Goal: Task Accomplishment & Management: Manage account settings

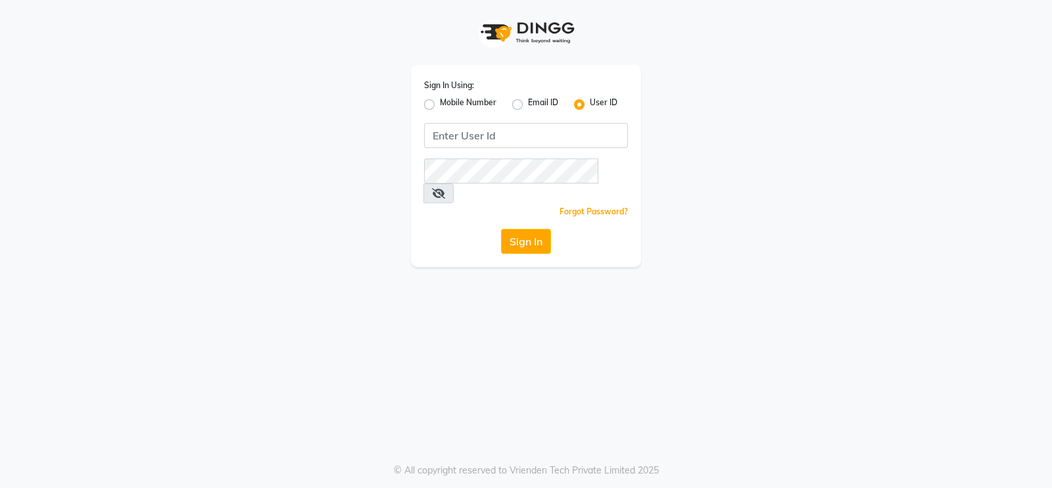
click at [440, 105] on label "Mobile Number" at bounding box center [468, 105] width 57 height 16
click at [440, 105] on input "Mobile Number" at bounding box center [444, 101] width 9 height 9
radio input "true"
radio input "false"
click at [558, 122] on div "Sign In Using: Mobile Number Email ID User ID Country Code × +91 Remember me Fo…" at bounding box center [526, 166] width 230 height 202
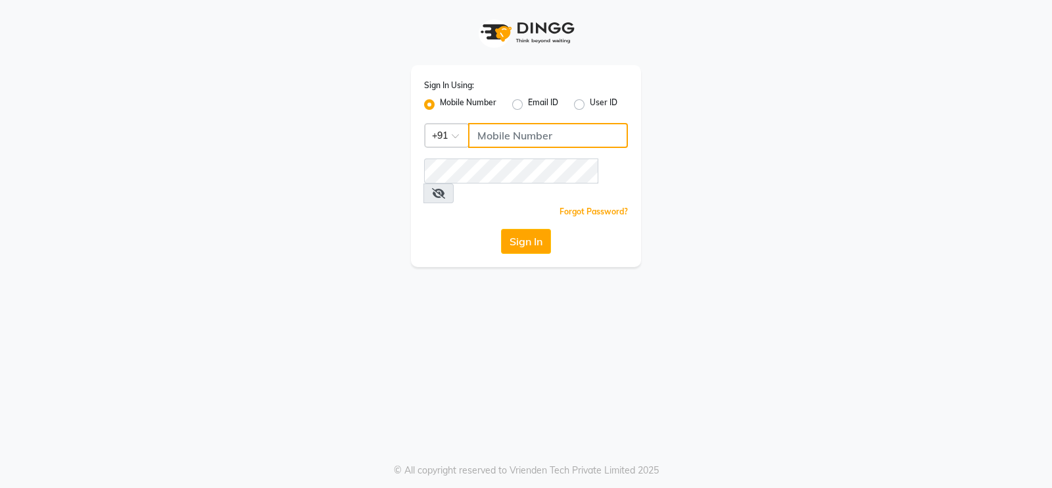
click at [554, 134] on input "Username" at bounding box center [548, 135] width 160 height 25
type input "8805000659"
click at [454, 183] on span at bounding box center [438, 193] width 30 height 20
click at [445, 188] on icon at bounding box center [438, 193] width 13 height 11
click at [525, 229] on button "Sign In" at bounding box center [526, 241] width 50 height 25
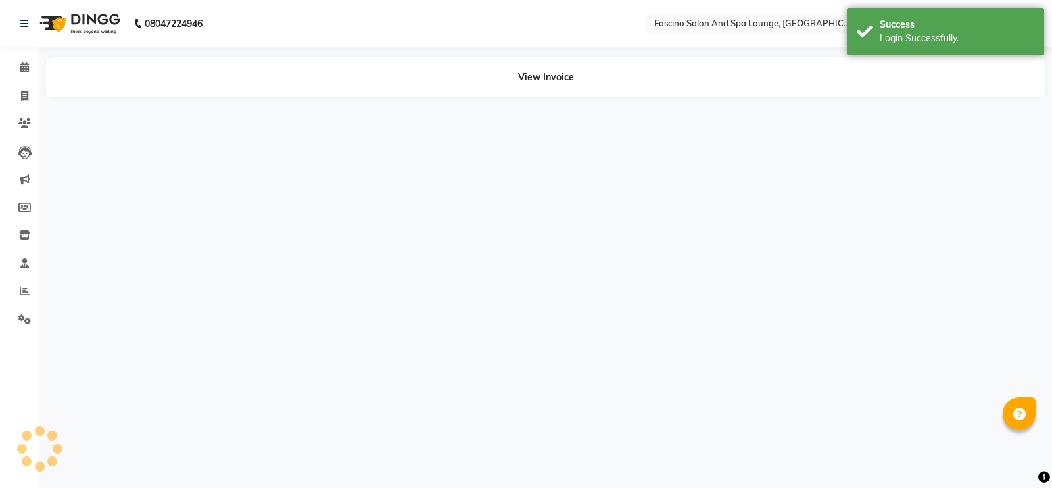
select select "en"
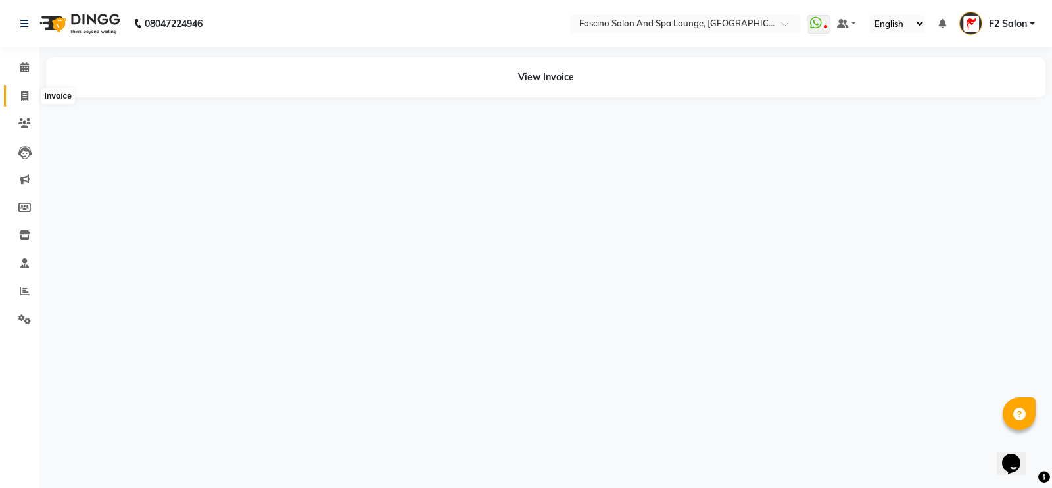
click at [27, 99] on icon at bounding box center [24, 96] width 7 height 10
select select "service"
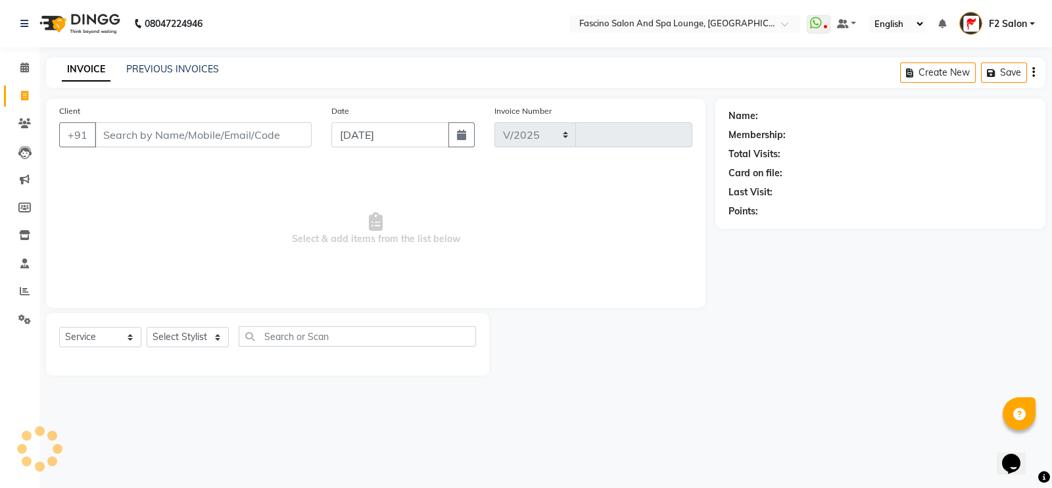
select select "129"
type input "6440"
click at [160, 67] on link "PREVIOUS INVOICES" at bounding box center [172, 69] width 93 height 12
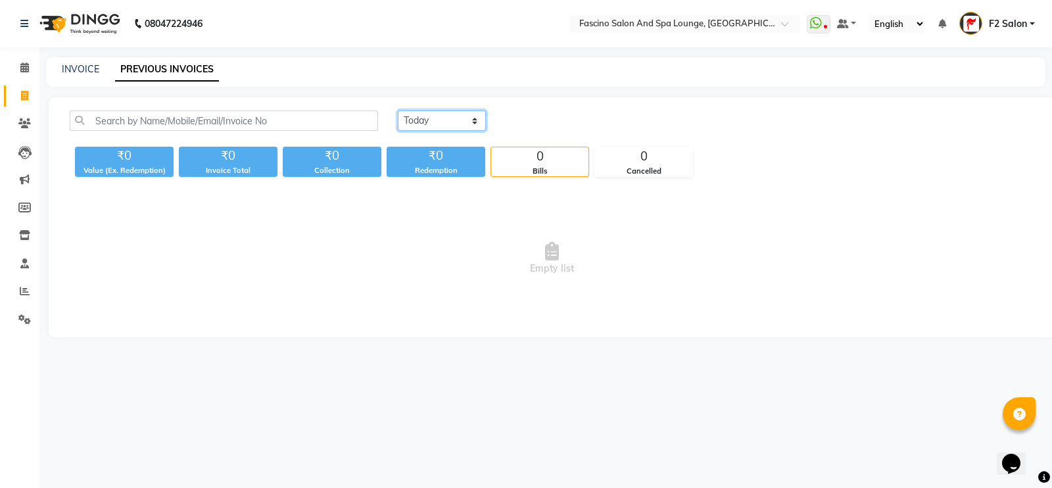
click at [432, 126] on select "[DATE] [DATE] Custom Range" at bounding box center [442, 120] width 88 height 20
select select "range"
click at [398, 110] on select "[DATE] [DATE] Custom Range" at bounding box center [442, 120] width 88 height 20
click at [536, 120] on input "[DATE]" at bounding box center [549, 121] width 92 height 18
select select "9"
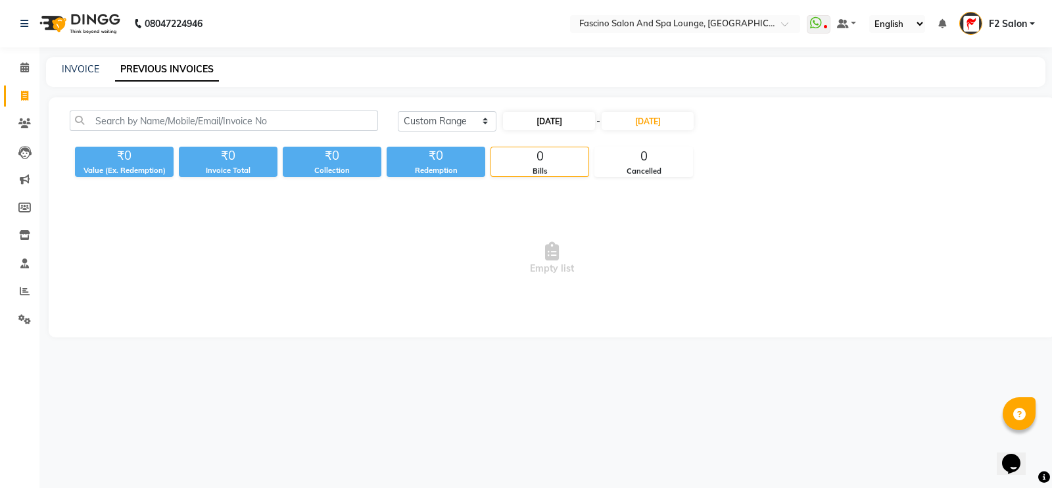
select select "2025"
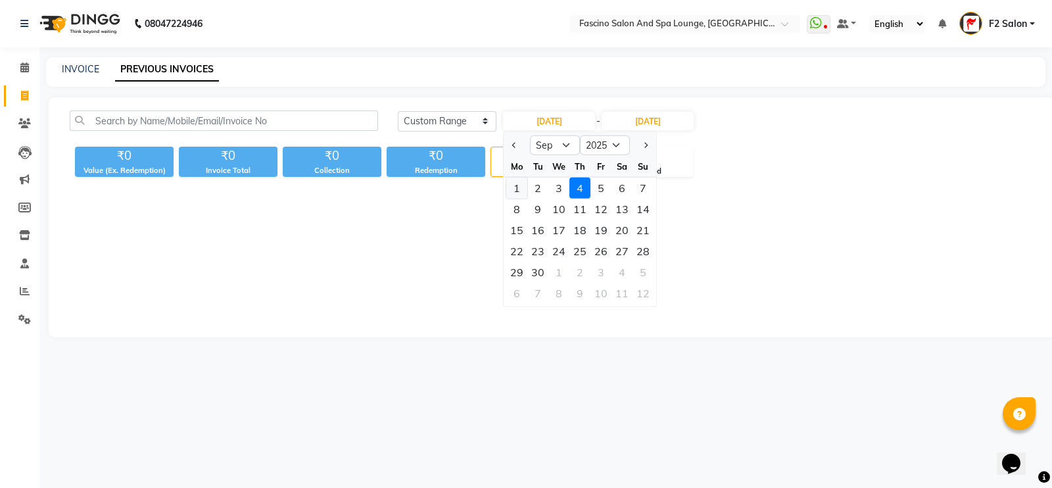
click at [515, 187] on div "1" at bounding box center [516, 187] width 21 height 21
type input "[DATE]"
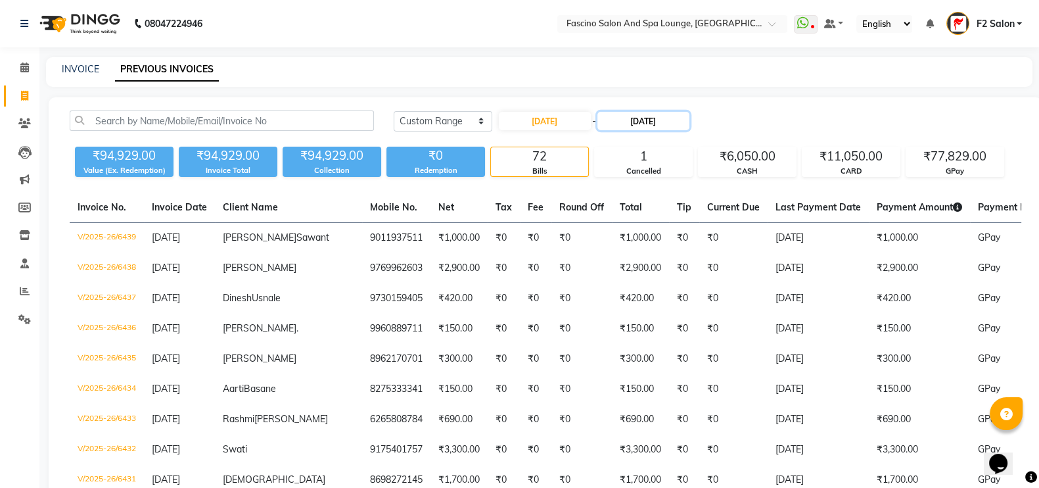
click at [634, 120] on input "[DATE]" at bounding box center [643, 121] width 92 height 18
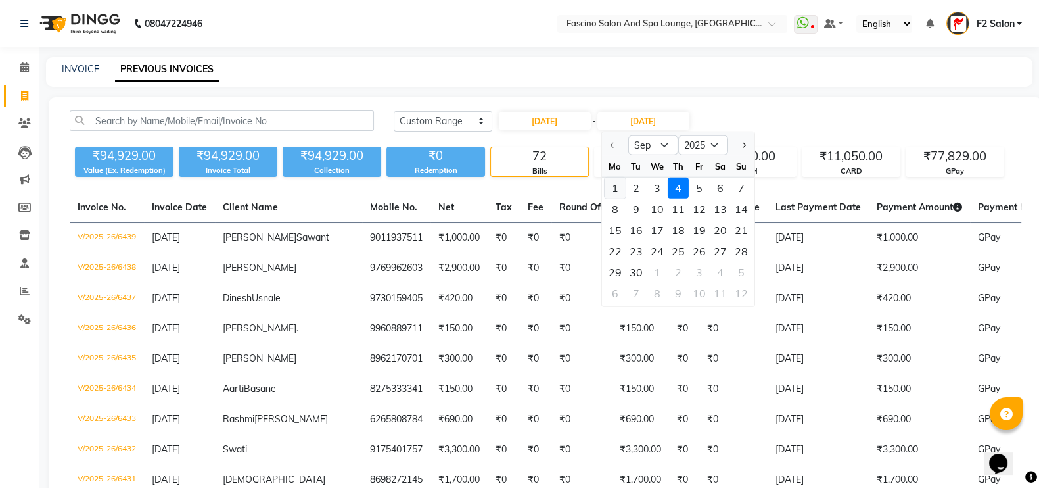
click at [617, 184] on div "1" at bounding box center [614, 187] width 21 height 21
type input "[DATE]"
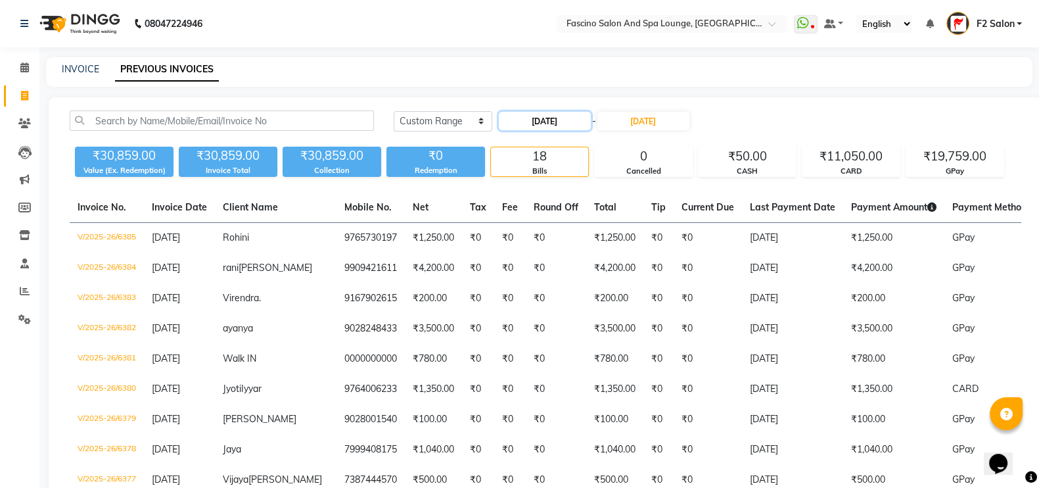
click at [544, 114] on input "[DATE]" at bounding box center [545, 121] width 92 height 18
select select "9"
select select "2025"
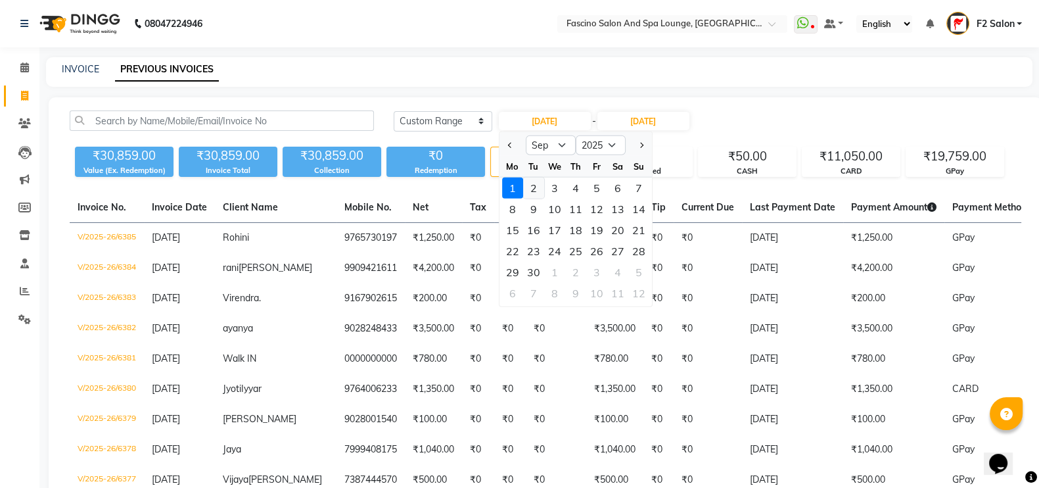
click at [532, 185] on div "2" at bounding box center [533, 187] width 21 height 21
type input "[DATE]"
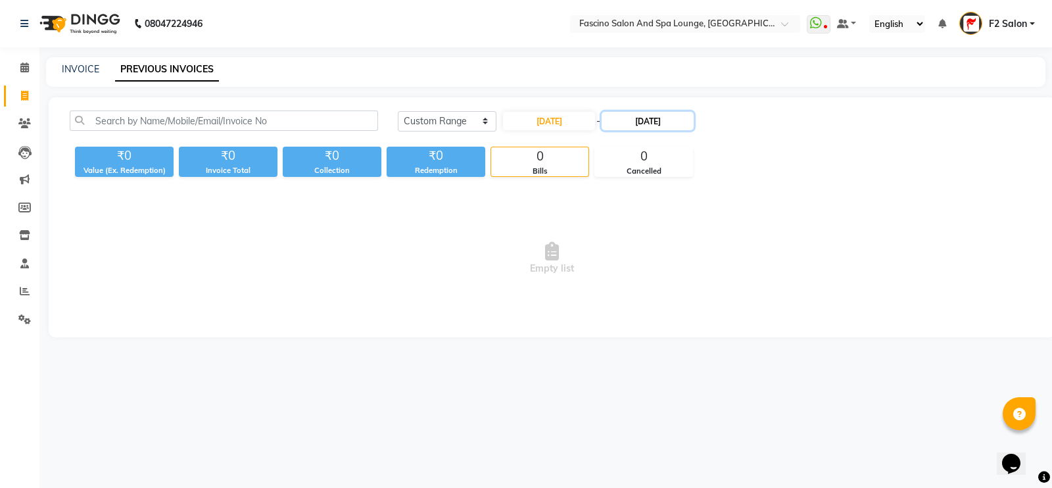
click at [646, 116] on input "[DATE]" at bounding box center [647, 121] width 92 height 18
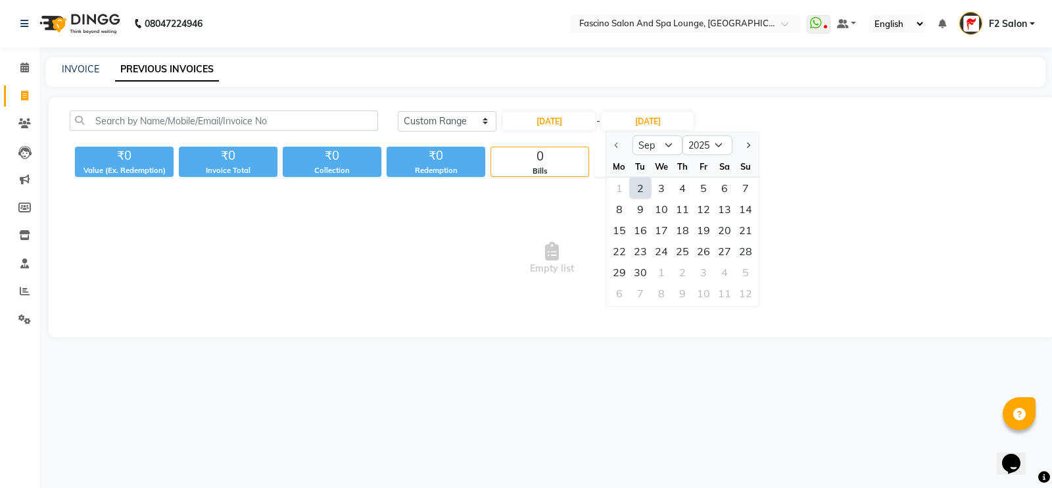
click at [639, 184] on div "2" at bounding box center [640, 187] width 21 height 21
type input "[DATE]"
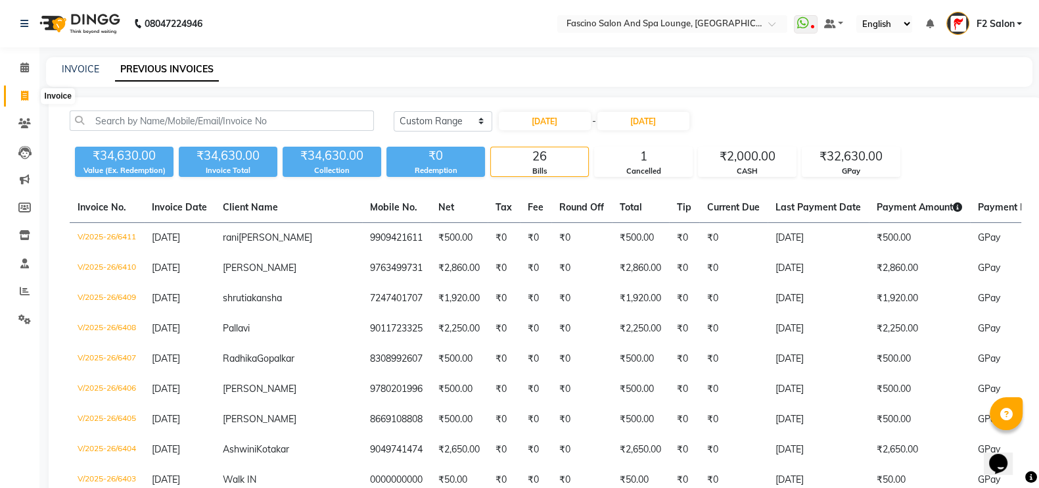
click at [27, 99] on icon at bounding box center [24, 96] width 7 height 10
select select "service"
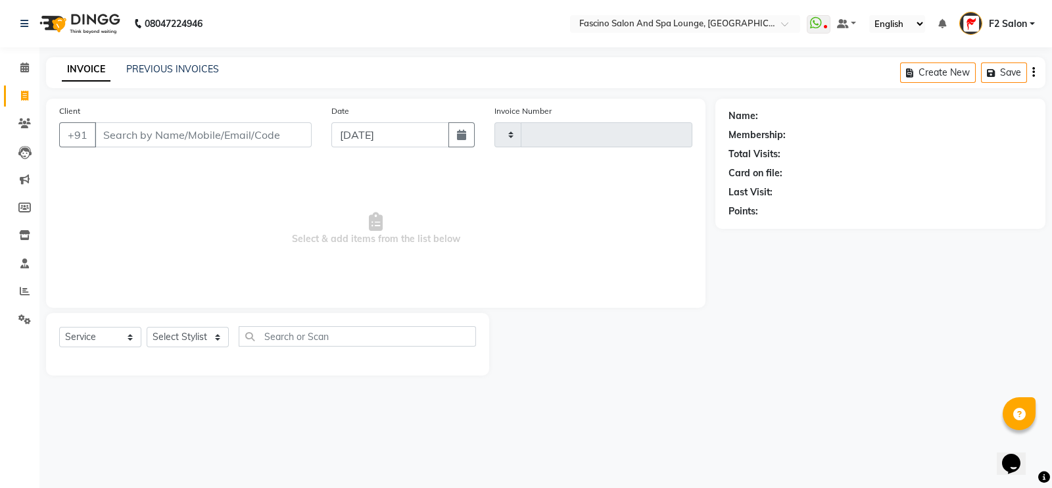
type input "6440"
select select "129"
click at [371, 143] on input "[DATE]" at bounding box center [390, 134] width 118 height 25
select select "9"
select select "2025"
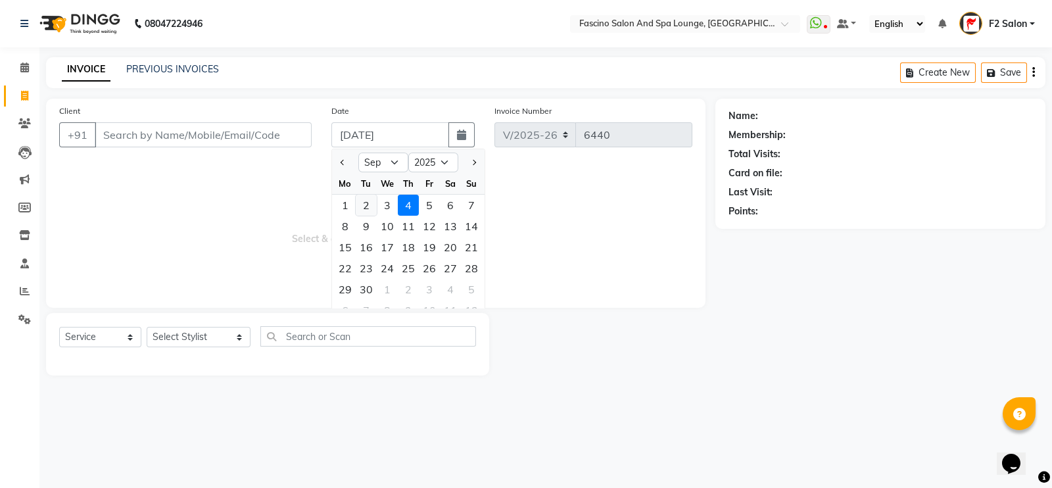
click at [368, 207] on div "2" at bounding box center [366, 205] width 21 height 21
type input "[DATE]"
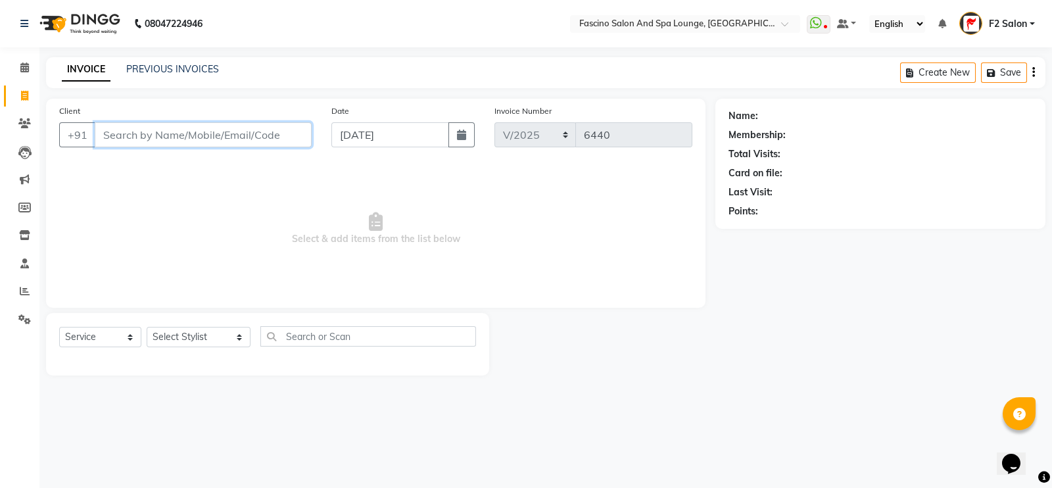
click at [174, 133] on input "Client" at bounding box center [203, 134] width 217 height 25
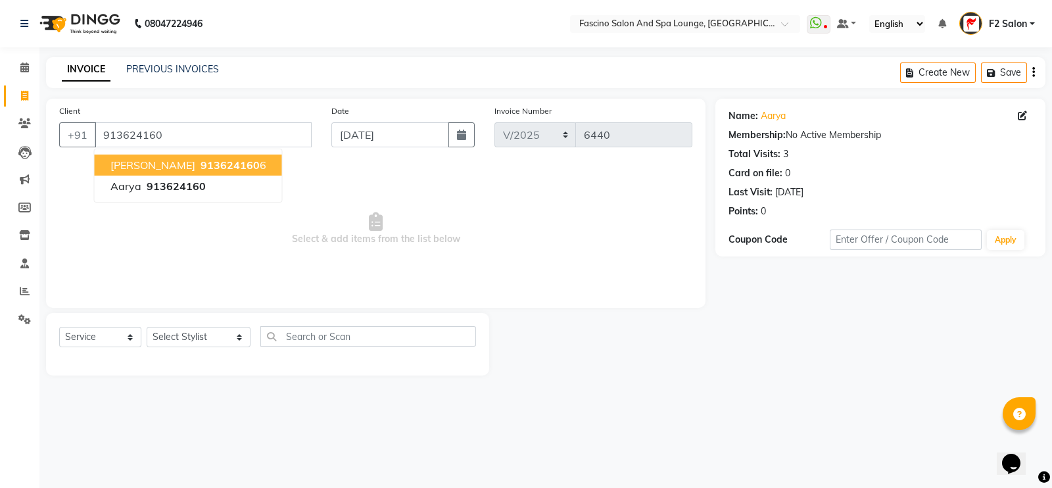
click at [174, 160] on span "Simran Sawant" at bounding box center [152, 164] width 85 height 13
type input "9136241606"
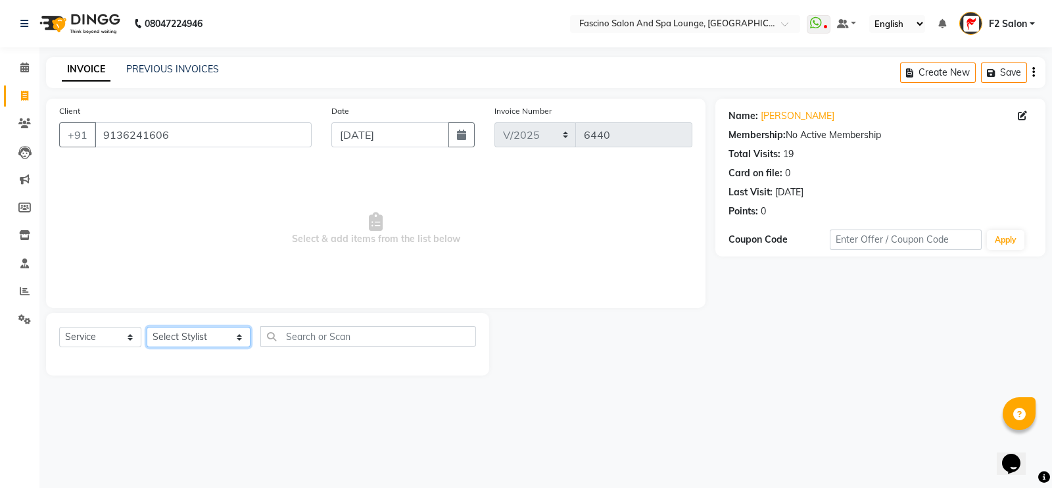
click at [200, 337] on select "Select Stylist akash F3 Asma Shaikh Ayan Kureshi Bhushan Thakare Chanda Mam Dee…" at bounding box center [199, 337] width 104 height 20
select select "4111"
click at [147, 327] on select "Select Stylist akash F3 Asma Shaikh Ayan Kureshi Bhushan Thakare Chanda Mam Dee…" at bounding box center [199, 337] width 104 height 20
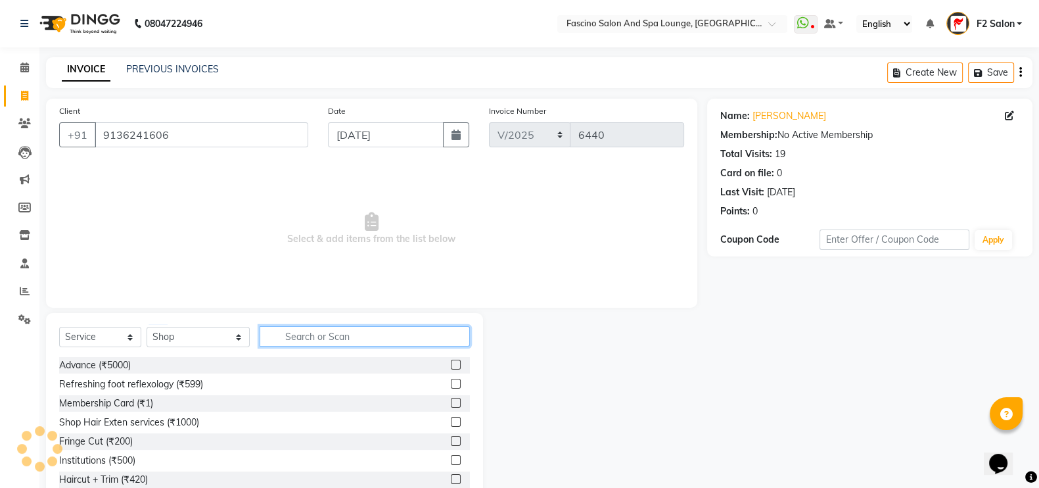
click at [333, 339] on input "text" at bounding box center [365, 336] width 211 height 20
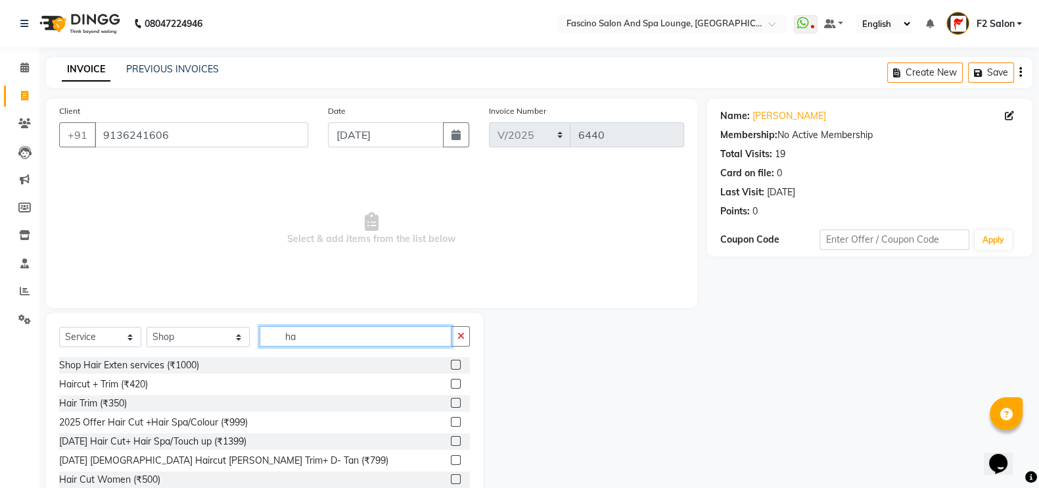
type input "h"
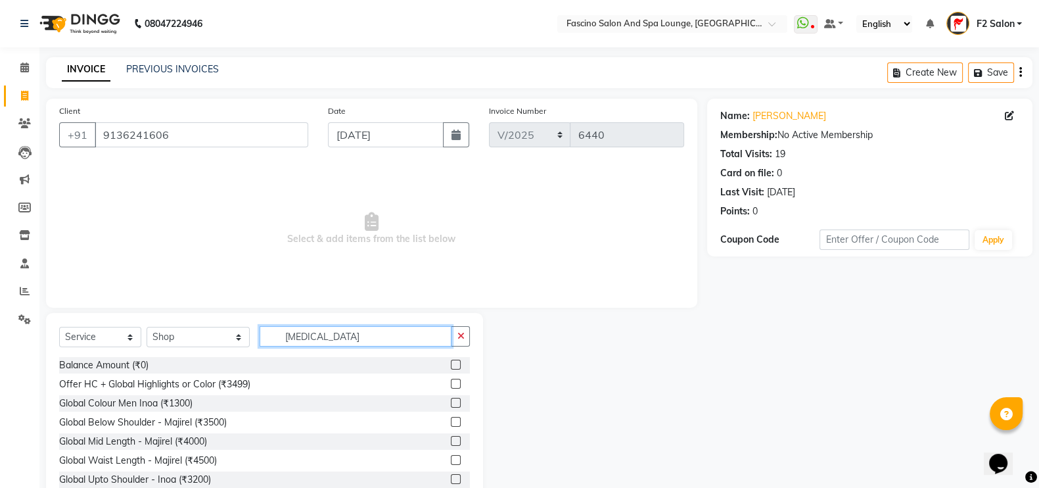
type input "bal"
click at [451, 363] on label at bounding box center [456, 365] width 10 height 10
click at [451, 363] on input "checkbox" at bounding box center [455, 365] width 9 height 9
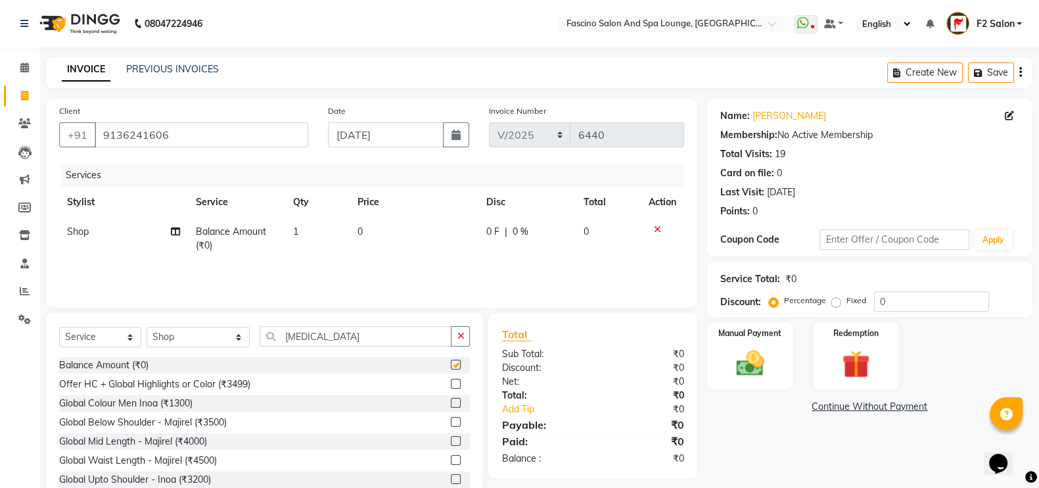
checkbox input "false"
click at [424, 225] on td "0" at bounding box center [414, 238] width 129 height 43
select select "4111"
click at [424, 225] on input "0" at bounding box center [418, 235] width 82 height 20
type input "580"
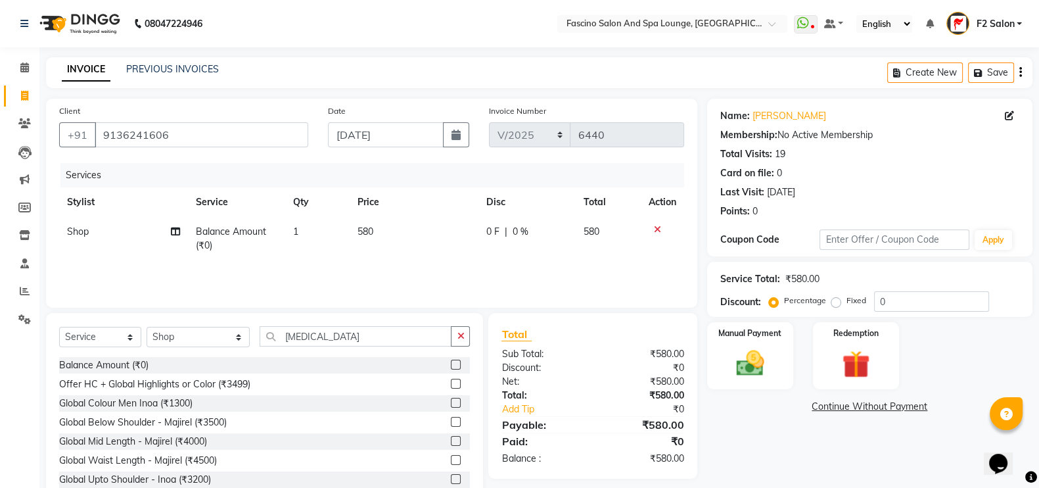
click at [435, 254] on td "580" at bounding box center [414, 238] width 129 height 43
select select "4111"
click at [753, 354] on img at bounding box center [750, 362] width 47 height 33
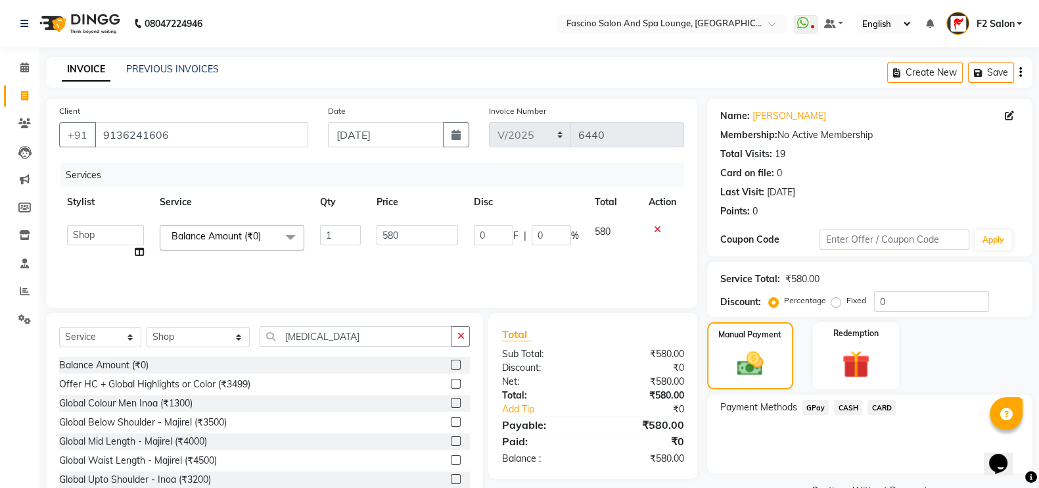
click at [809, 403] on span "GPay" at bounding box center [816, 407] width 27 height 15
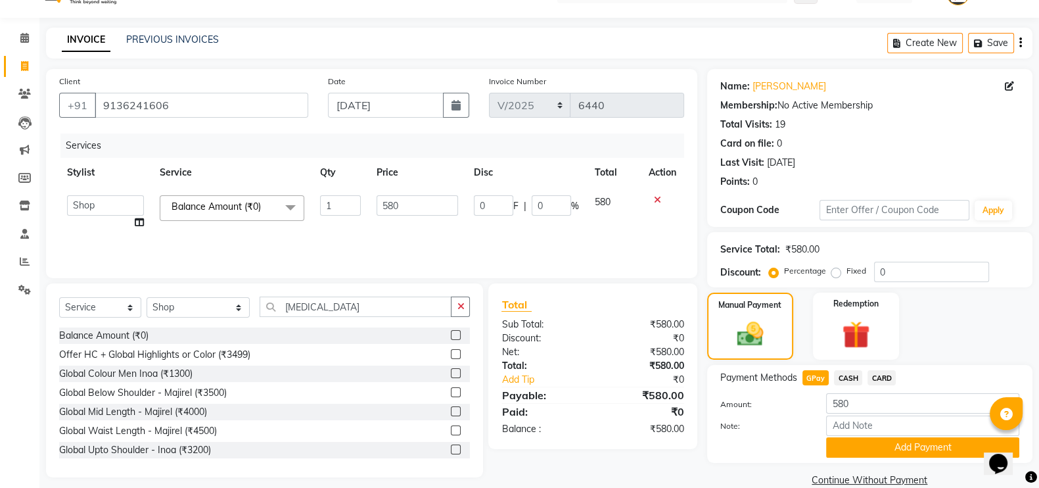
scroll to position [53, 0]
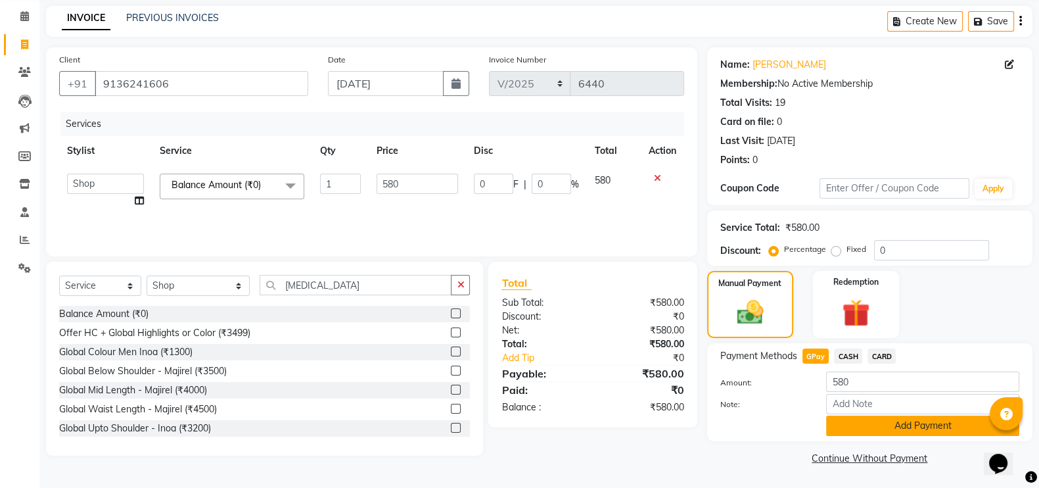
click at [858, 429] on button "Add Payment" at bounding box center [922, 425] width 193 height 20
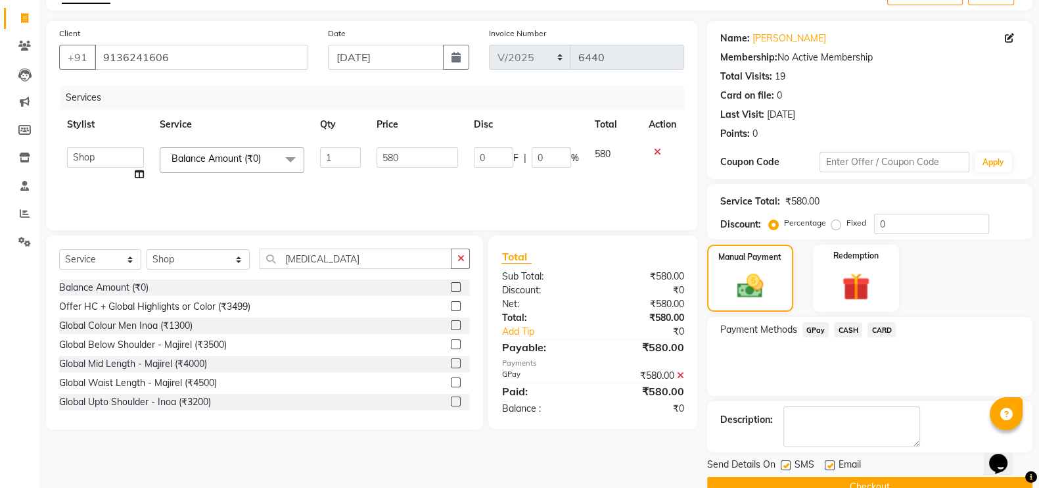
scroll to position [106, 0]
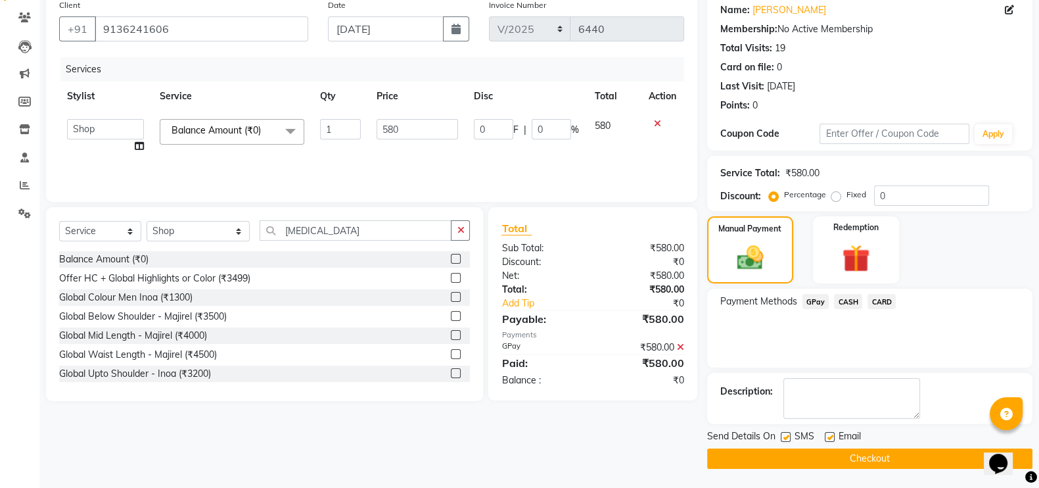
click at [857, 455] on button "Checkout" at bounding box center [869, 458] width 325 height 20
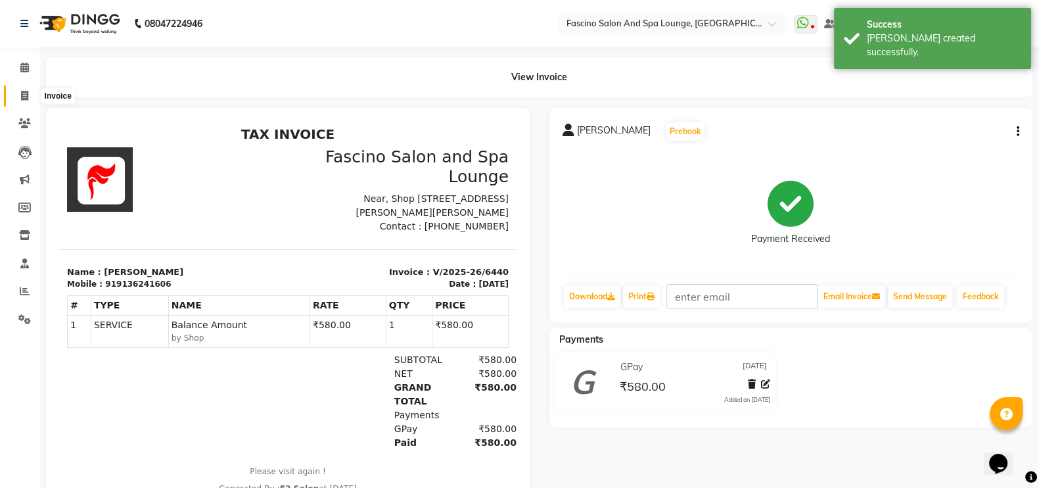
click at [26, 93] on icon at bounding box center [24, 96] width 7 height 10
select select "service"
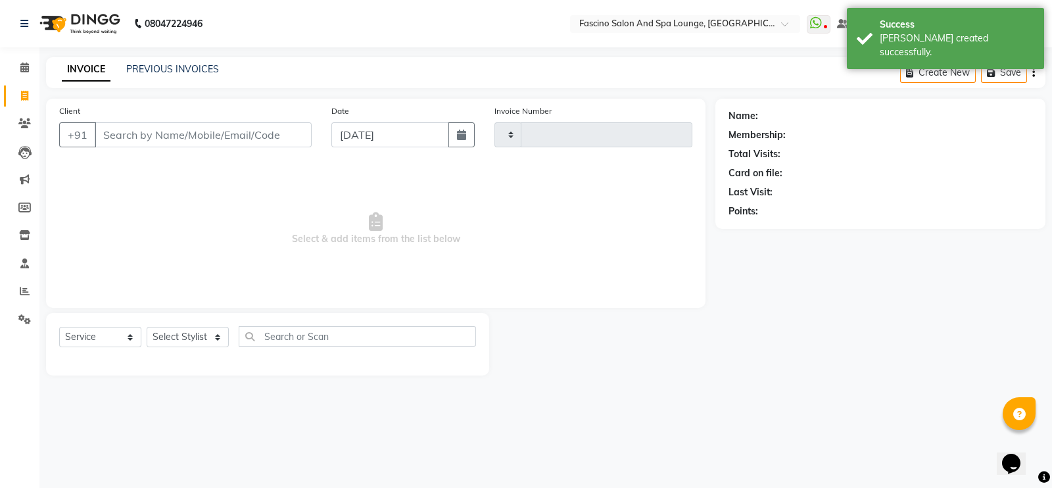
type input "6441"
select select "129"
click at [185, 62] on div "PREVIOUS INVOICES" at bounding box center [172, 69] width 93 height 14
click at [169, 69] on link "PREVIOUS INVOICES" at bounding box center [172, 69] width 93 height 12
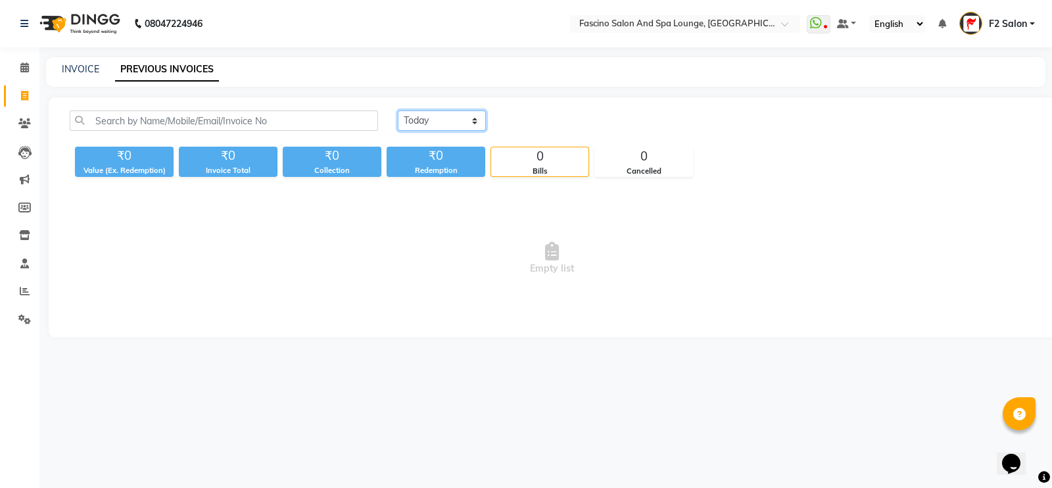
click at [426, 122] on select "[DATE] [DATE] Custom Range" at bounding box center [442, 120] width 88 height 20
select select "range"
click at [398, 110] on select "[DATE] [DATE] Custom Range" at bounding box center [442, 120] width 88 height 20
click at [539, 128] on input "[DATE]" at bounding box center [549, 121] width 92 height 18
select select "9"
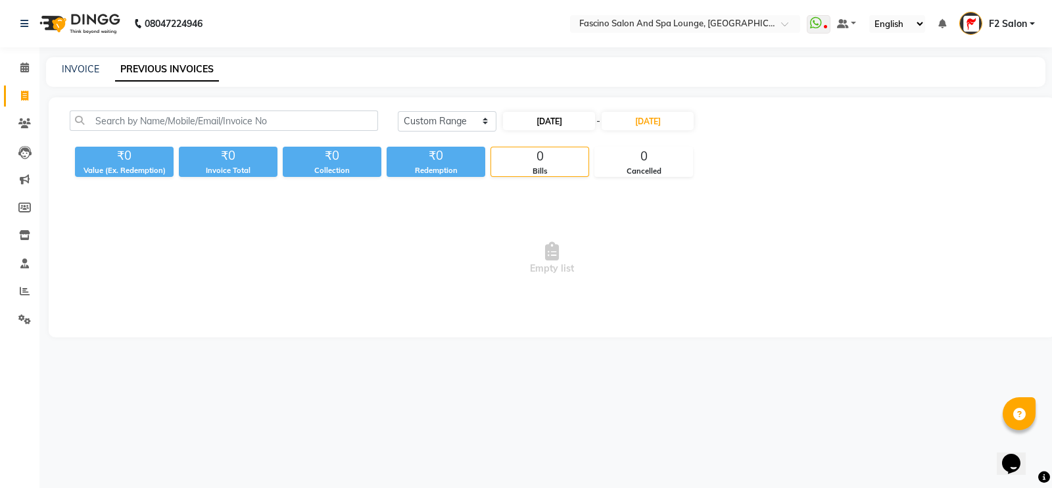
select select "2025"
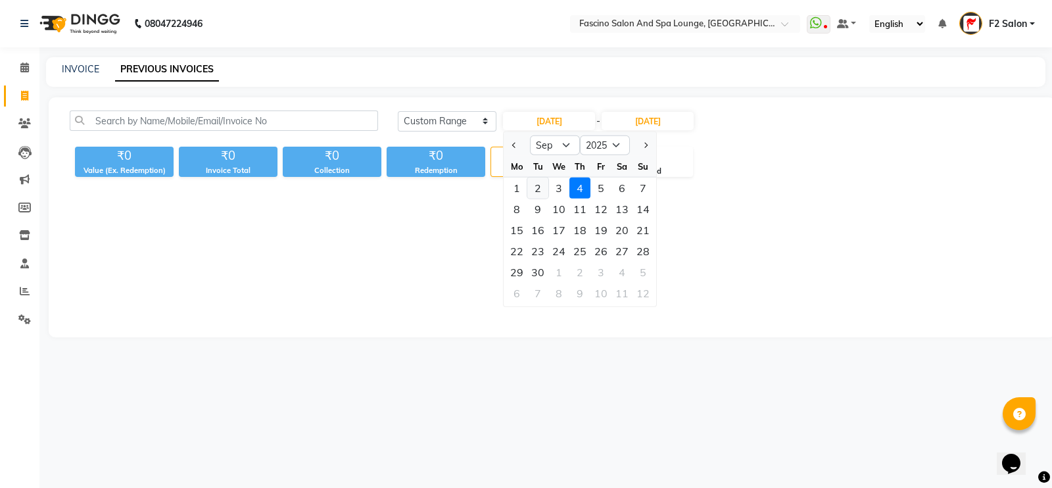
click at [538, 182] on div "2" at bounding box center [537, 187] width 21 height 21
type input "[DATE]"
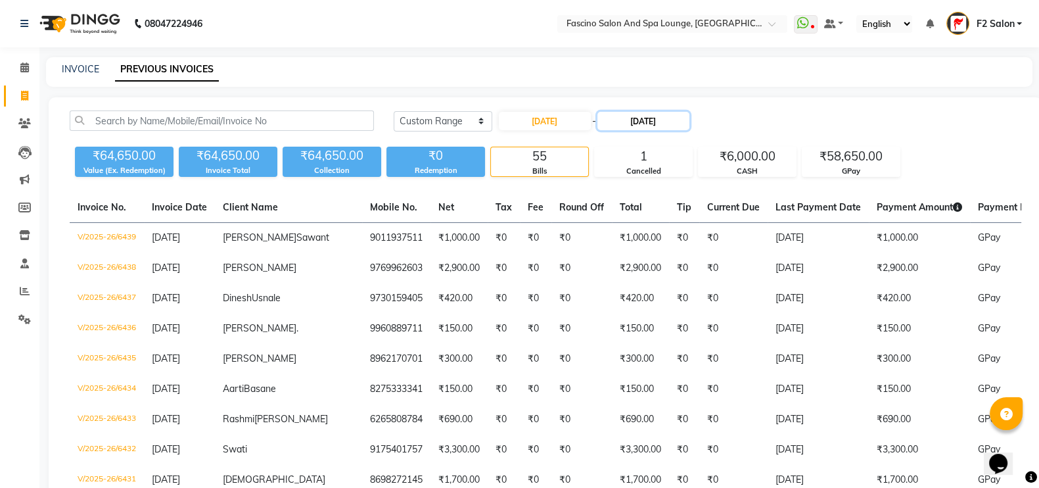
click at [652, 114] on input "[DATE]" at bounding box center [643, 121] width 92 height 18
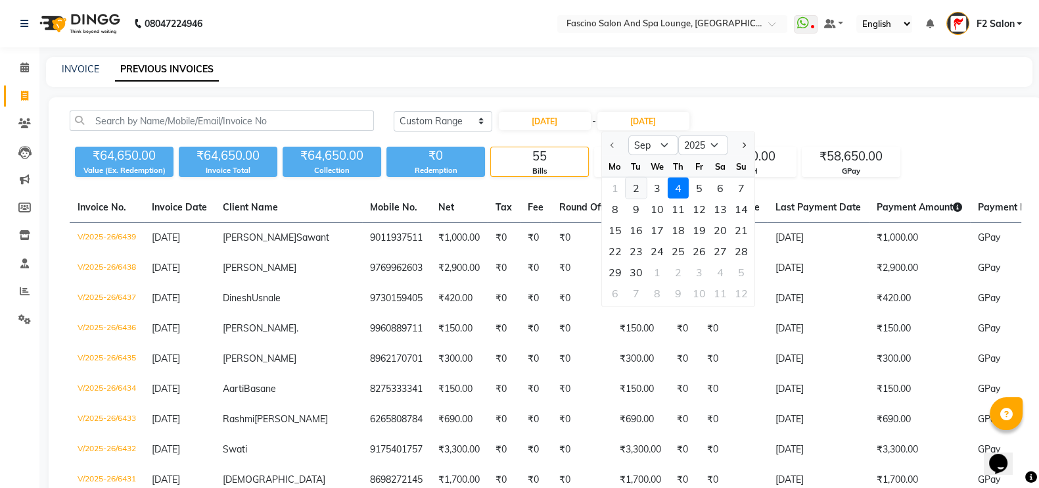
click at [634, 181] on div "2" at bounding box center [635, 187] width 21 height 21
type input "[DATE]"
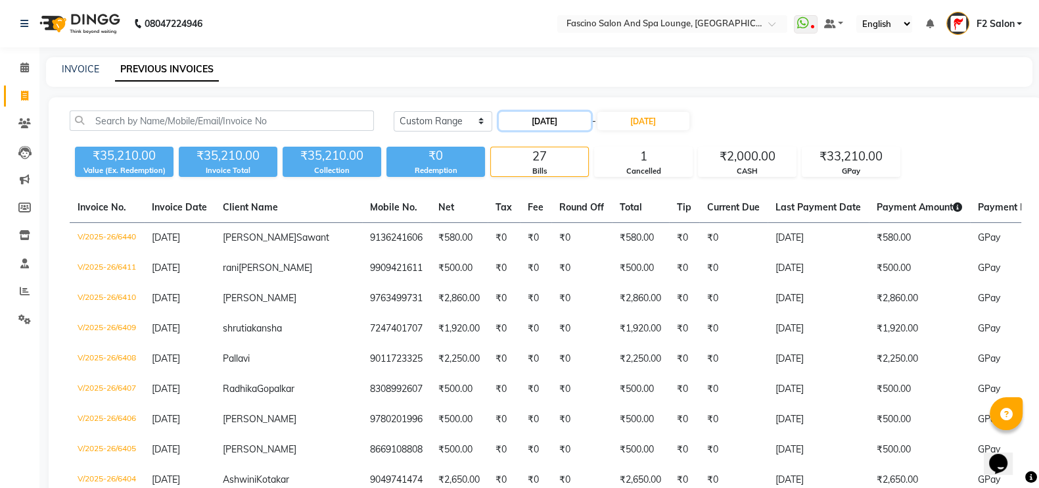
click at [555, 127] on input "[DATE]" at bounding box center [545, 121] width 92 height 18
select select "9"
select select "2025"
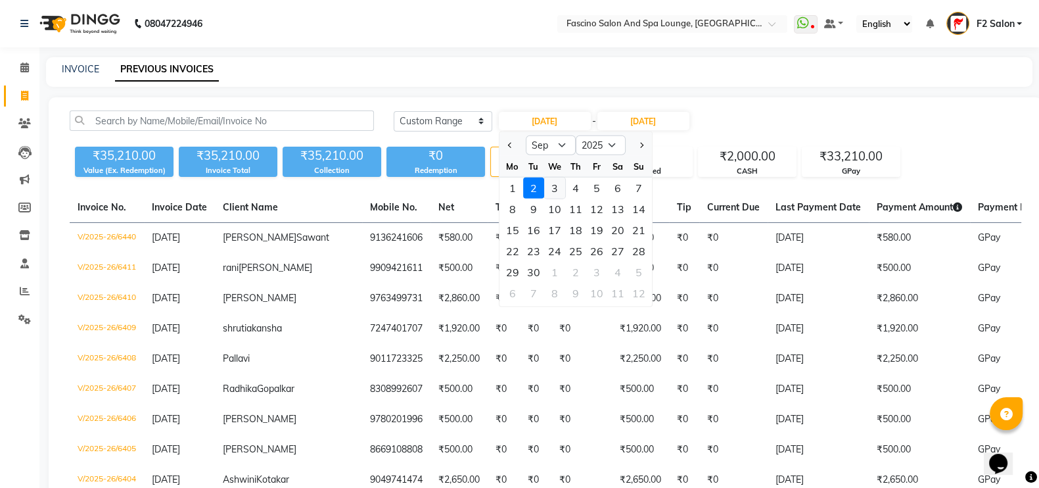
click at [551, 191] on div "3" at bounding box center [554, 187] width 21 height 21
type input "[DATE]"
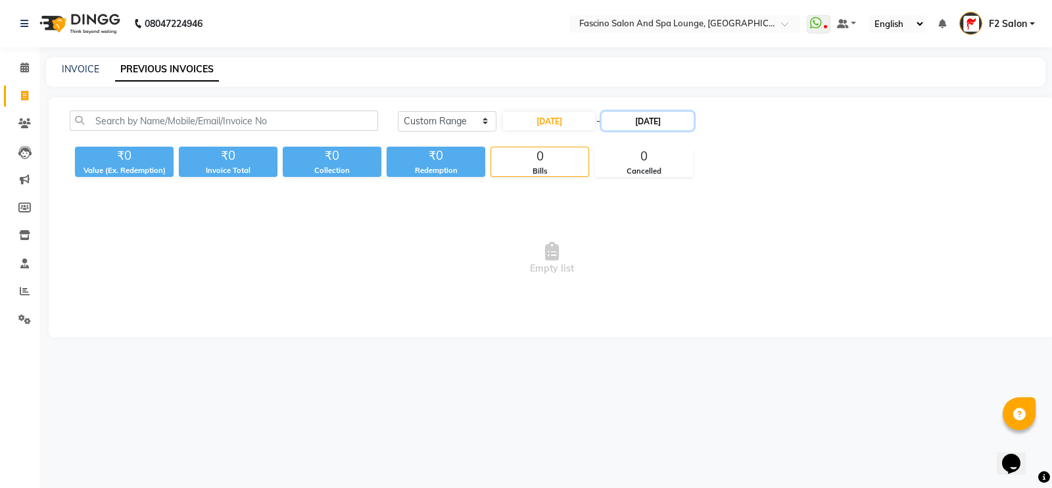
click at [641, 114] on input "[DATE]" at bounding box center [647, 121] width 92 height 18
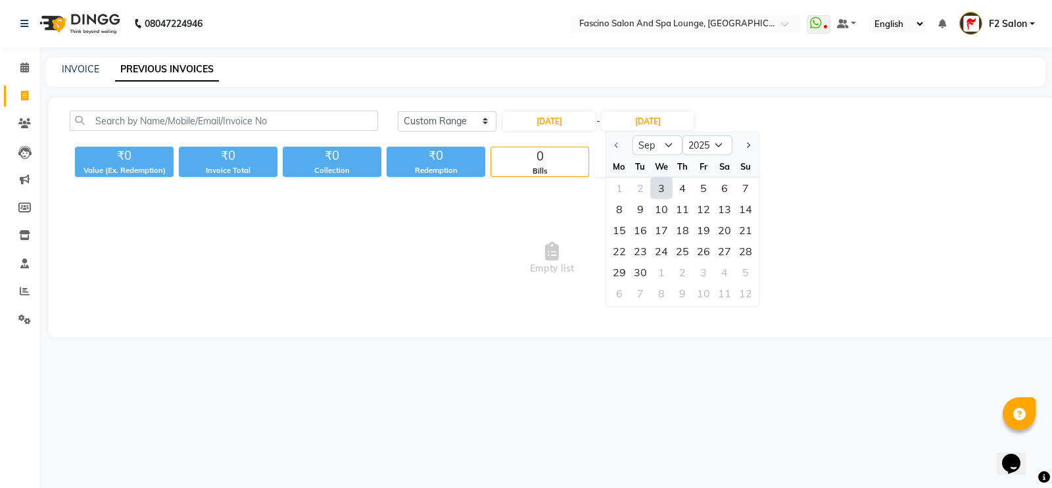
click at [661, 189] on div "3" at bounding box center [661, 187] width 21 height 21
type input "[DATE]"
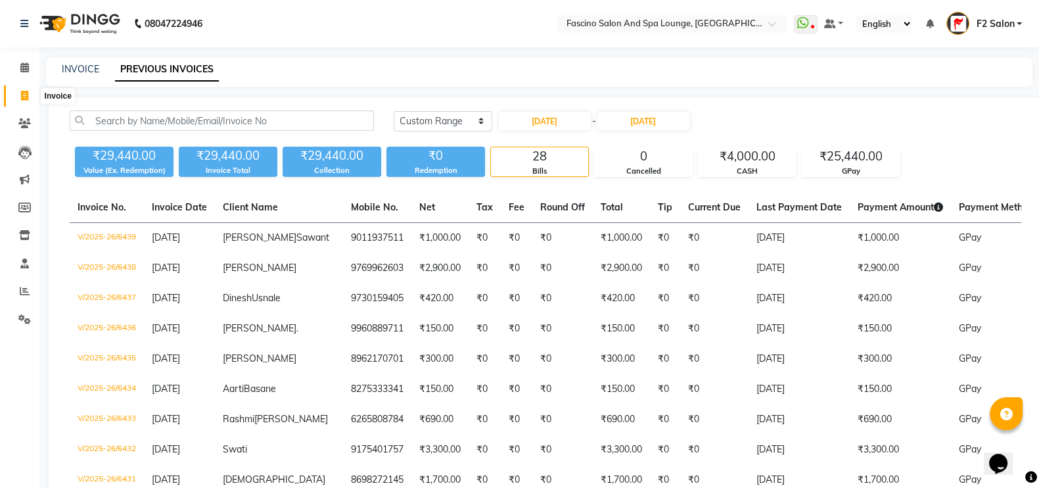
click at [24, 96] on icon at bounding box center [24, 96] width 7 height 10
select select "129"
select select "service"
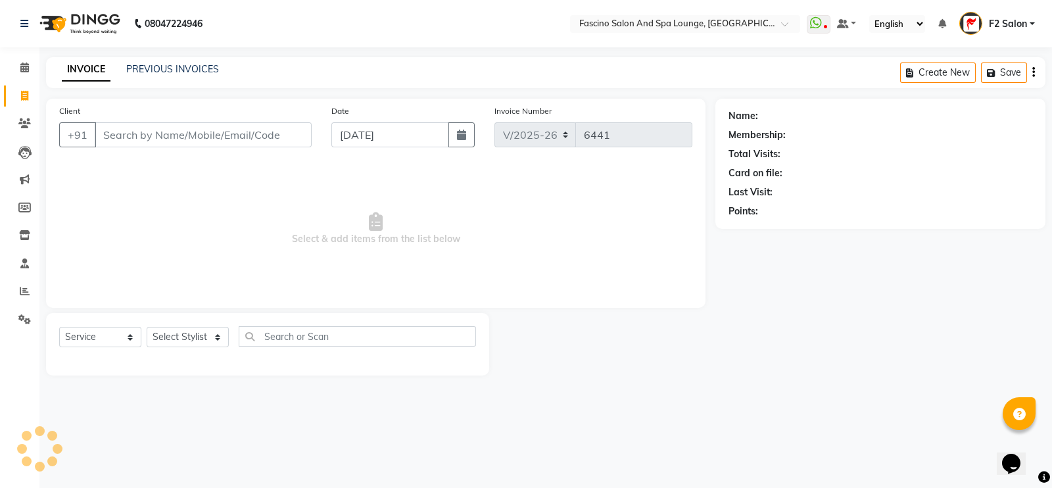
click at [133, 135] on input "Client" at bounding box center [203, 134] width 217 height 25
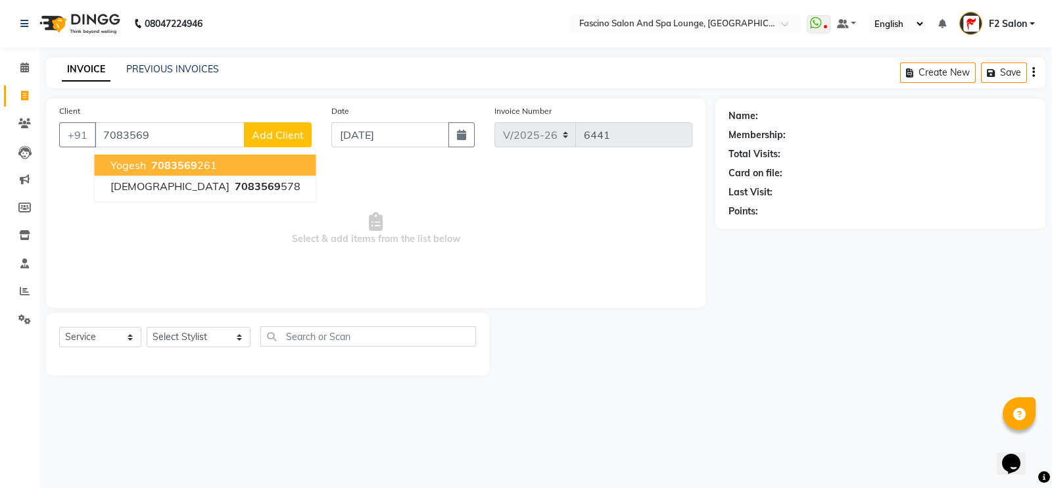
click at [142, 165] on span "Yogesh" at bounding box center [127, 164] width 35 height 13
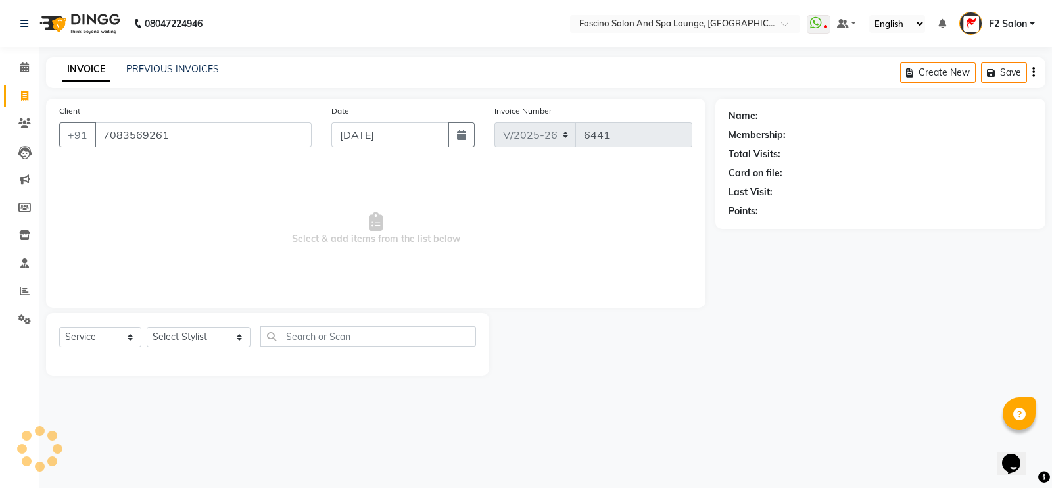
type input "7083569261"
select select "1: Object"
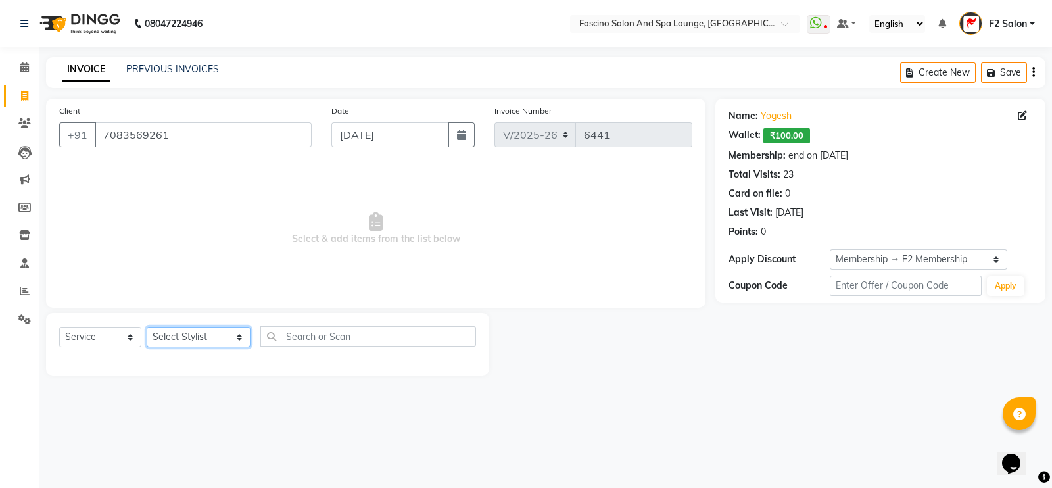
click at [177, 334] on select "Select Stylist akash F3 Asma Shaikh Ayan Kureshi Bhushan Thakare Chanda Mam Dee…" at bounding box center [199, 337] width 104 height 20
select select "72667"
click at [147, 327] on select "Select Stylist akash F3 Asma Shaikh Ayan Kureshi Bhushan Thakare Chanda Mam Dee…" at bounding box center [199, 337] width 104 height 20
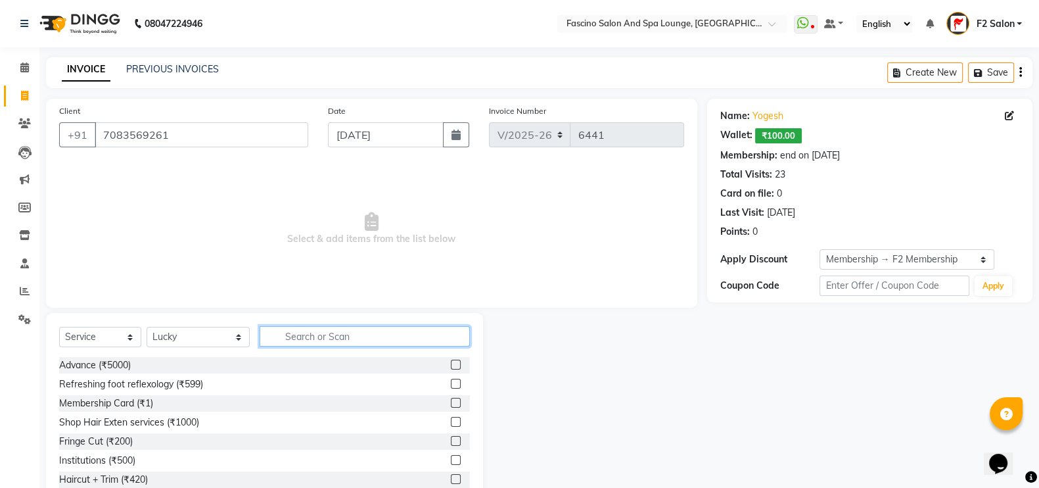
click at [298, 337] on input "text" at bounding box center [365, 336] width 211 height 20
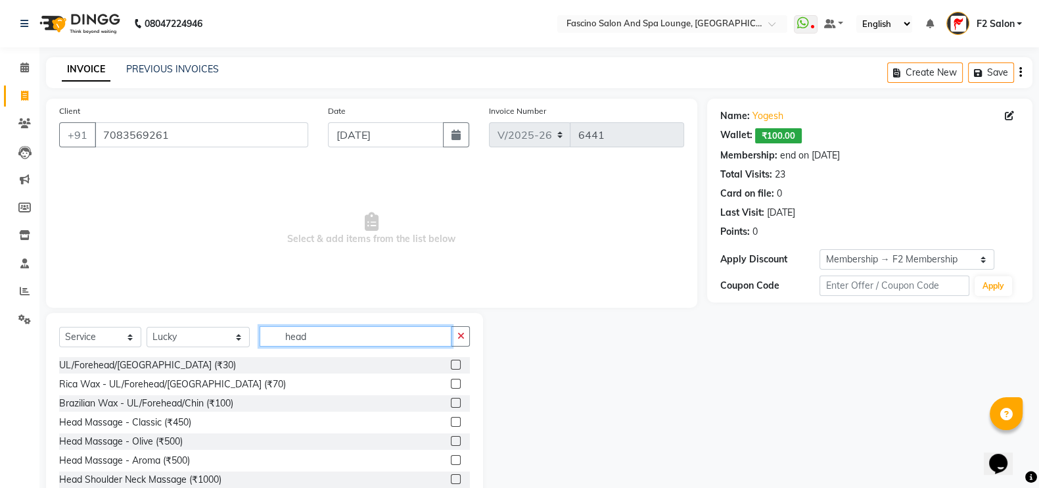
type input "head"
click at [451, 423] on label at bounding box center [456, 422] width 10 height 10
click at [451, 423] on input "checkbox" at bounding box center [455, 422] width 9 height 9
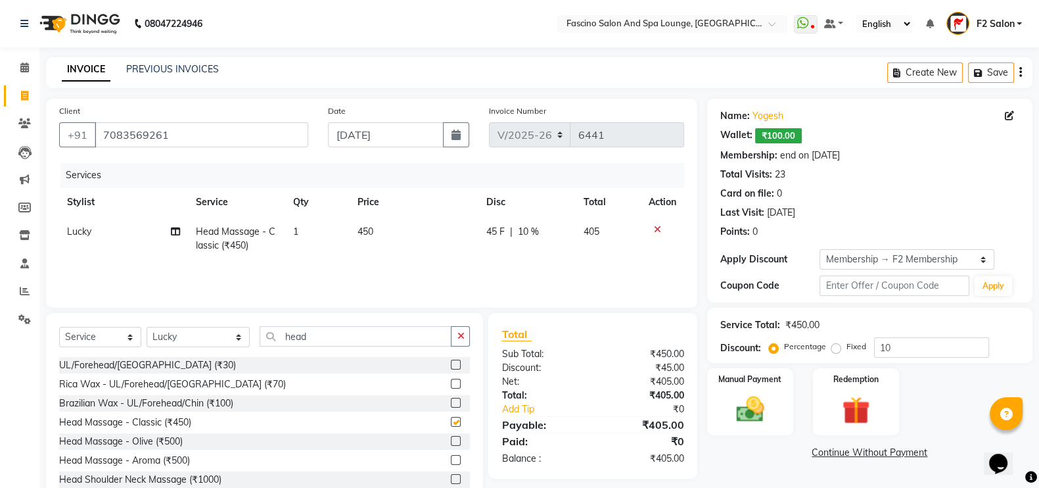
checkbox input "false"
click at [931, 350] on input "10" at bounding box center [931, 347] width 115 height 20
click at [373, 236] on span "450" at bounding box center [366, 231] width 16 height 12
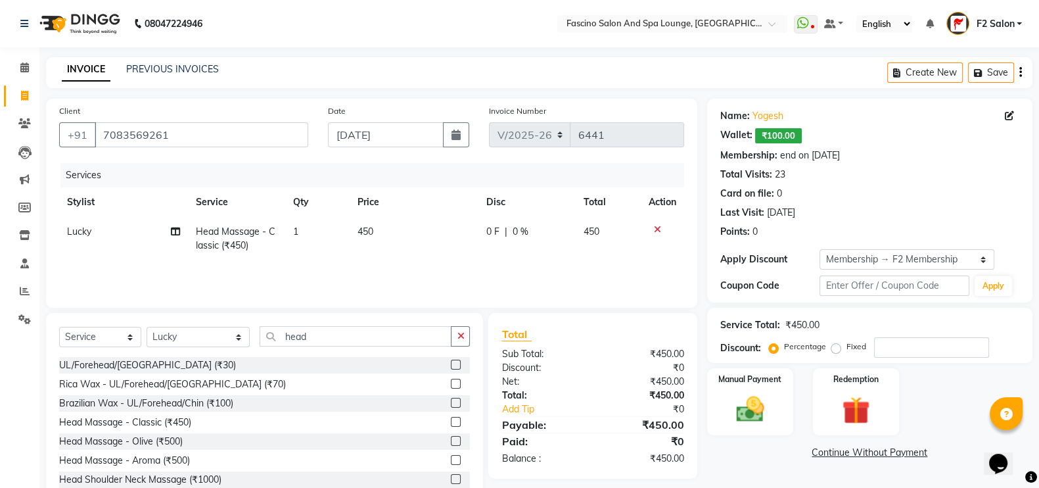
select select "72667"
click at [373, 236] on td "450" at bounding box center [418, 245] width 98 height 56
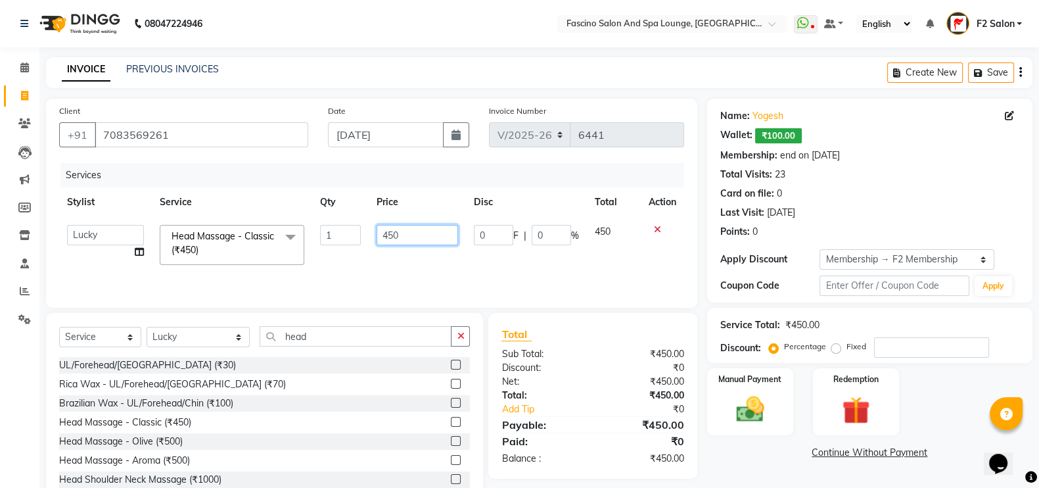
click at [391, 236] on input "450" at bounding box center [418, 235] width 82 height 20
type input "400"
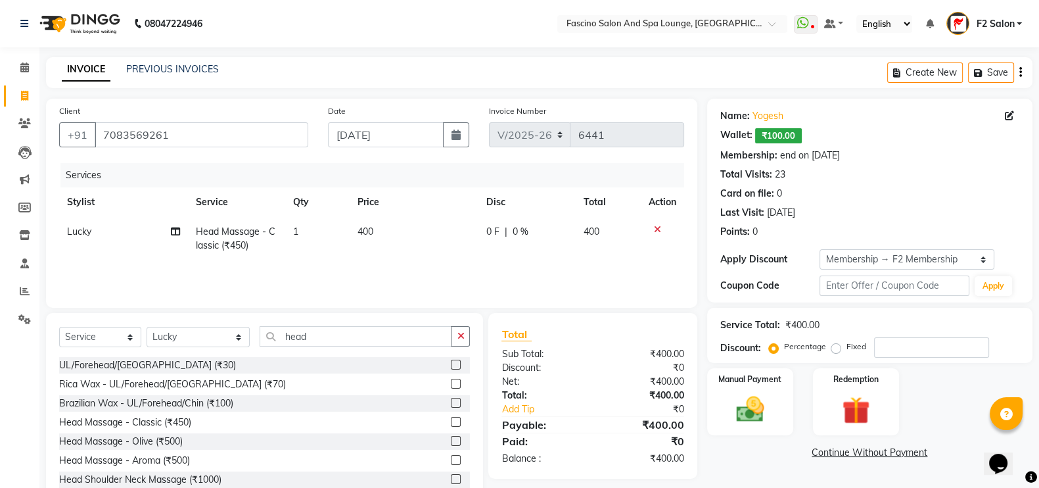
click at [395, 255] on td "400" at bounding box center [414, 238] width 129 height 43
select select "72667"
click at [751, 429] on div "Manual Payment" at bounding box center [750, 402] width 90 height 70
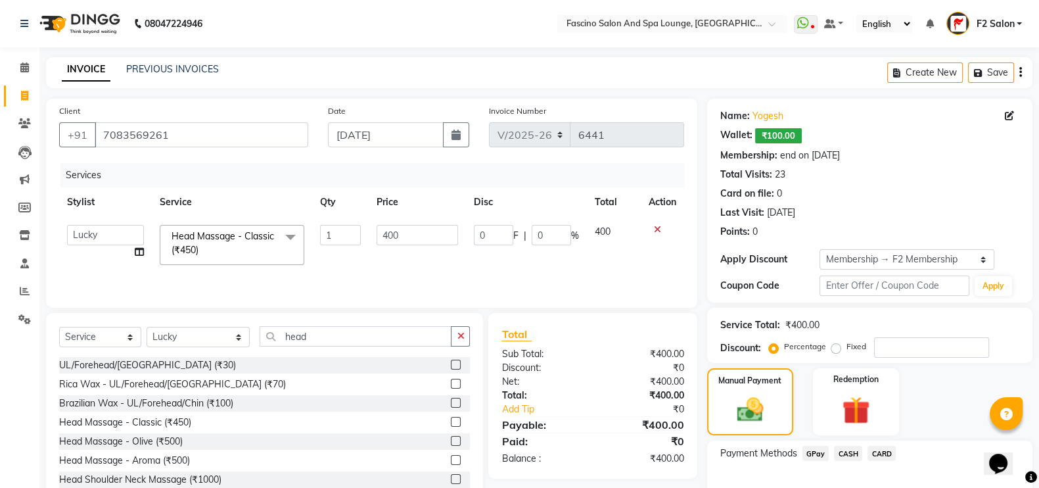
click at [815, 456] on span "GPay" at bounding box center [816, 453] width 27 height 15
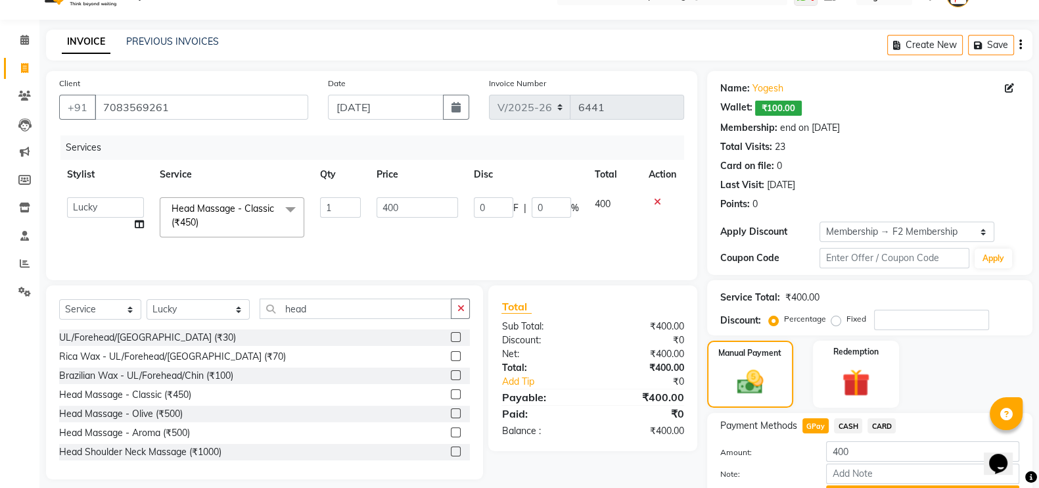
scroll to position [99, 0]
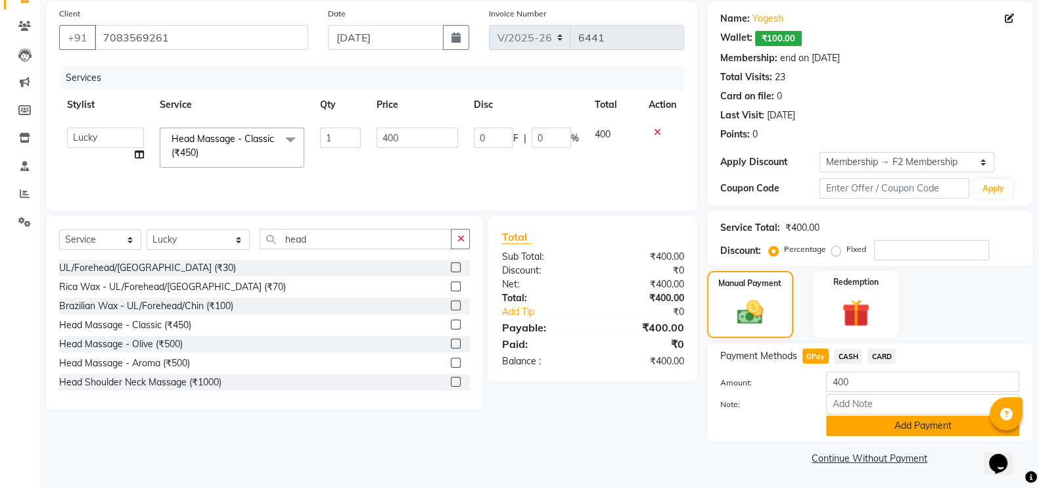
click at [909, 425] on button "Add Payment" at bounding box center [922, 425] width 193 height 20
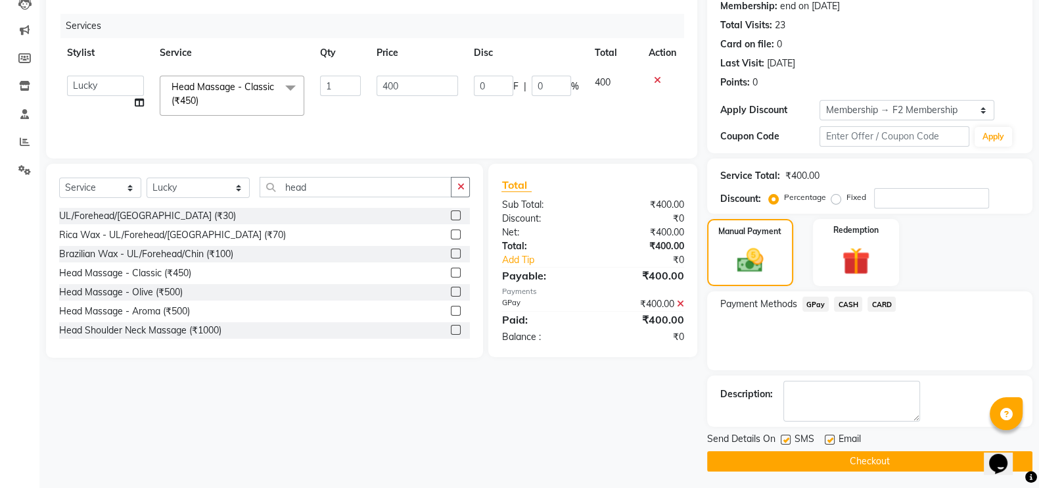
scroll to position [152, 0]
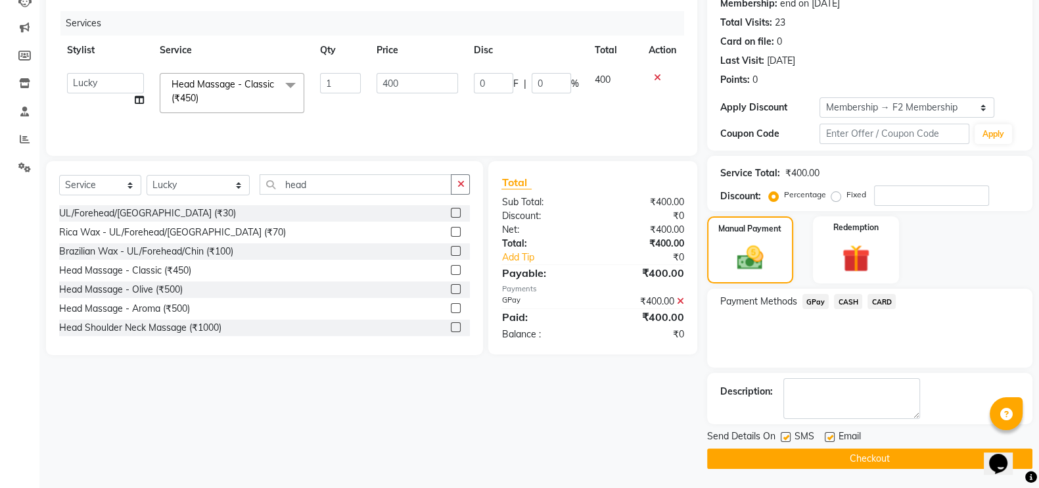
click at [896, 459] on button "Checkout" at bounding box center [869, 458] width 325 height 20
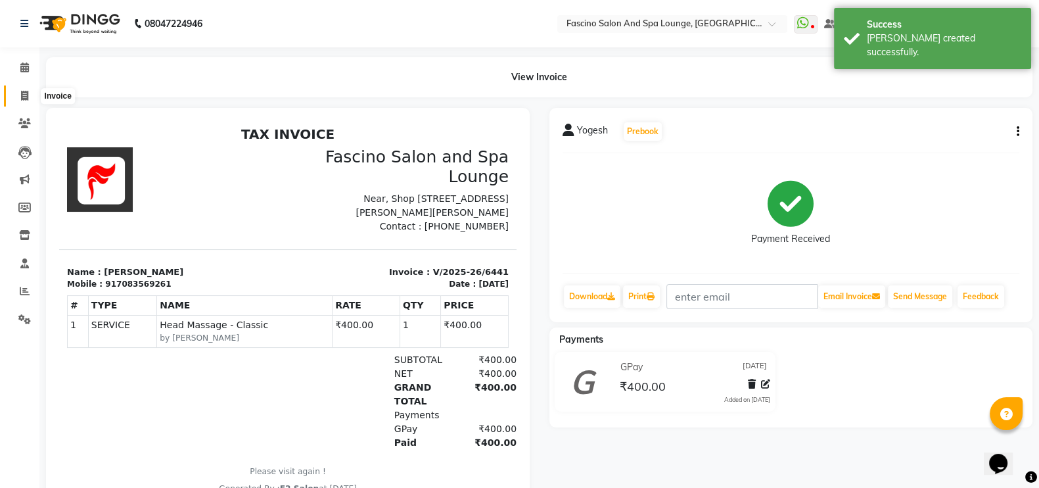
click at [24, 89] on span at bounding box center [24, 96] width 23 height 15
select select "129"
select select "service"
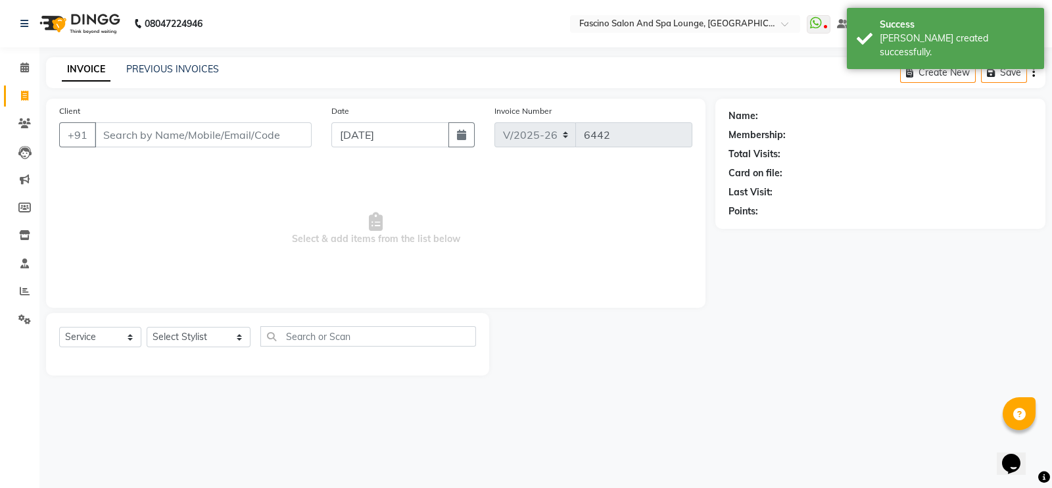
click at [117, 129] on input "Client" at bounding box center [203, 134] width 217 height 25
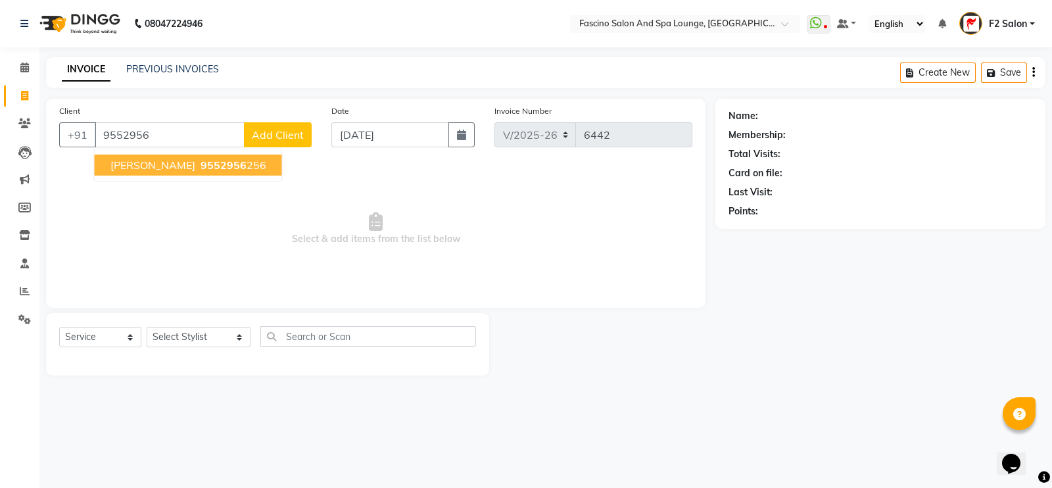
click at [154, 168] on span "[PERSON_NAME]" at bounding box center [152, 164] width 85 height 13
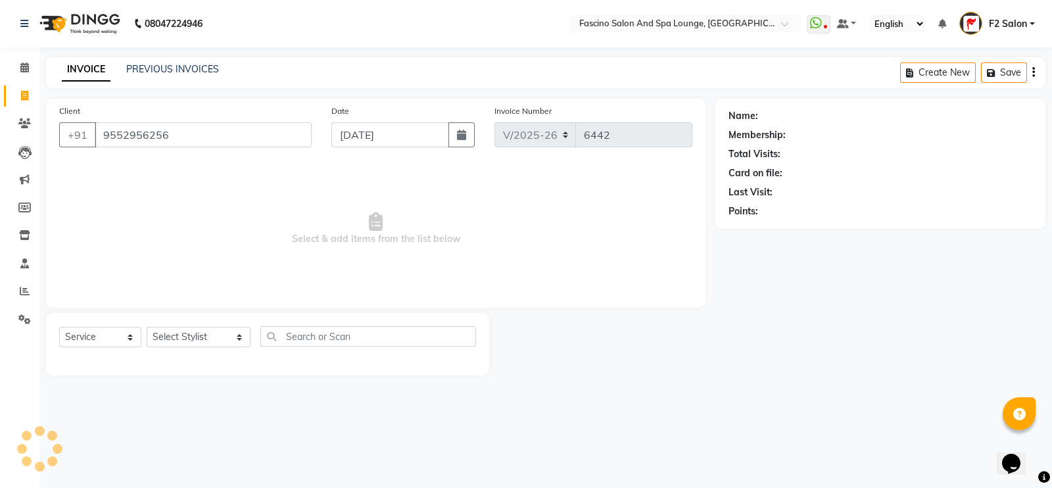
type input "9552956256"
select select "1: Object"
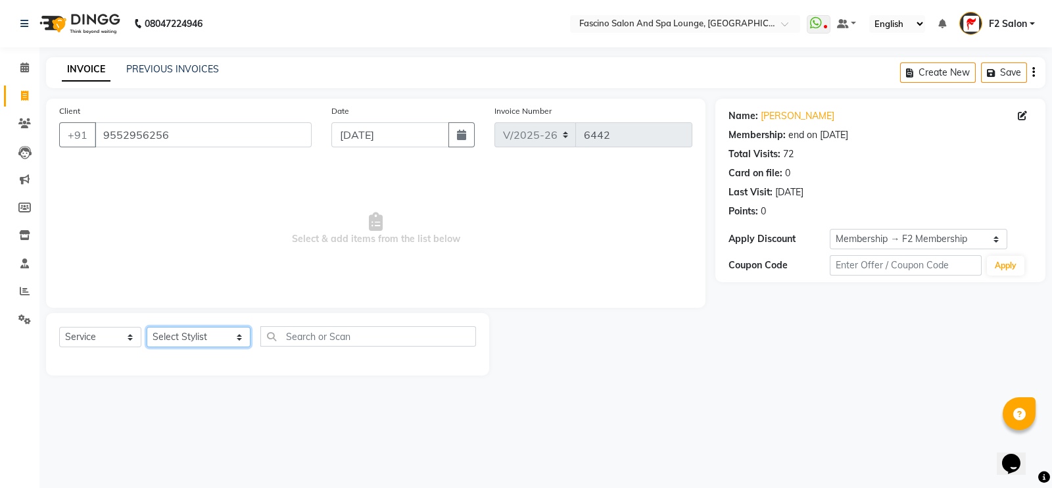
click at [189, 331] on select "Select Stylist akash F3 Asma Shaikh Ayan Kureshi Bhushan Thakare Chanda Mam Dee…" at bounding box center [199, 337] width 104 height 20
select select "25247"
click at [147, 327] on select "Select Stylist akash F3 Asma Shaikh Ayan Kureshi Bhushan Thakare Chanda Mam Dee…" at bounding box center [199, 337] width 104 height 20
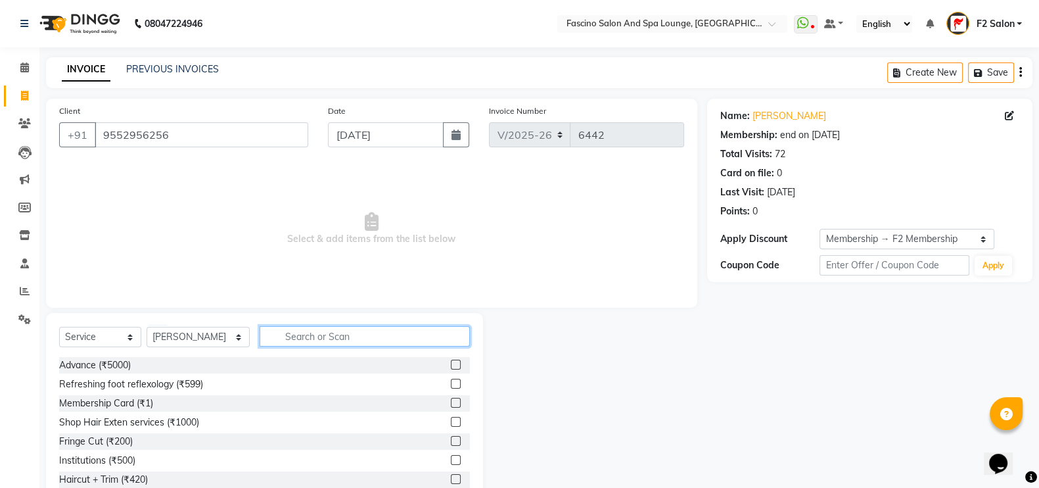
click at [296, 330] on input "text" at bounding box center [365, 336] width 211 height 20
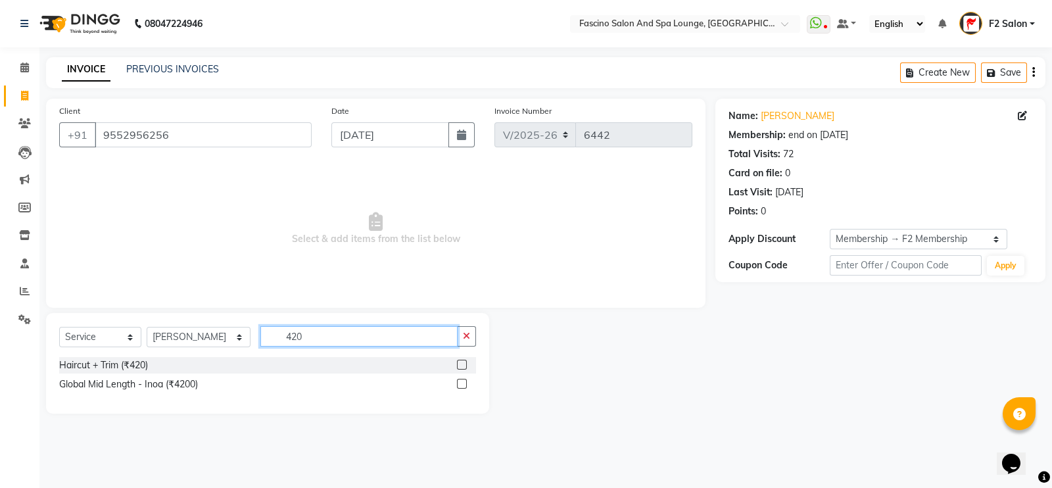
type input "420"
click at [462, 365] on label at bounding box center [462, 365] width 10 height 10
click at [462, 365] on input "checkbox" at bounding box center [461, 365] width 9 height 9
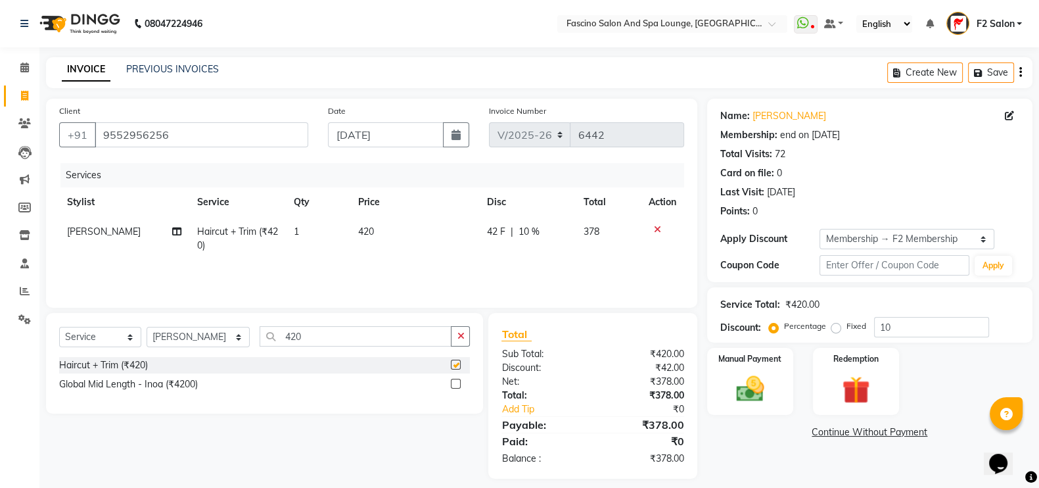
checkbox input "false"
click at [883, 321] on input "10" at bounding box center [931, 327] width 115 height 20
type input "0"
click at [756, 367] on div "Manual Payment" at bounding box center [750, 381] width 90 height 70
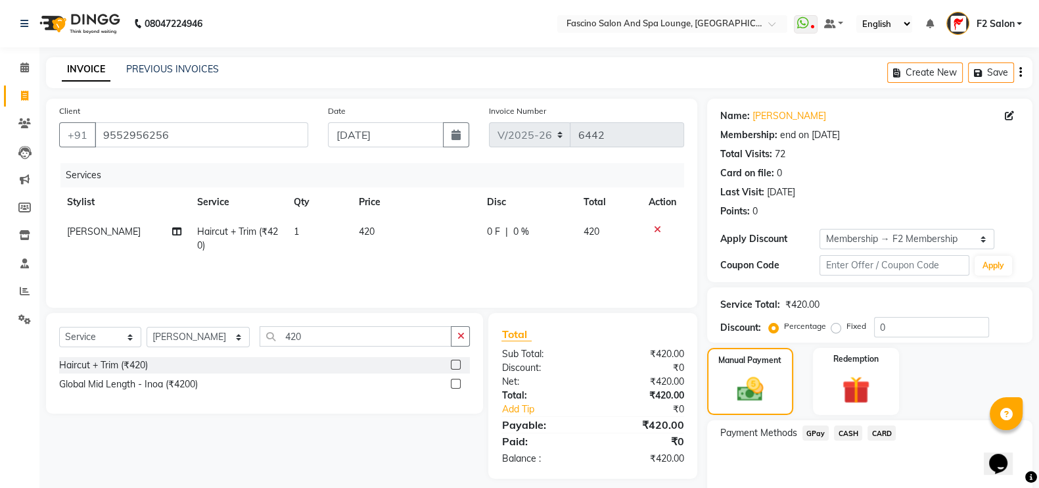
click at [812, 429] on span "GPay" at bounding box center [816, 432] width 27 height 15
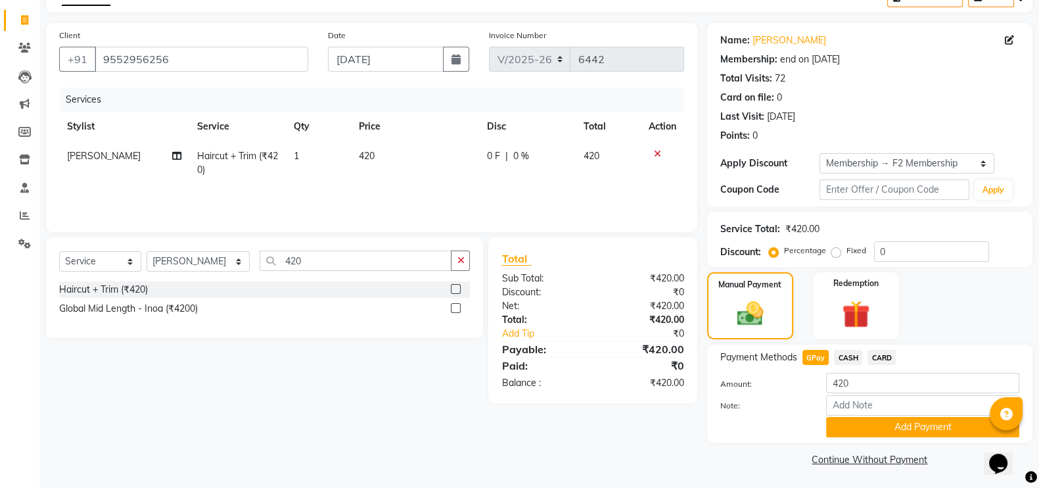
scroll to position [78, 0]
click at [845, 425] on button "Add Payment" at bounding box center [922, 425] width 193 height 20
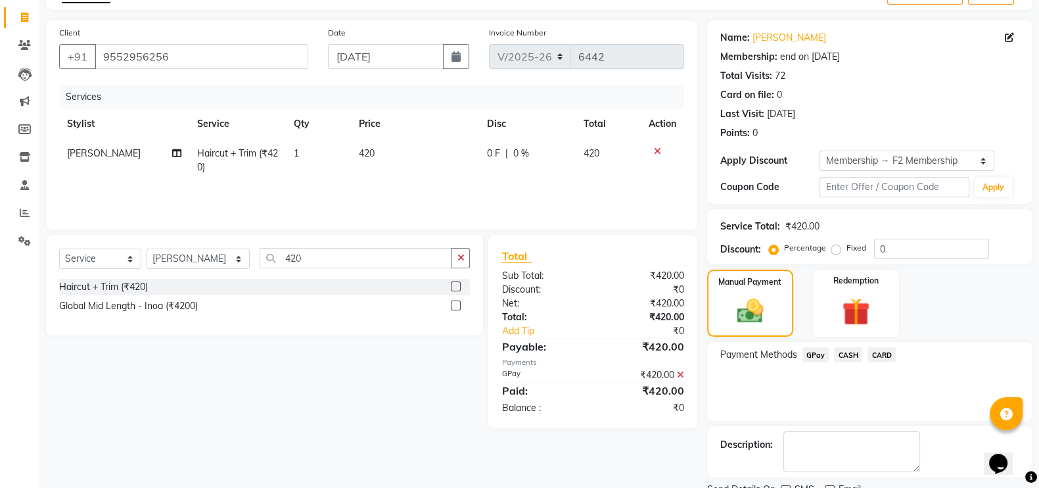
scroll to position [131, 0]
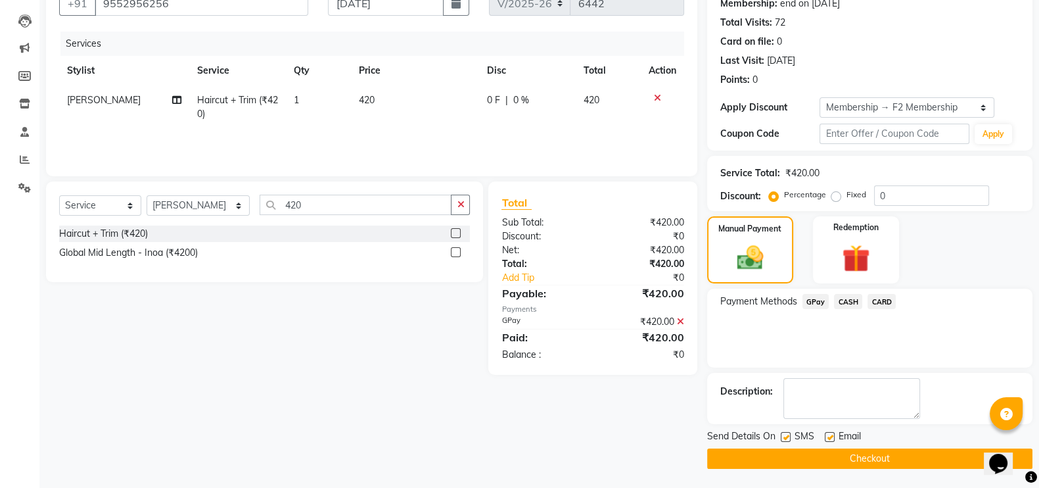
click at [839, 459] on button "Checkout" at bounding box center [869, 458] width 325 height 20
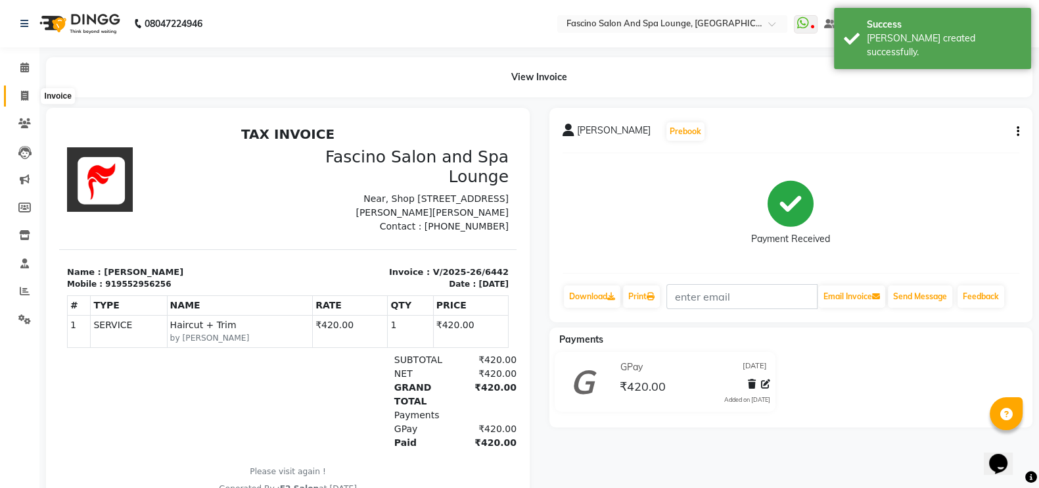
click at [24, 95] on icon at bounding box center [24, 96] width 7 height 10
select select "129"
select select "service"
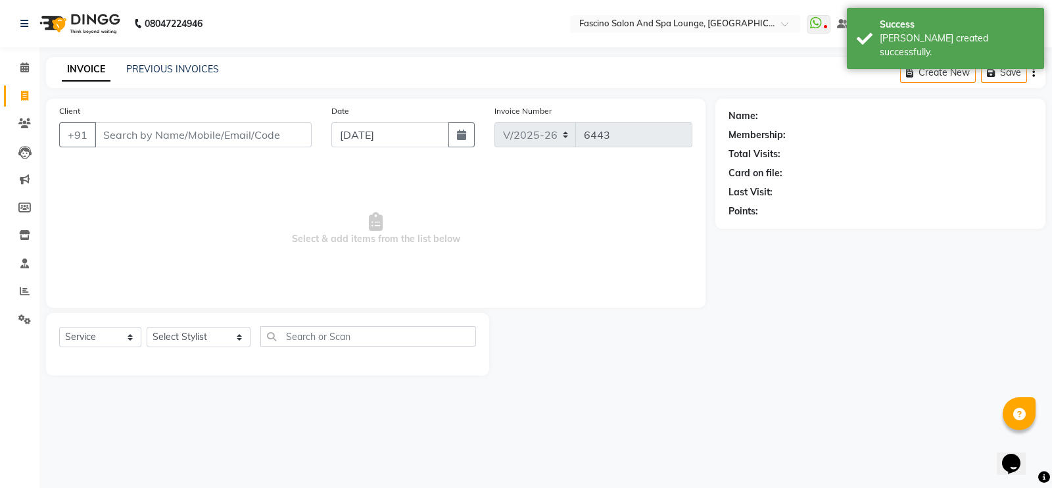
click at [110, 139] on input "Client" at bounding box center [203, 134] width 217 height 25
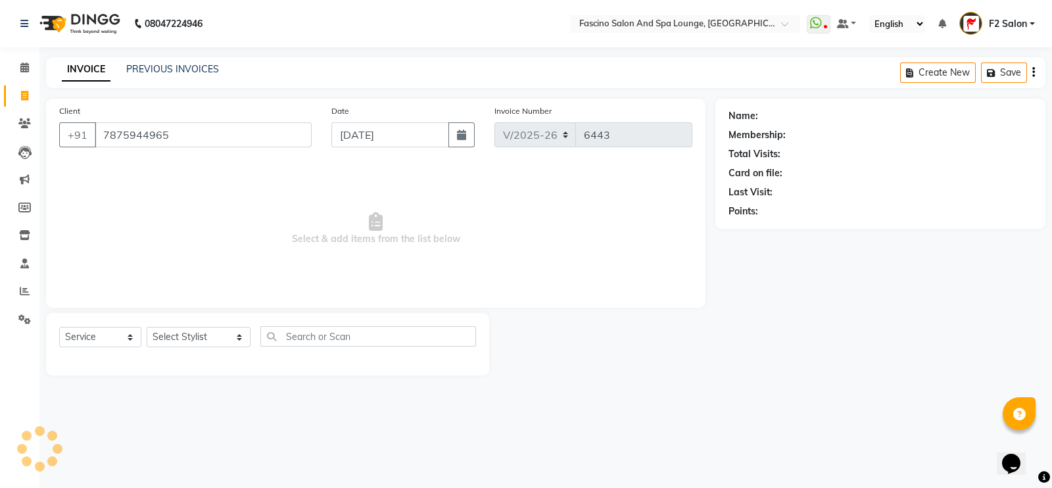
type input "7875944965"
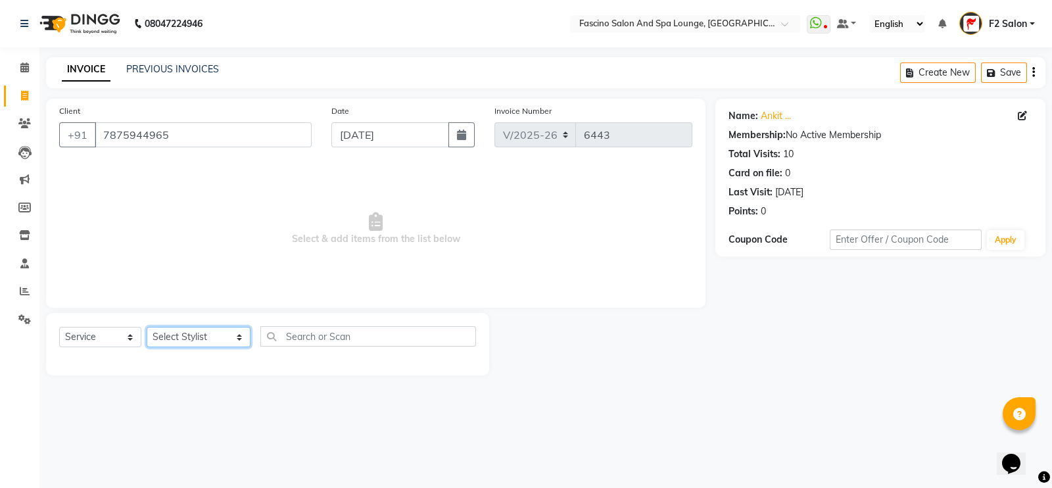
click at [177, 333] on select "Select Stylist akash F3 Asma Shaikh Ayan Kureshi Bhushan Thakare Chanda Mam Dee…" at bounding box center [199, 337] width 104 height 20
select select "23065"
click at [147, 327] on select "Select Stylist akash F3 Asma Shaikh Ayan Kureshi Bhushan Thakare Chanda Mam Dee…" at bounding box center [199, 337] width 104 height 20
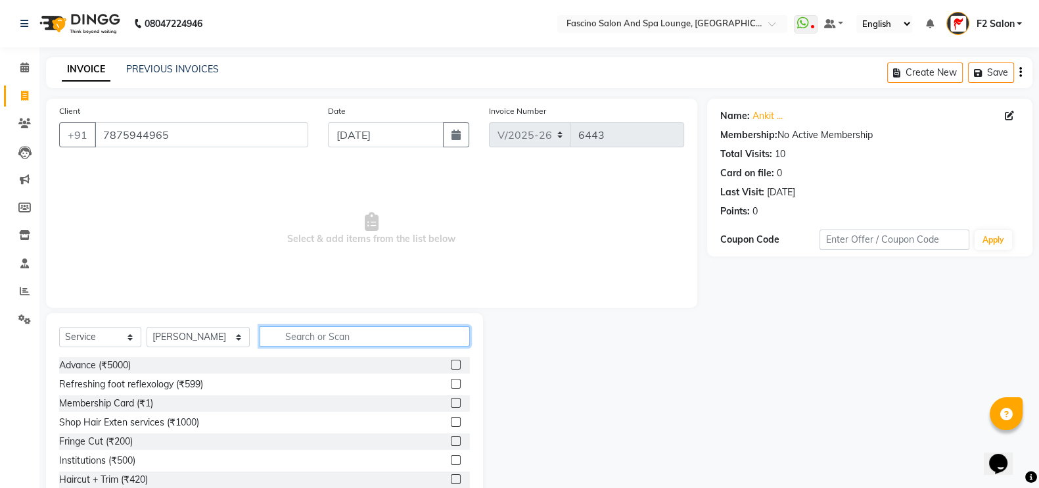
click at [298, 341] on input "text" at bounding box center [365, 336] width 211 height 20
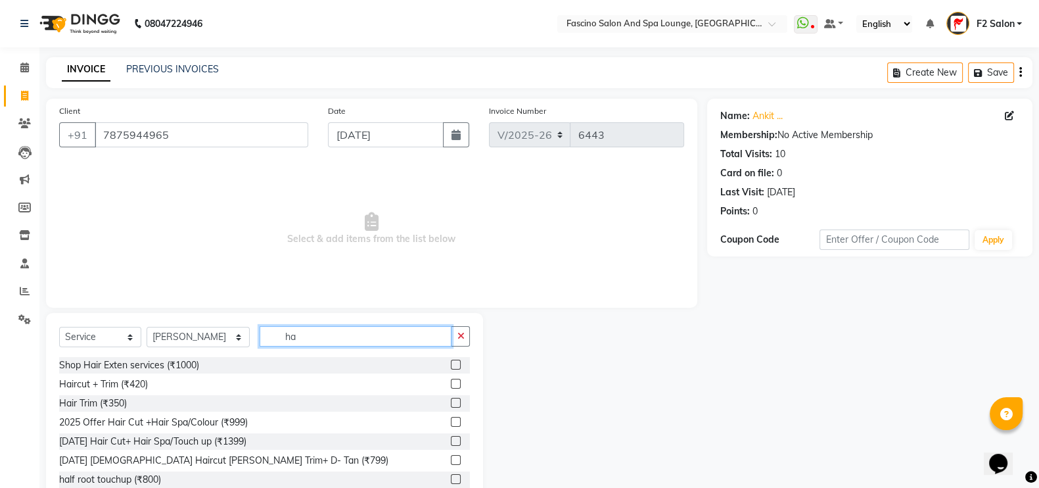
type input "h"
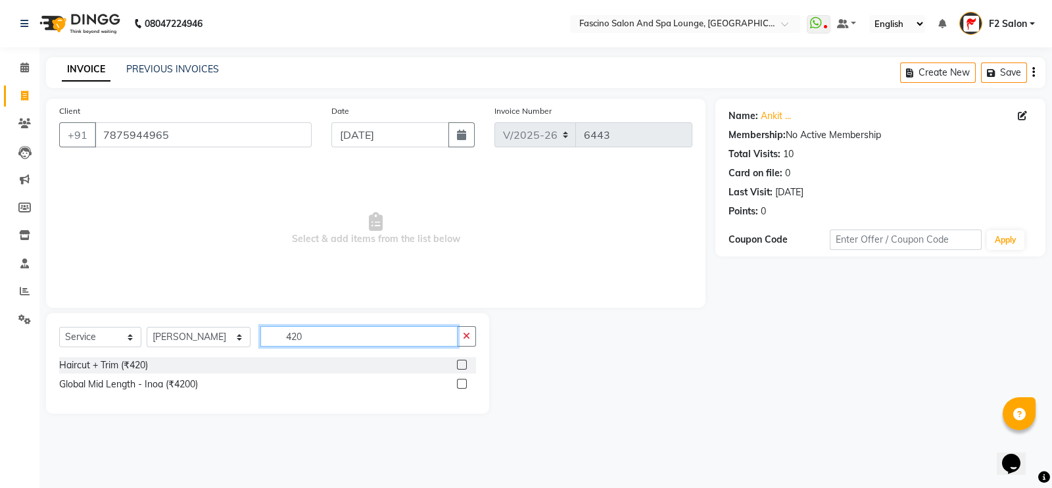
type input "420"
click at [460, 363] on label at bounding box center [462, 365] width 10 height 10
click at [460, 363] on input "checkbox" at bounding box center [461, 365] width 9 height 9
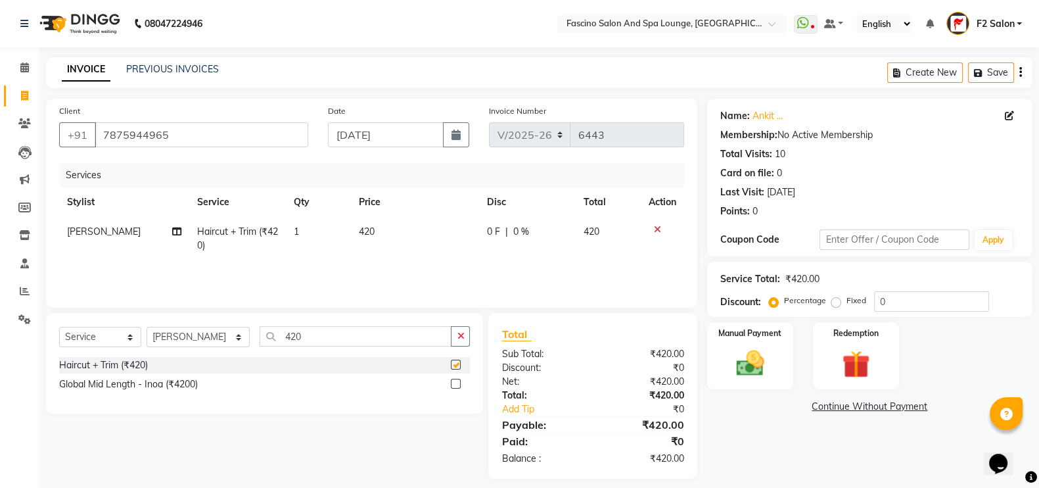
checkbox input "false"
click at [370, 221] on td "420" at bounding box center [415, 238] width 128 height 43
select select "23065"
click at [370, 221] on td "420" at bounding box center [418, 242] width 98 height 50
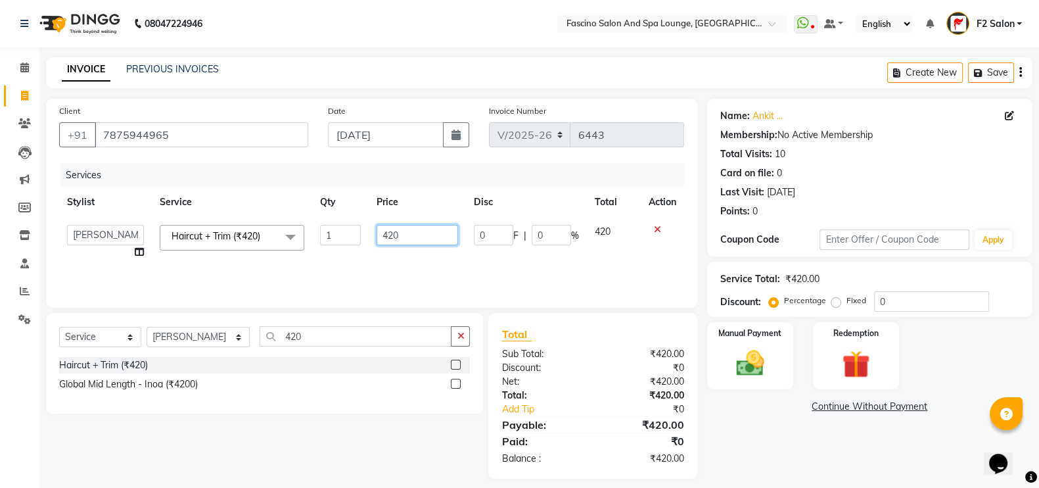
click at [389, 231] on input "420" at bounding box center [418, 235] width 82 height 20
type input "500"
click at [375, 265] on div "Services Stylist Service Qty Price Disc Total Action akash F3 Asma Shaikh Ayan …" at bounding box center [371, 228] width 625 height 131
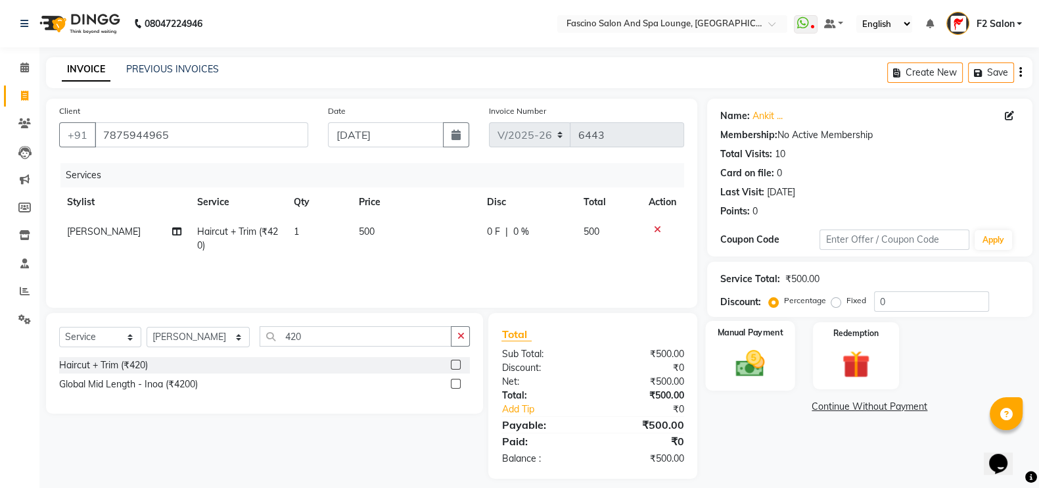
click at [752, 362] on img at bounding box center [750, 362] width 47 height 33
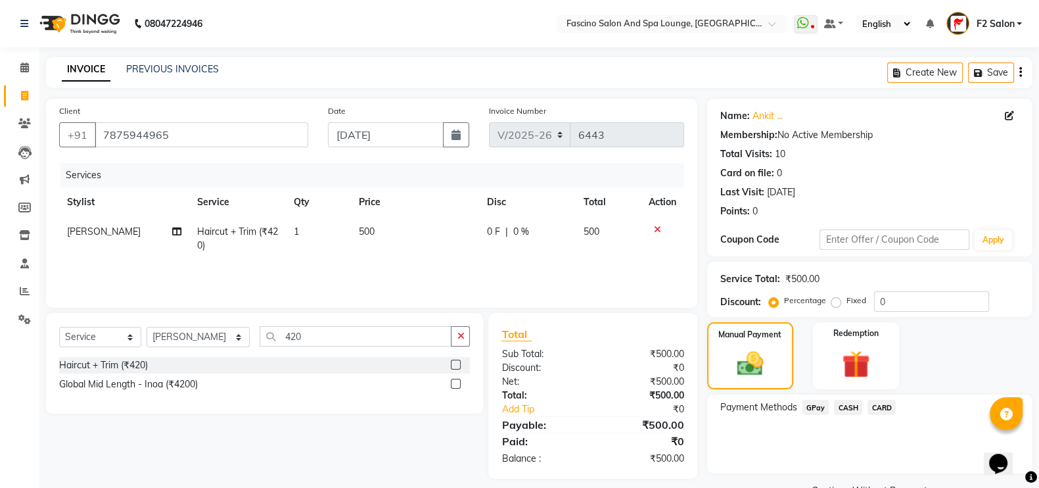
click at [812, 404] on span "GPay" at bounding box center [816, 407] width 27 height 15
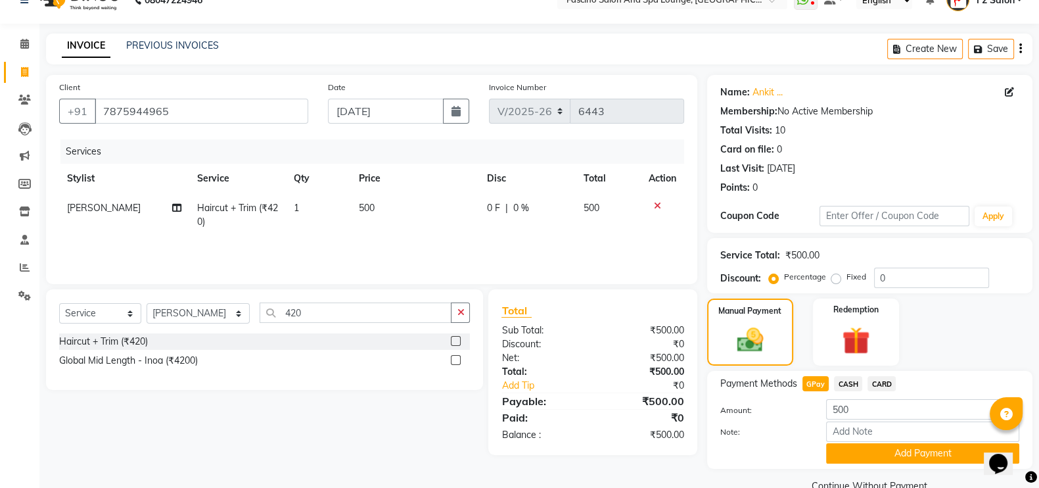
scroll to position [53, 0]
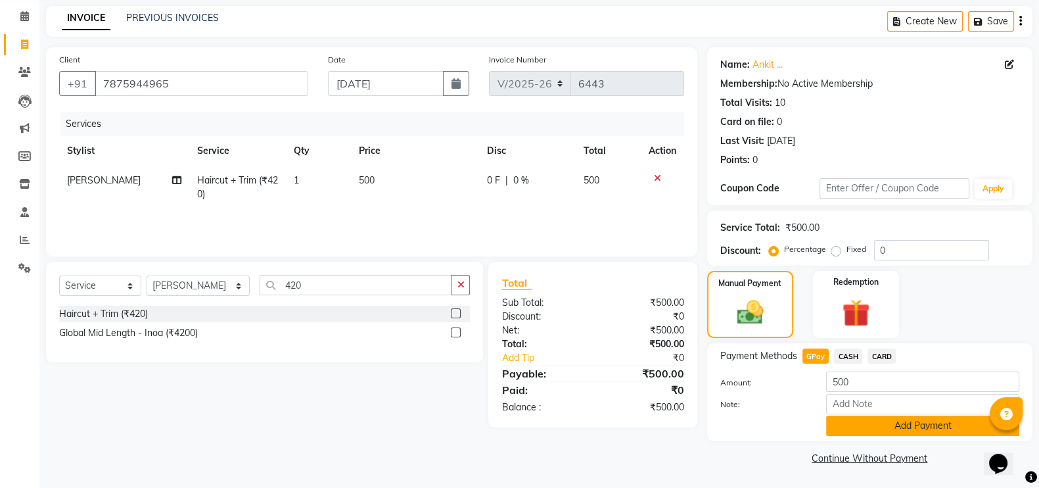
click at [839, 421] on button "Add Payment" at bounding box center [922, 425] width 193 height 20
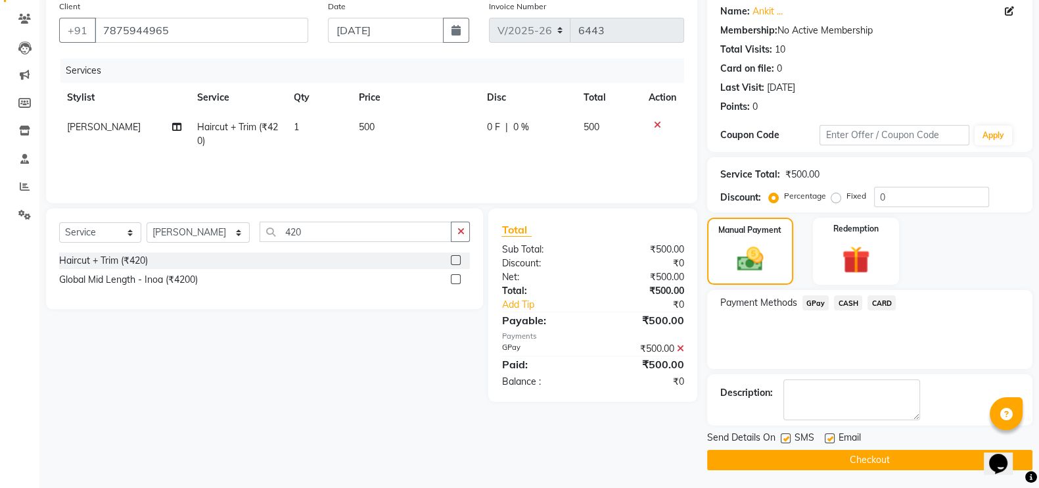
scroll to position [106, 0]
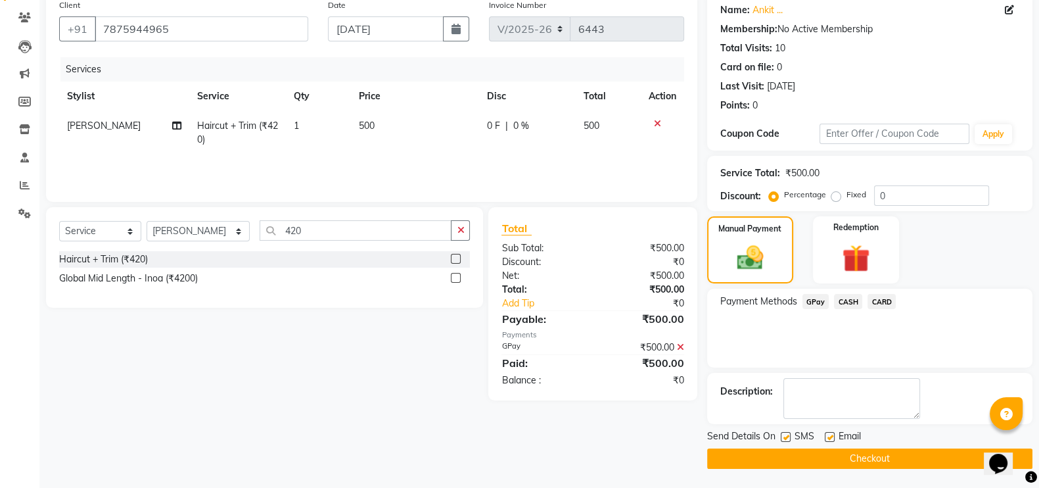
click at [839, 453] on button "Checkout" at bounding box center [869, 458] width 325 height 20
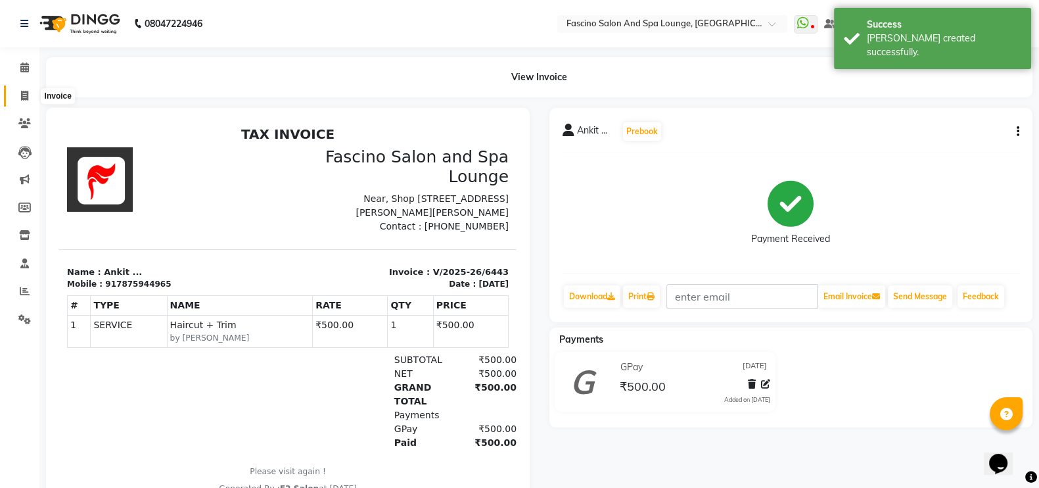
click at [24, 97] on icon at bounding box center [24, 96] width 7 height 10
select select "service"
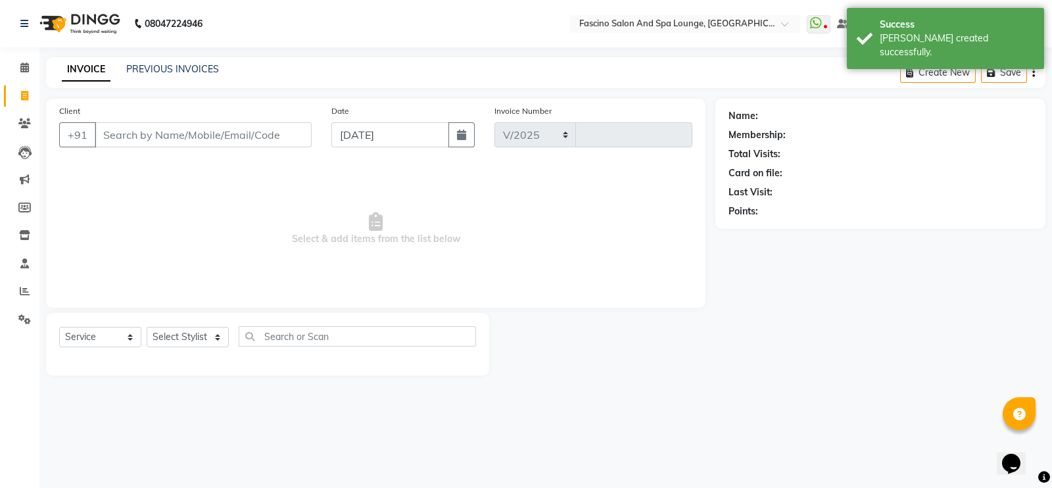
select select "129"
type input "6444"
click at [168, 63] on link "PREVIOUS INVOICES" at bounding box center [172, 69] width 93 height 12
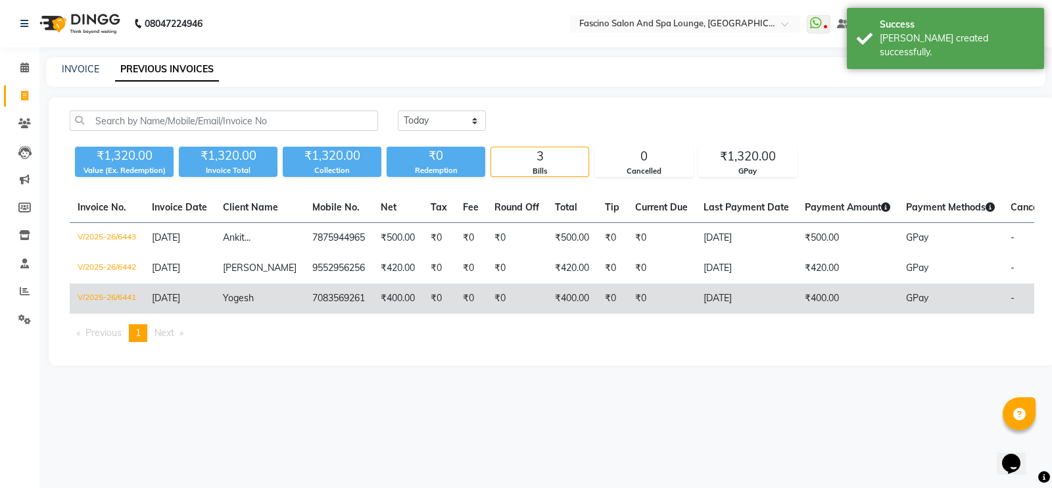
click at [502, 296] on td "₹0" at bounding box center [516, 298] width 60 height 30
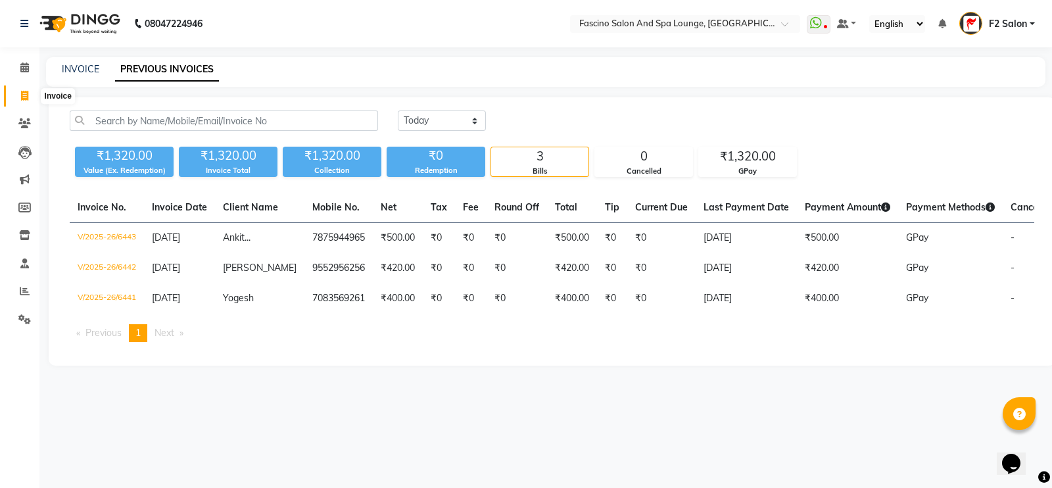
click at [21, 91] on icon at bounding box center [24, 96] width 7 height 10
select select "service"
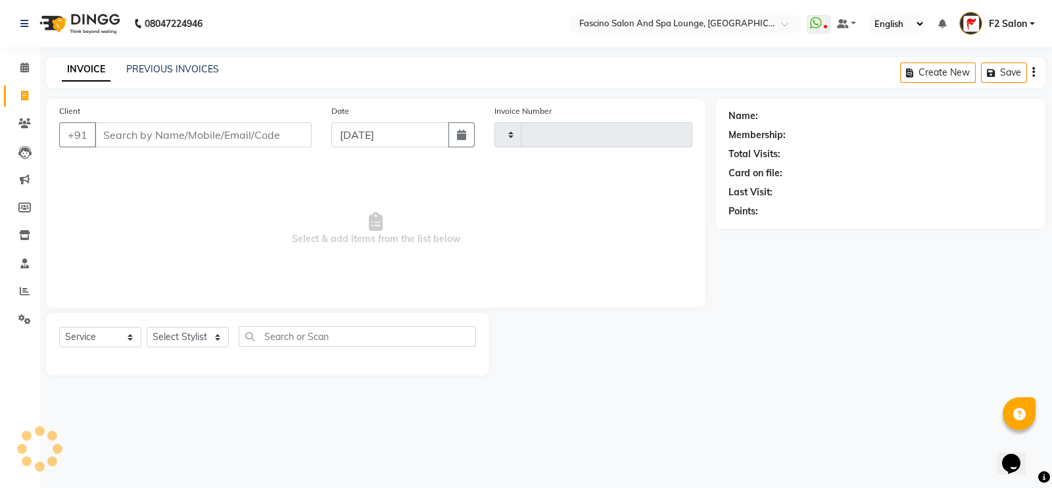
type input "6444"
select select "129"
click at [137, 68] on link "PREVIOUS INVOICES" at bounding box center [172, 69] width 93 height 12
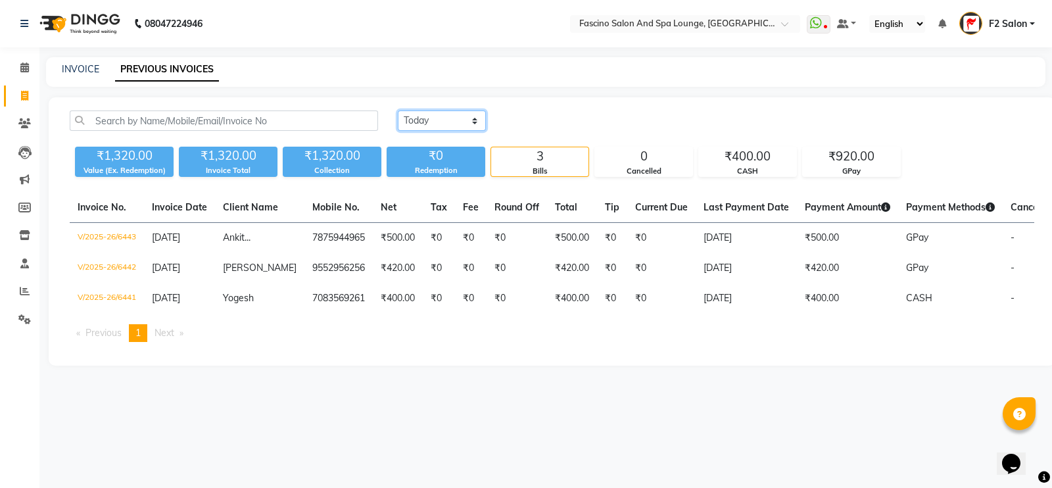
click at [454, 116] on select "[DATE] [DATE] Custom Range" at bounding box center [442, 120] width 88 height 20
select select "range"
click at [398, 110] on select "[DATE] [DATE] Custom Range" at bounding box center [442, 120] width 88 height 20
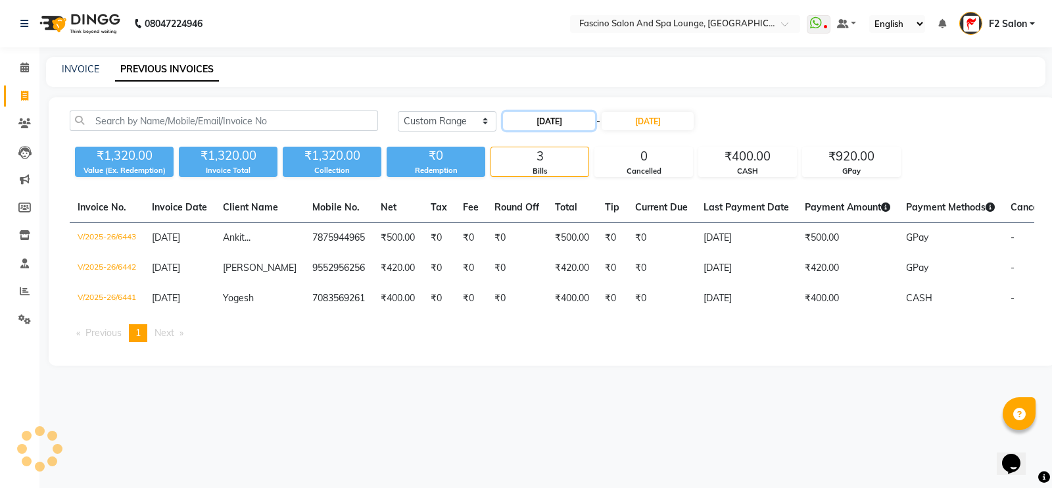
click at [554, 120] on input "[DATE]" at bounding box center [549, 121] width 92 height 18
select select "9"
select select "2025"
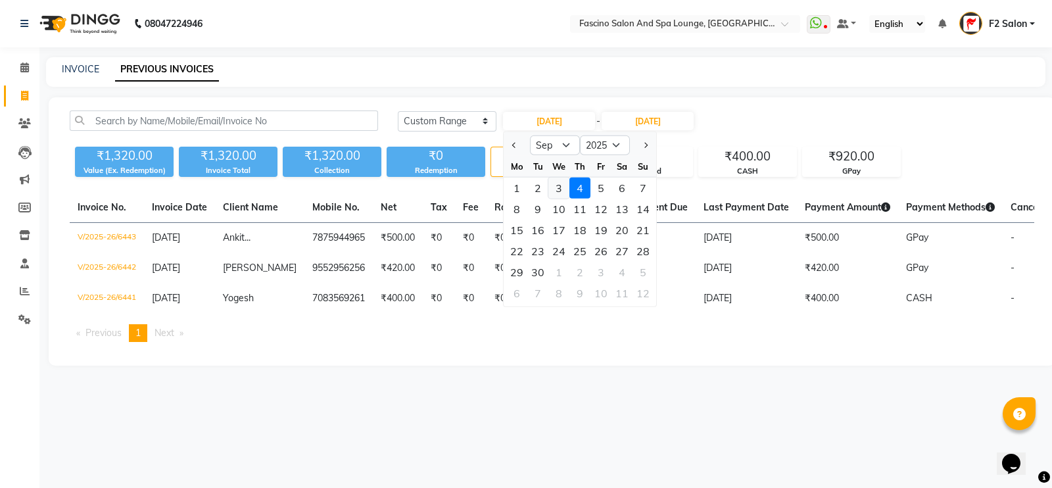
click at [561, 189] on div "3" at bounding box center [558, 187] width 21 height 21
type input "[DATE]"
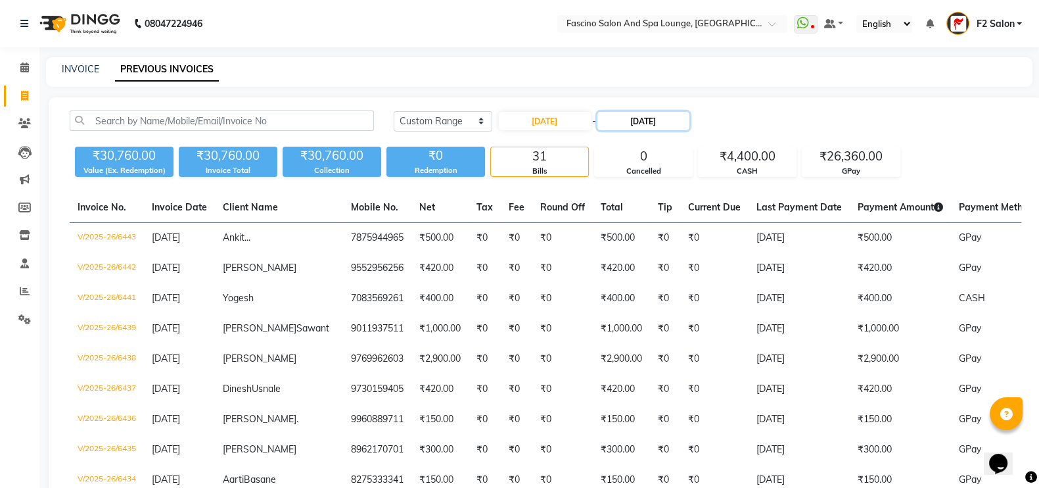
click at [639, 124] on input "[DATE]" at bounding box center [643, 121] width 92 height 18
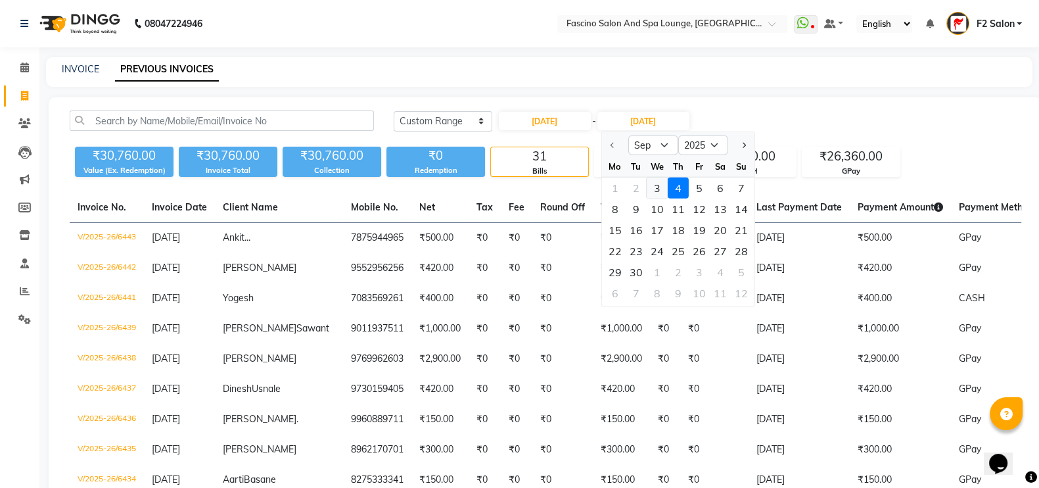
click at [654, 189] on div "3" at bounding box center [656, 187] width 21 height 21
type input "[DATE]"
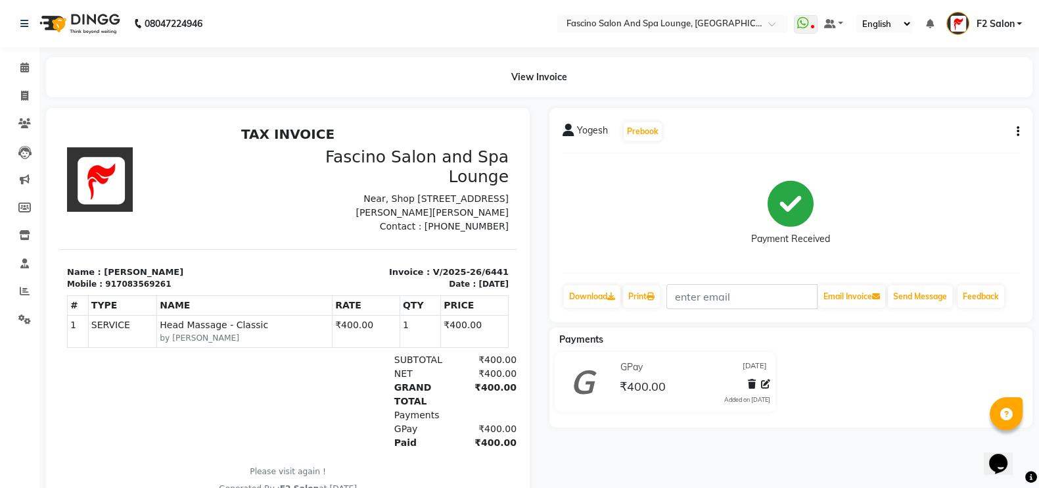
click at [1017, 132] on icon "button" at bounding box center [1018, 131] width 3 height 1
click at [958, 139] on div "Edit Invoice" at bounding box center [952, 139] width 90 height 16
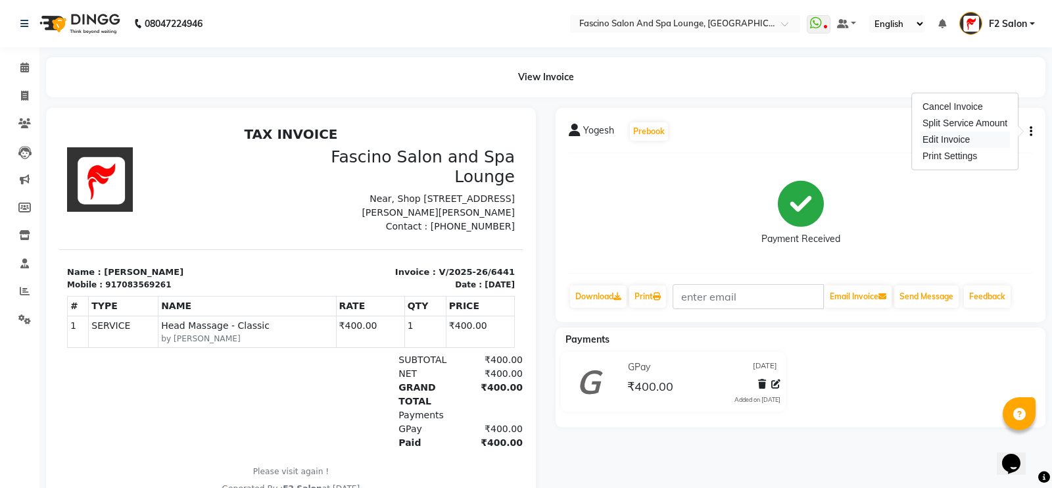
select select "service"
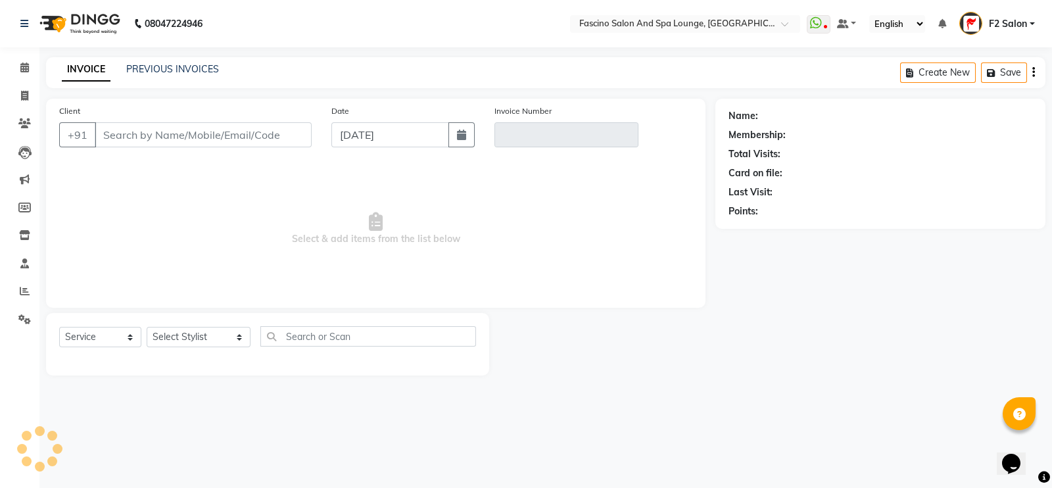
type input "7083569261"
type input "V/2025-26/6441"
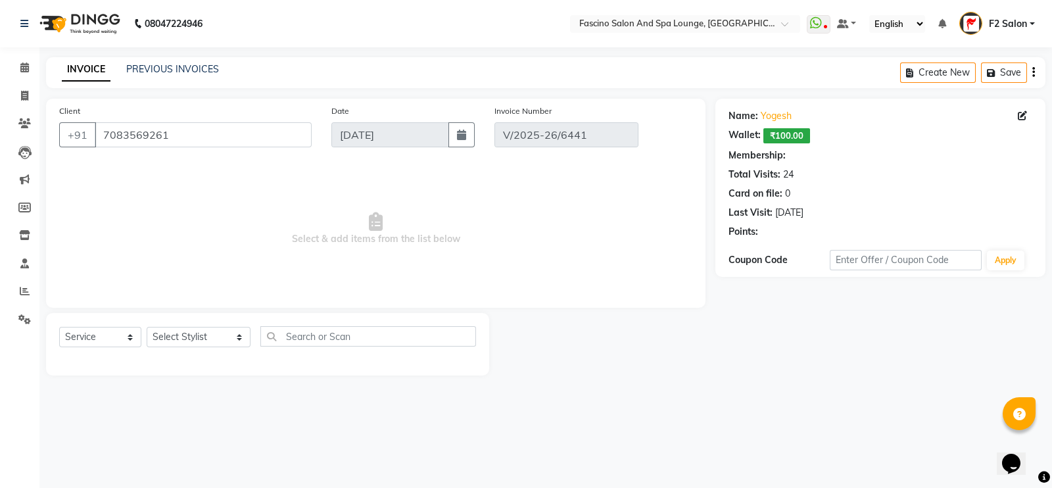
select select "select"
select select "1: Object"
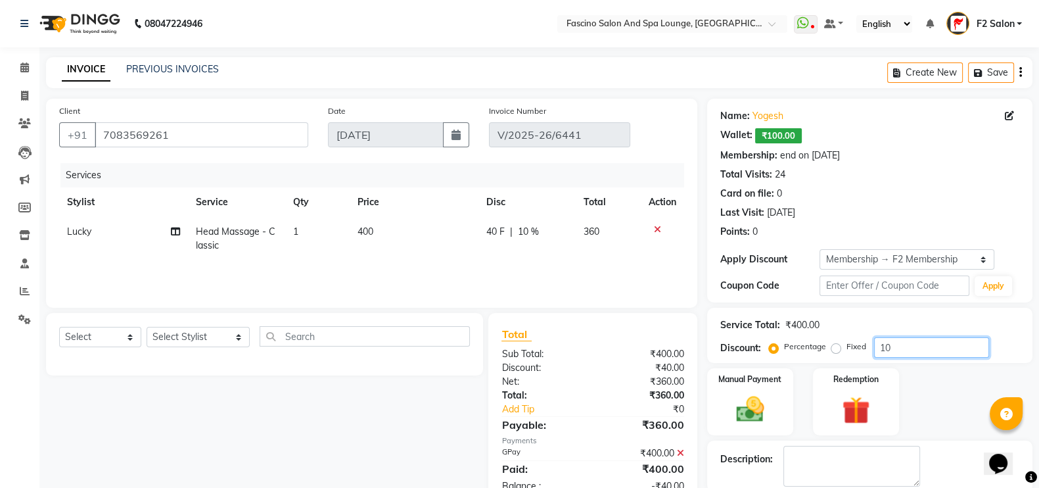
click at [893, 349] on input "10" at bounding box center [931, 347] width 115 height 20
type input "1"
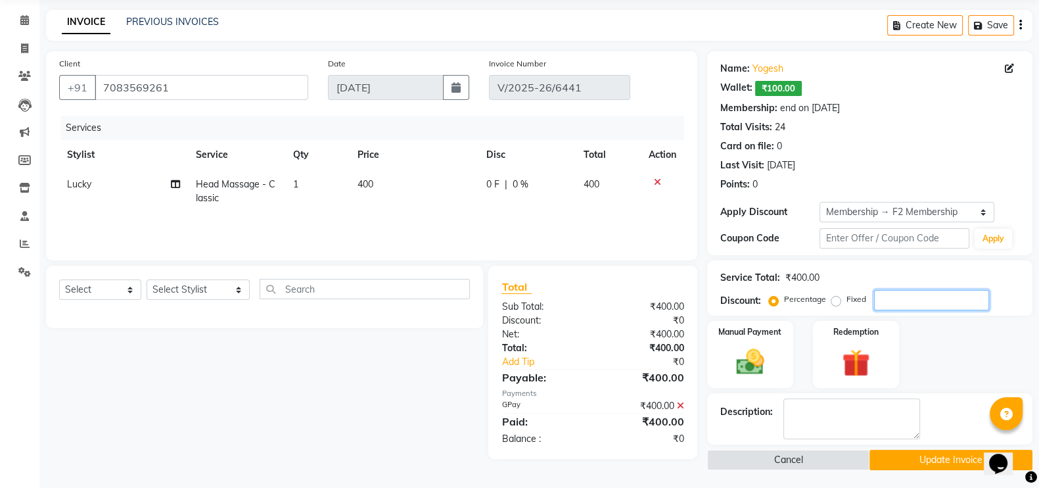
scroll to position [49, 0]
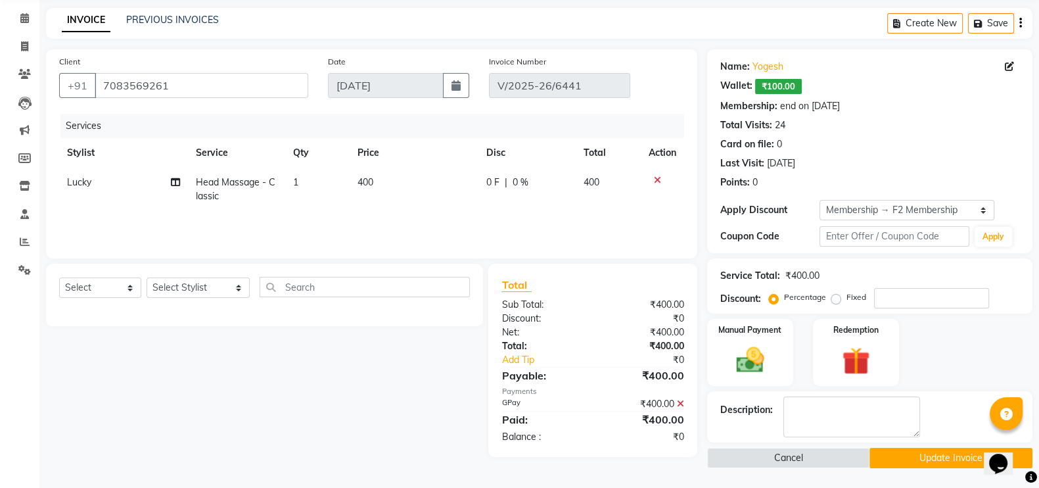
click at [680, 406] on icon at bounding box center [680, 403] width 7 height 9
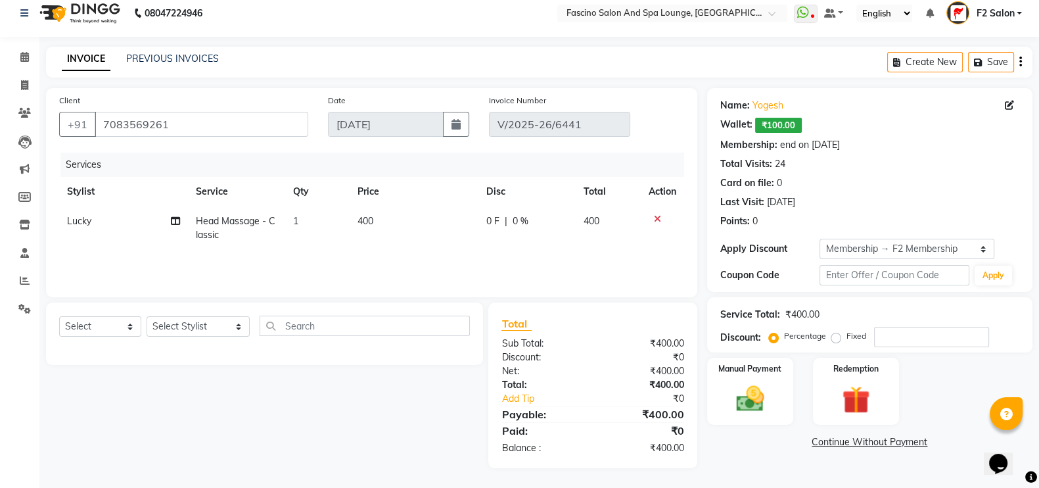
scroll to position [11, 0]
click at [743, 390] on img at bounding box center [750, 398] width 47 height 33
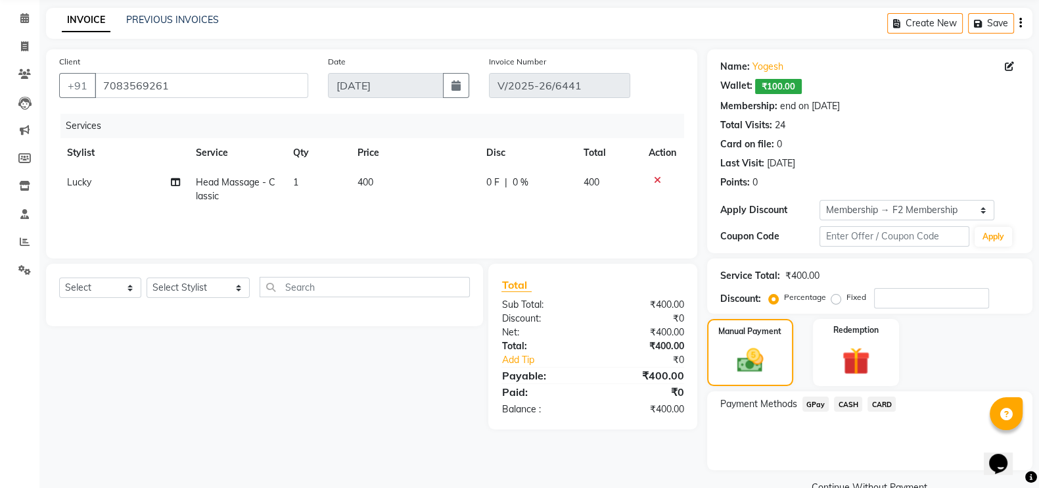
click at [849, 403] on span "CASH" at bounding box center [848, 403] width 28 height 15
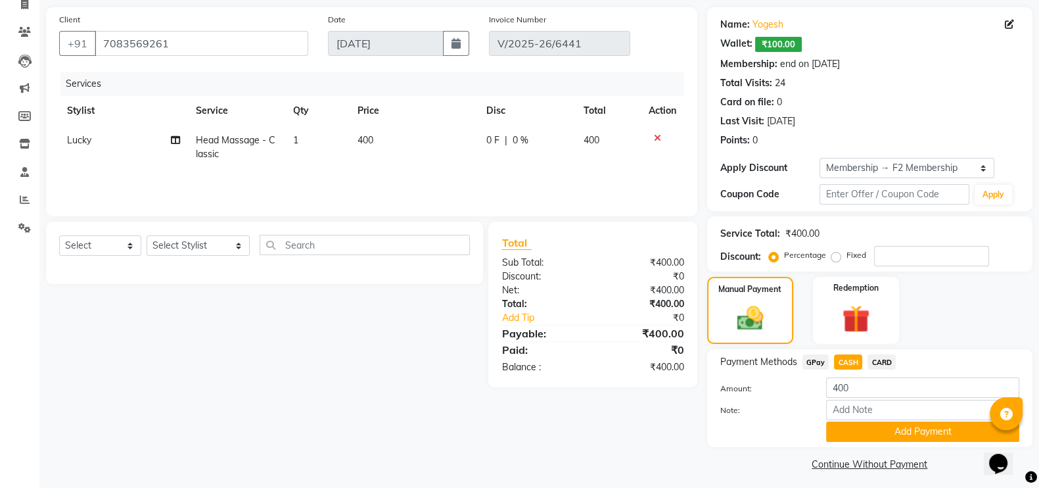
scroll to position [99, 0]
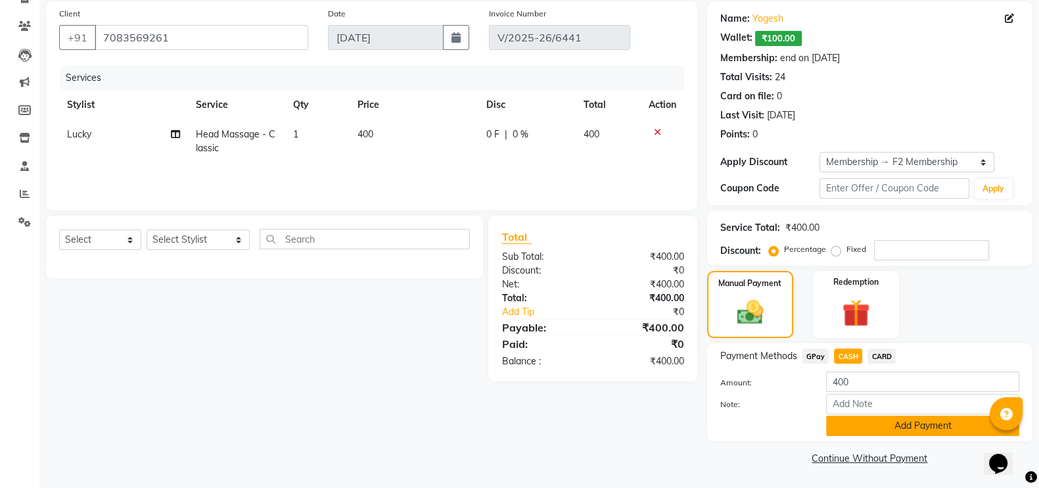
click at [849, 423] on button "Add Payment" at bounding box center [922, 425] width 193 height 20
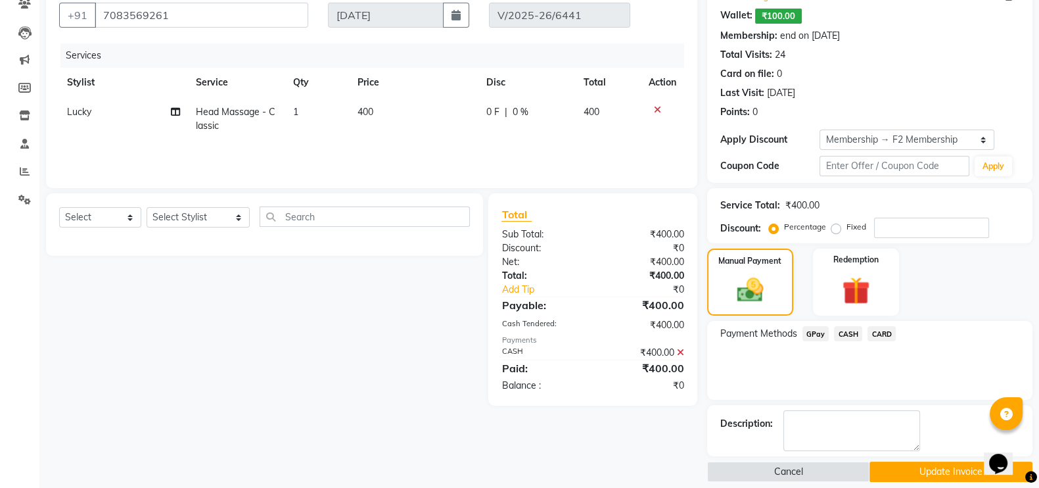
scroll to position [133, 0]
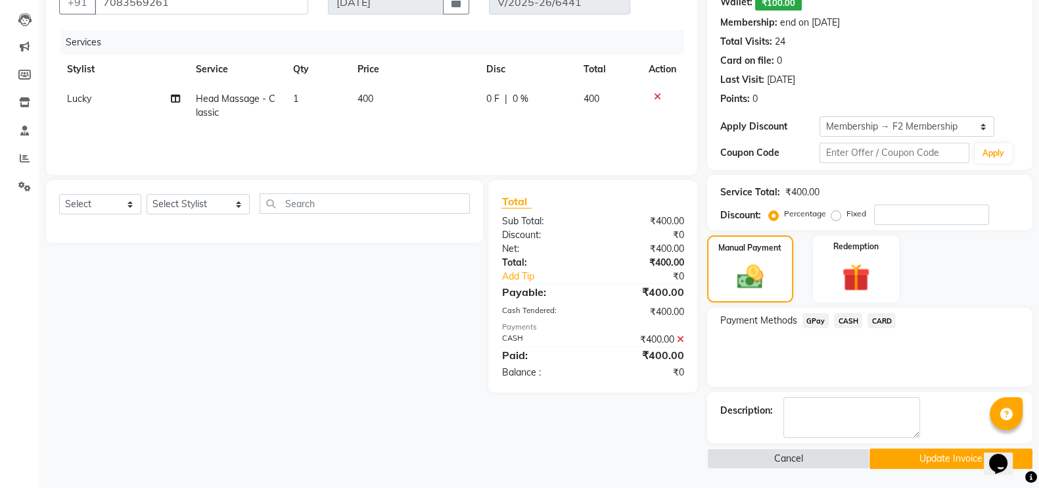
click at [908, 461] on button "Update Invoice" at bounding box center [951, 458] width 163 height 20
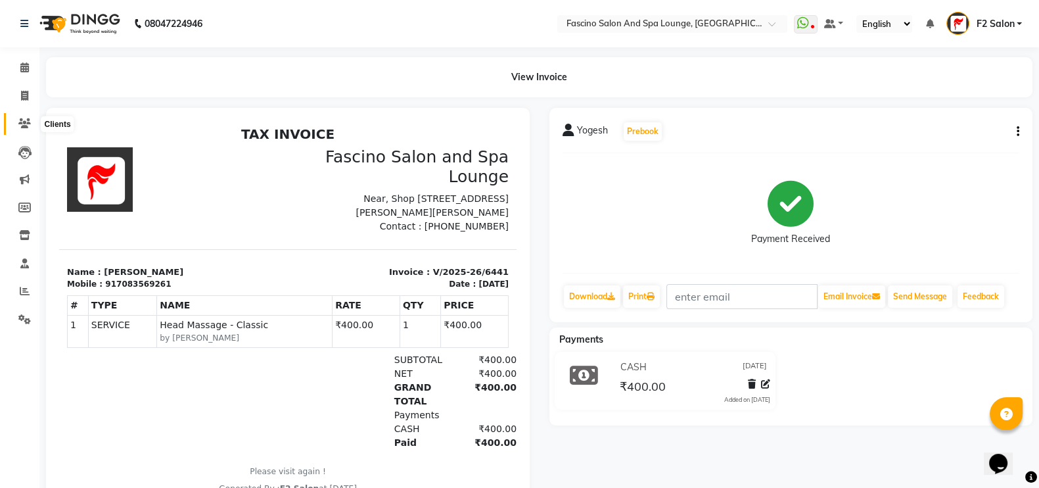
click at [26, 119] on icon at bounding box center [24, 123] width 12 height 10
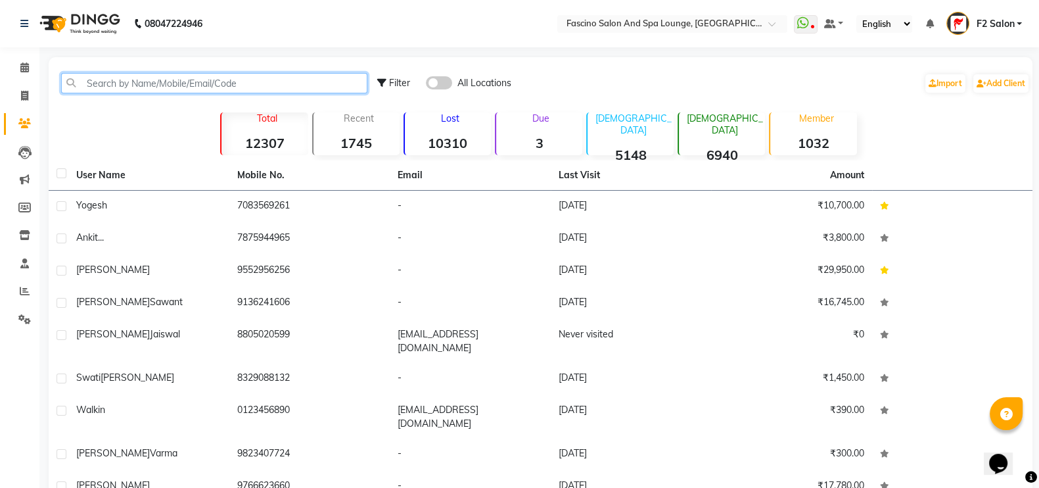
click at [143, 81] on input "text" at bounding box center [214, 83] width 306 height 20
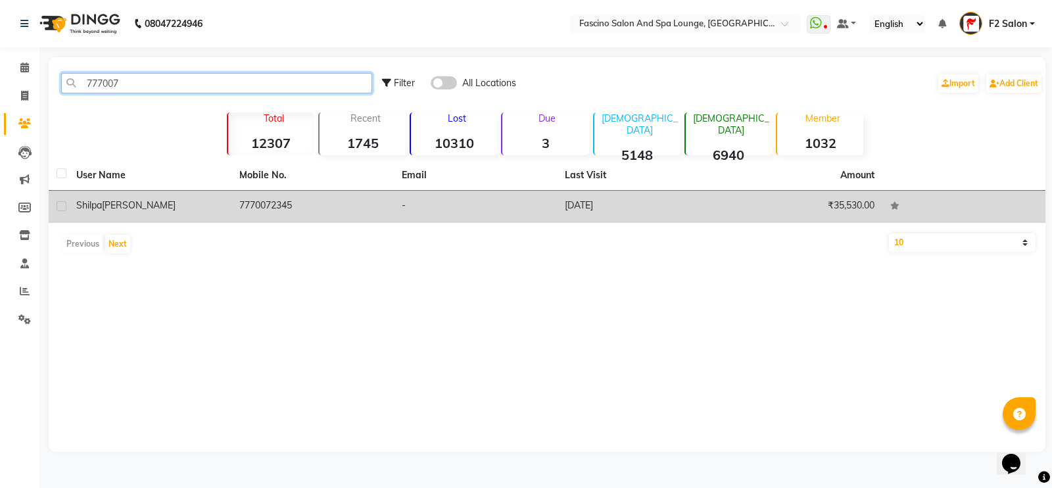
type input "777007"
click at [195, 205] on div "[PERSON_NAME]" at bounding box center [149, 205] width 147 height 14
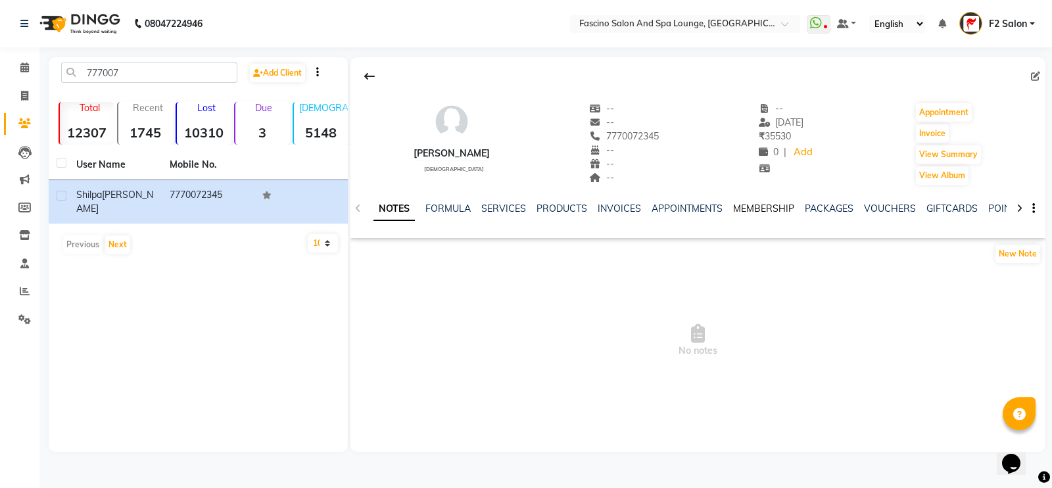
click at [772, 204] on link "MEMBERSHIP" at bounding box center [763, 208] width 61 height 12
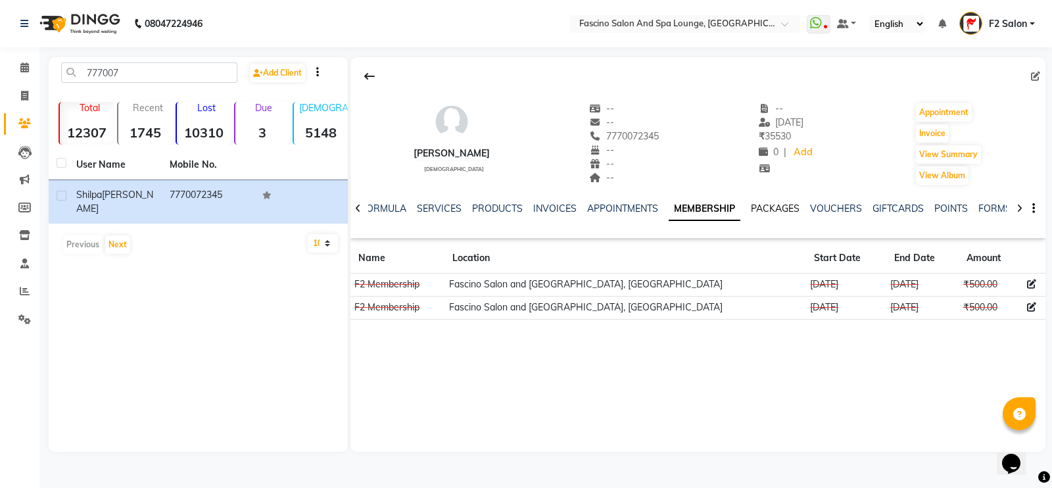
click at [760, 212] on link "PACKAGES" at bounding box center [775, 208] width 49 height 12
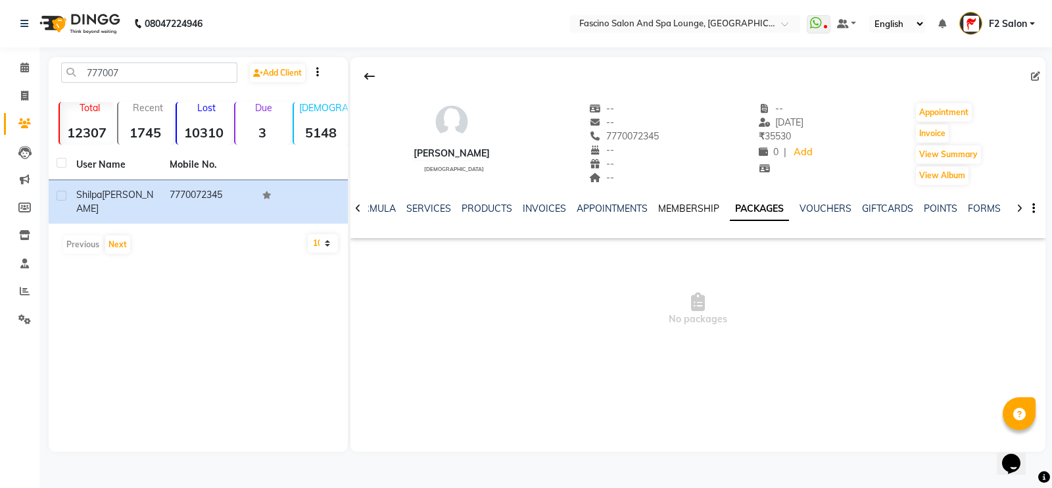
click at [689, 212] on link "MEMBERSHIP" at bounding box center [688, 208] width 61 height 12
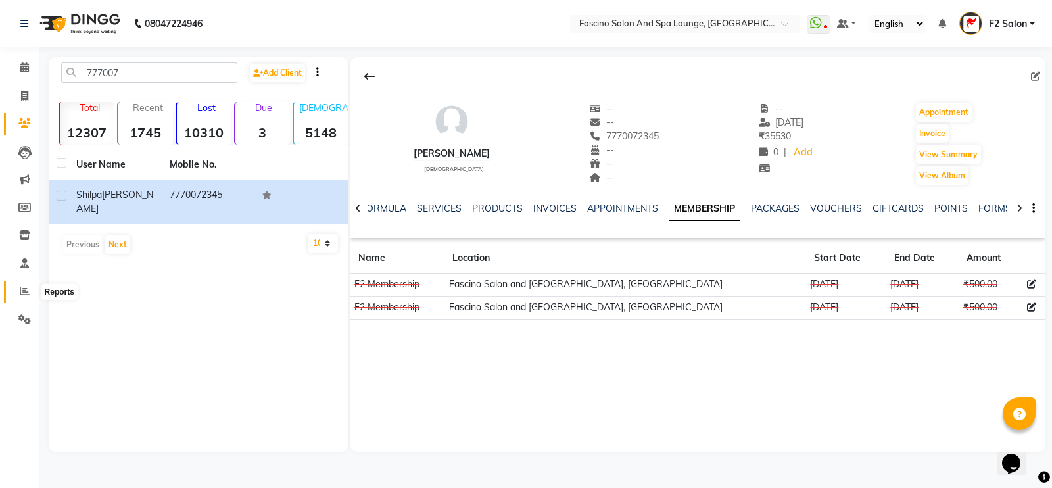
click at [26, 294] on icon at bounding box center [25, 291] width 10 height 10
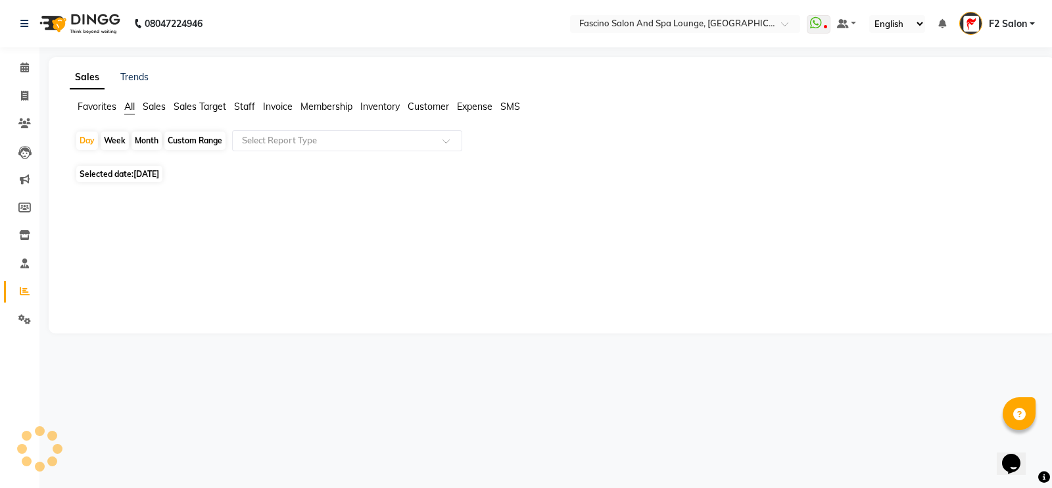
click at [112, 139] on div "Week" at bounding box center [115, 140] width 28 height 18
select select "9"
select select "2025"
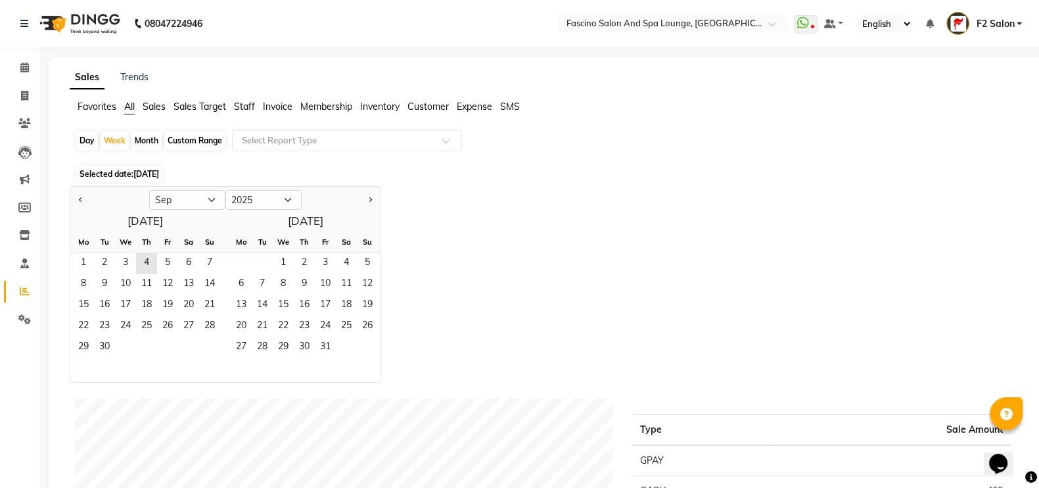
click at [82, 139] on div "Day" at bounding box center [87, 140] width 22 height 18
select select "9"
select select "2025"
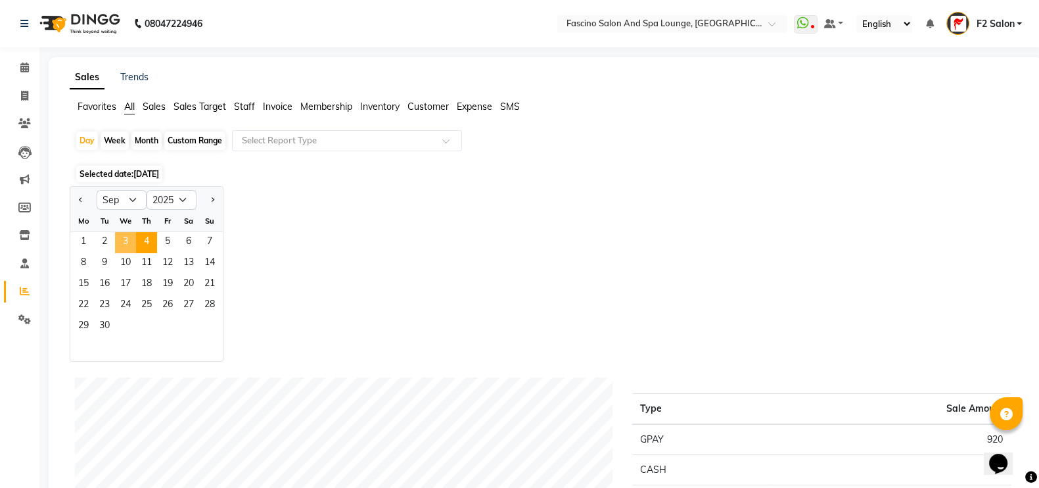
click at [122, 241] on span "3" at bounding box center [125, 242] width 21 height 21
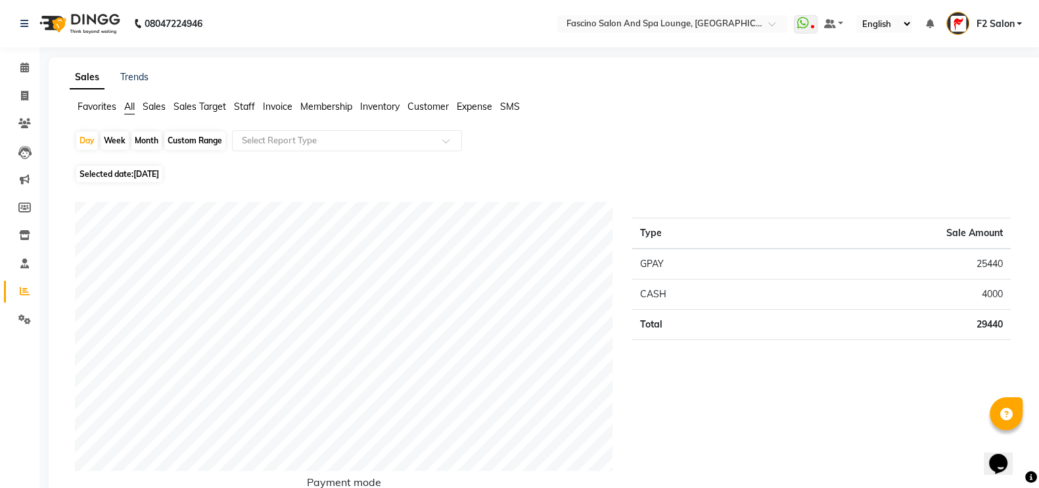
click at [111, 144] on div "Week" at bounding box center [115, 140] width 28 height 18
select select "9"
select select "2025"
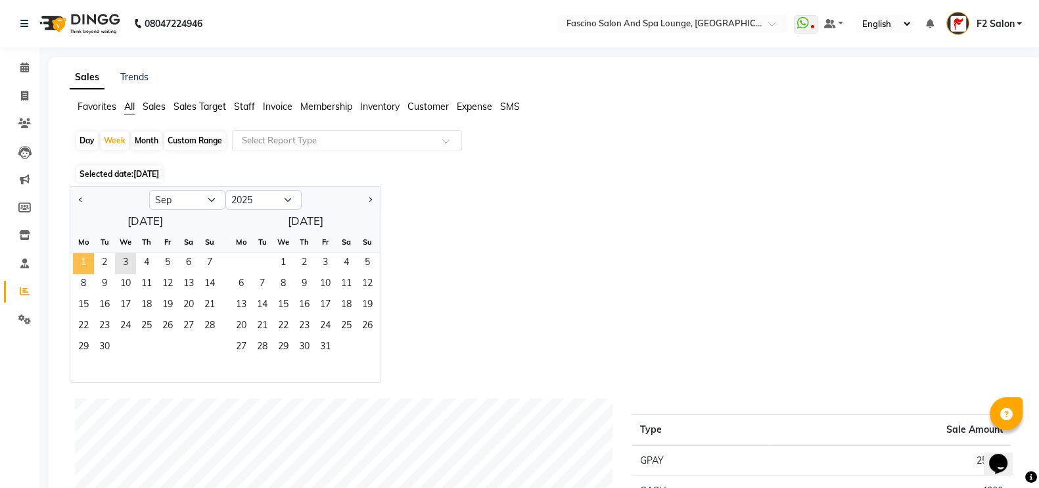
click at [78, 266] on span "1" at bounding box center [83, 263] width 21 height 21
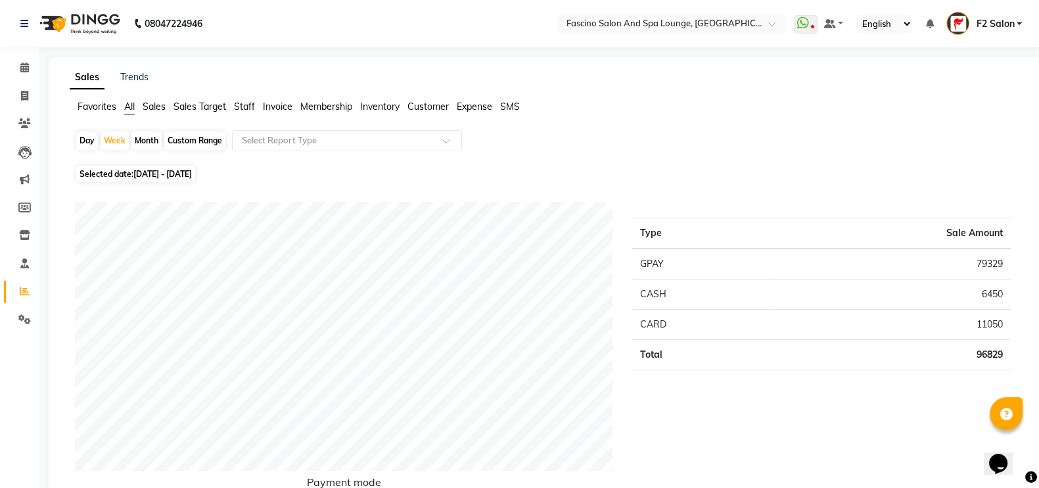
click at [243, 108] on span "Staff" at bounding box center [244, 107] width 21 height 12
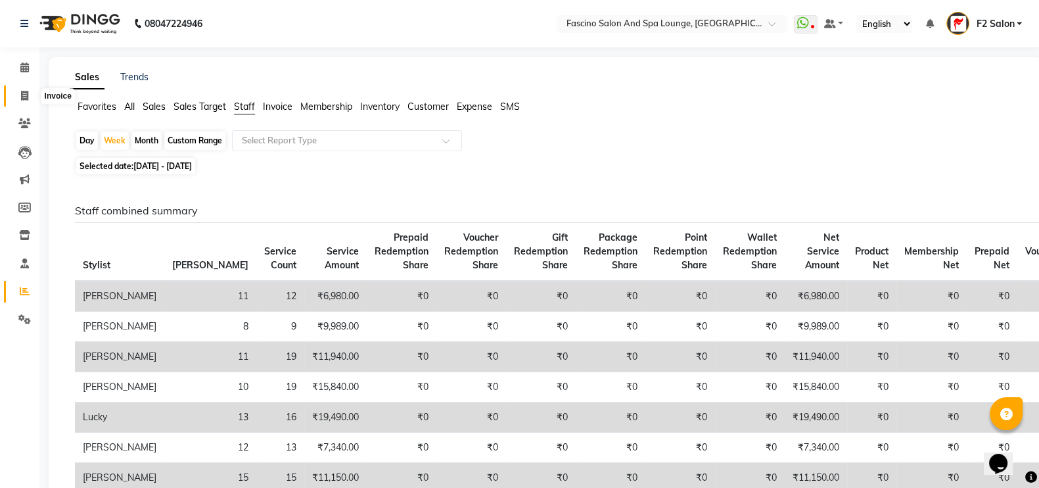
click at [23, 96] on icon at bounding box center [24, 96] width 7 height 10
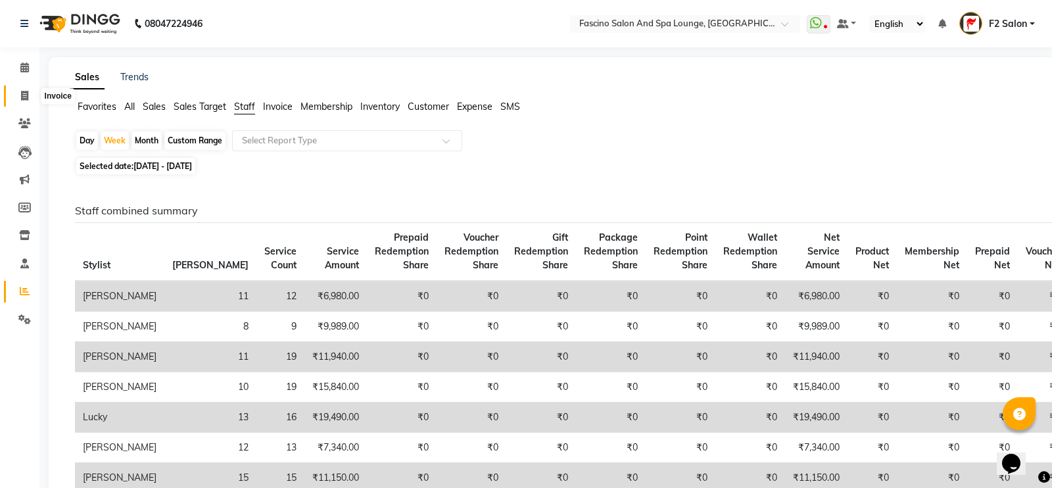
select select "129"
select select "service"
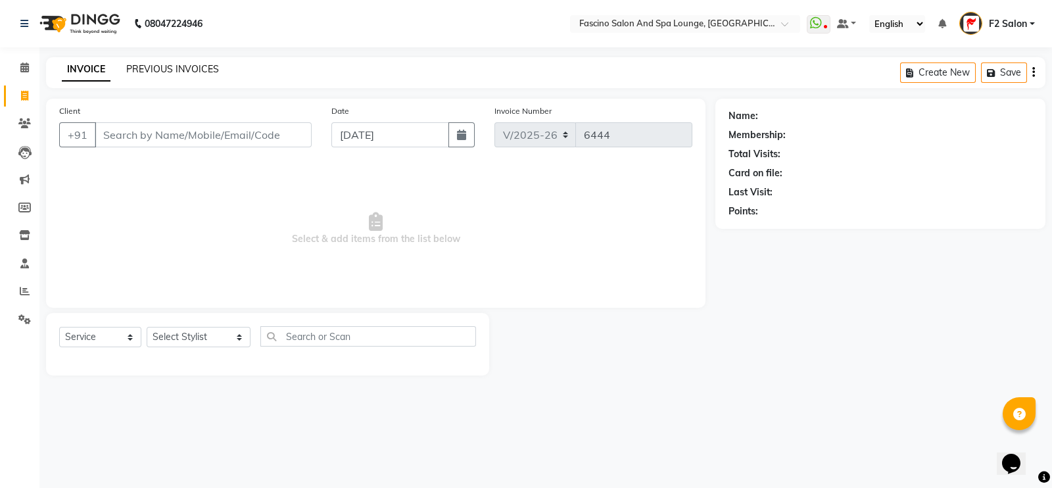
click at [166, 72] on link "PREVIOUS INVOICES" at bounding box center [172, 69] width 93 height 12
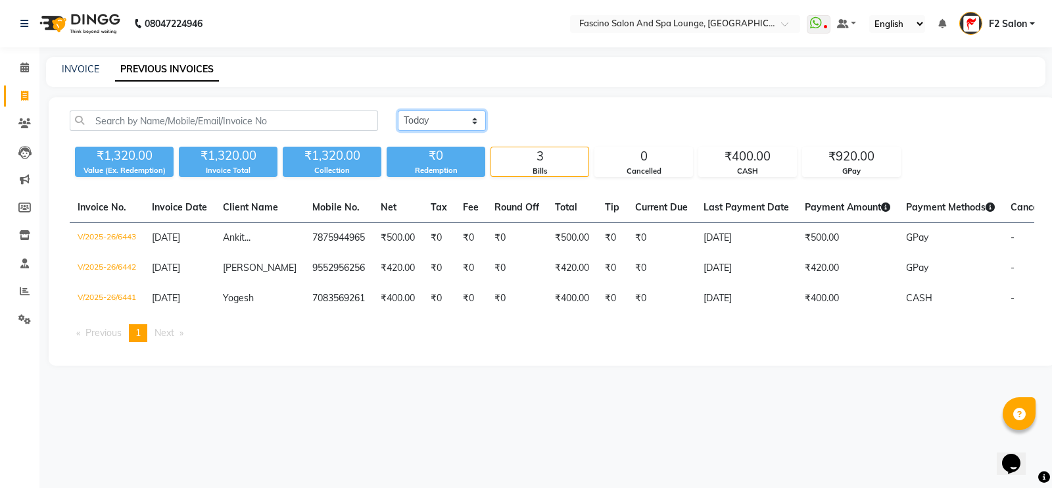
click at [431, 127] on select "[DATE] [DATE] Custom Range" at bounding box center [442, 120] width 88 height 20
select select "range"
click at [398, 110] on select "[DATE] [DATE] Custom Range" at bounding box center [442, 120] width 88 height 20
click at [527, 122] on input "[DATE]" at bounding box center [549, 121] width 92 height 18
select select "9"
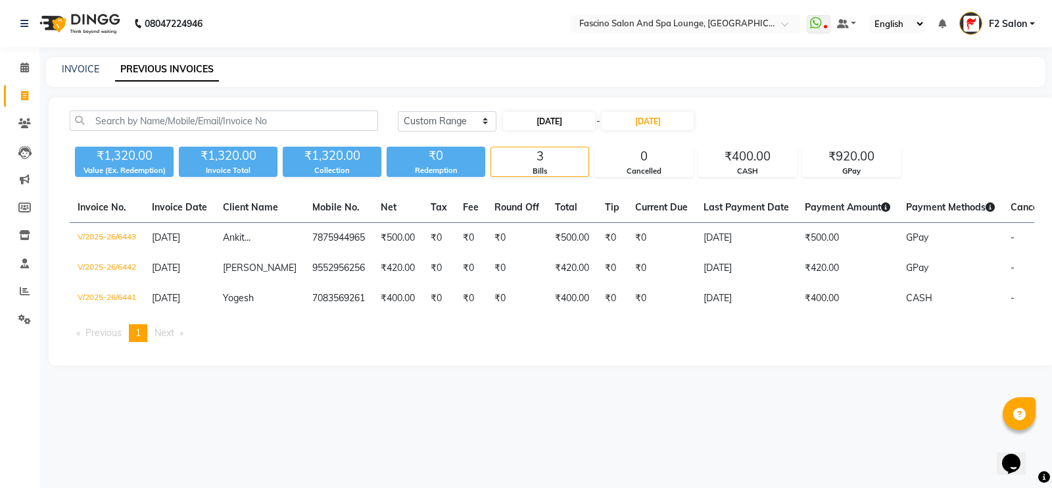
select select "2025"
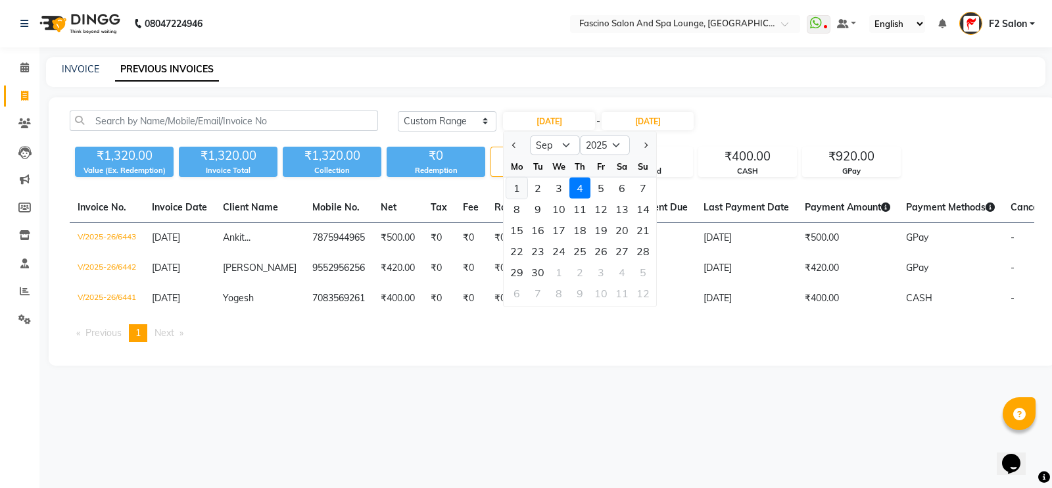
click at [513, 178] on div "1" at bounding box center [516, 187] width 21 height 21
type input "[DATE]"
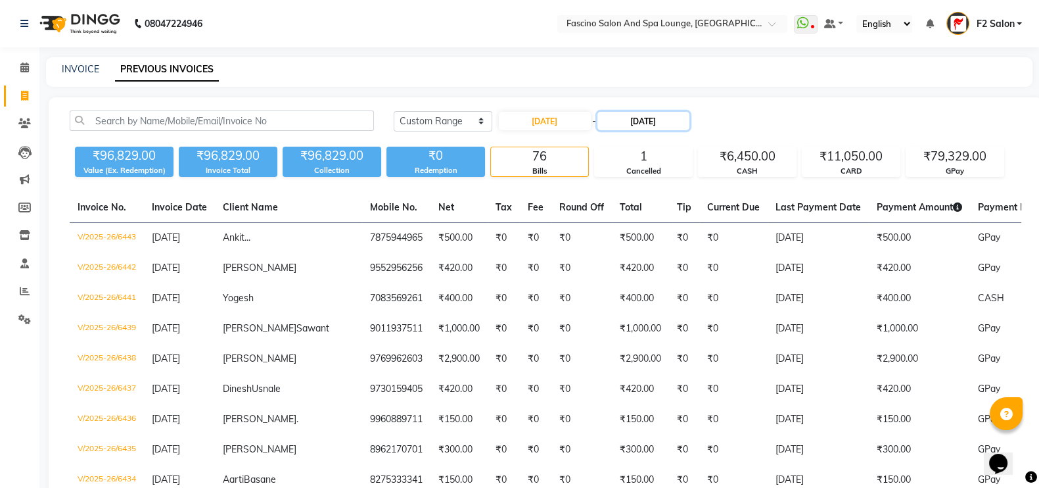
click at [636, 126] on input "[DATE]" at bounding box center [643, 121] width 92 height 18
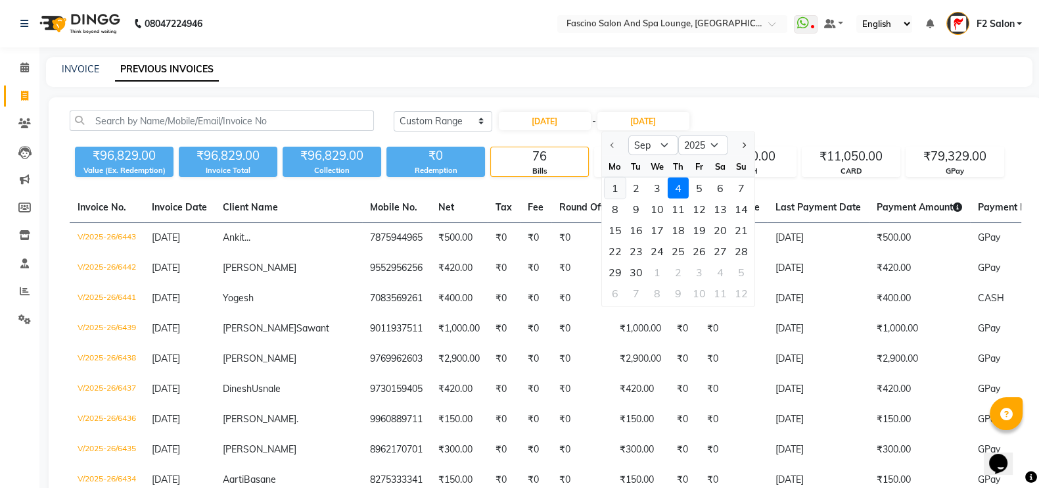
click at [614, 187] on div "1" at bounding box center [614, 187] width 21 height 21
type input "[DATE]"
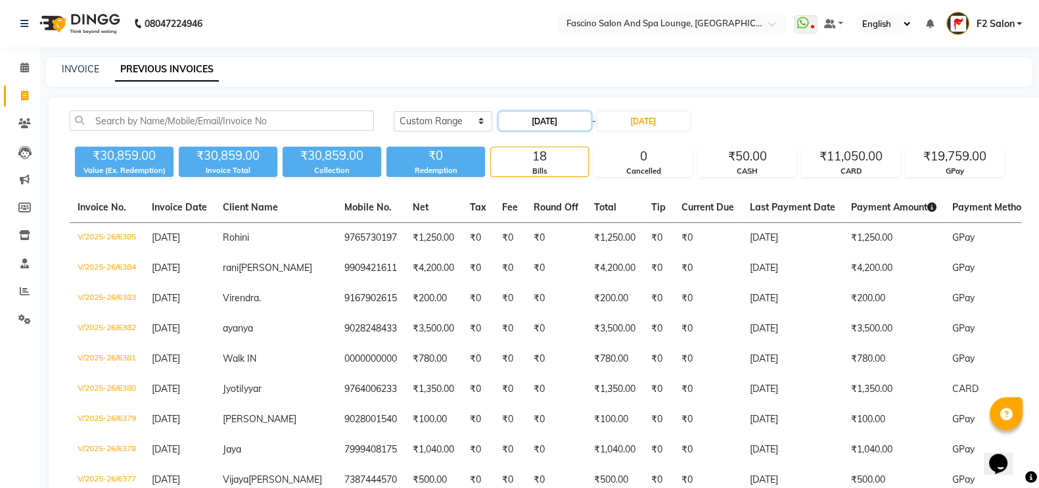
click at [573, 114] on input "[DATE]" at bounding box center [545, 121] width 92 height 18
select select "9"
select select "2025"
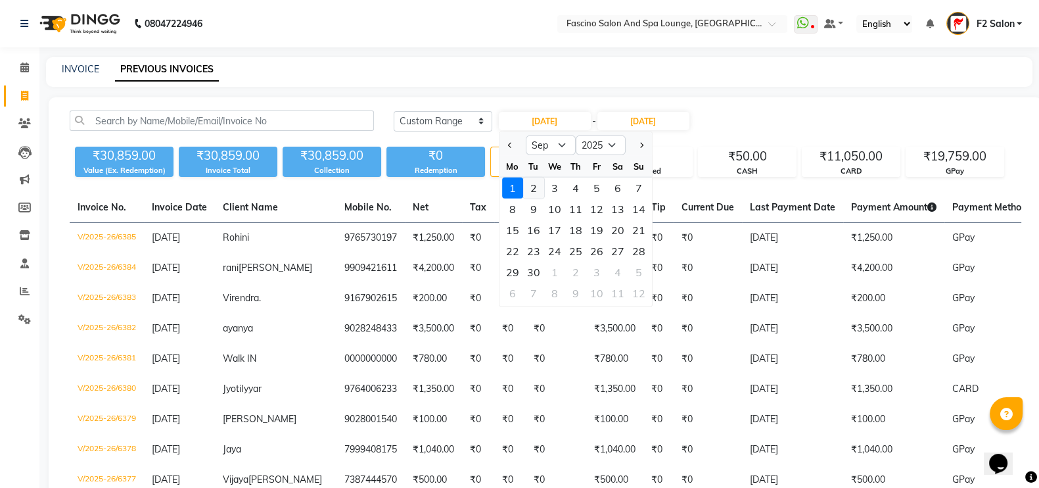
click at [537, 182] on div "2" at bounding box center [533, 187] width 21 height 21
type input "[DATE]"
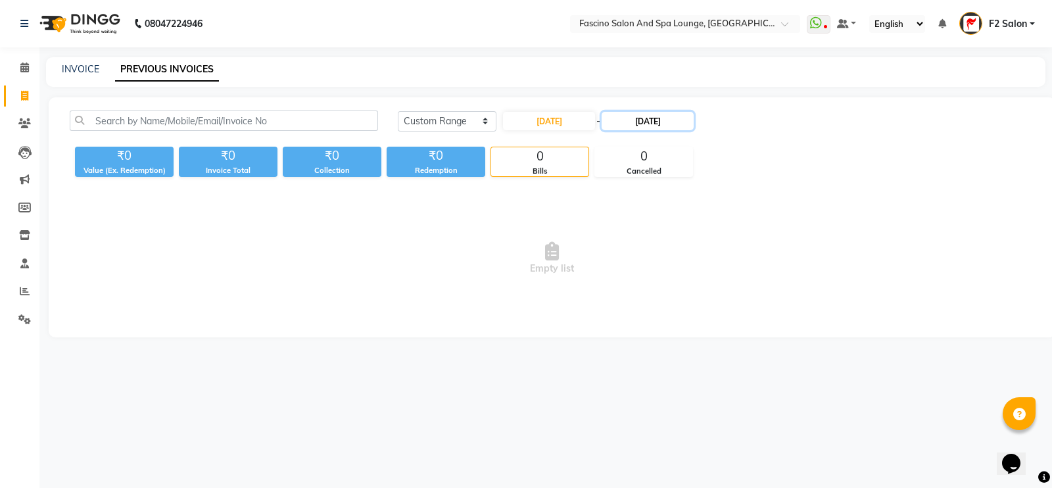
click at [654, 122] on input "[DATE]" at bounding box center [647, 121] width 92 height 18
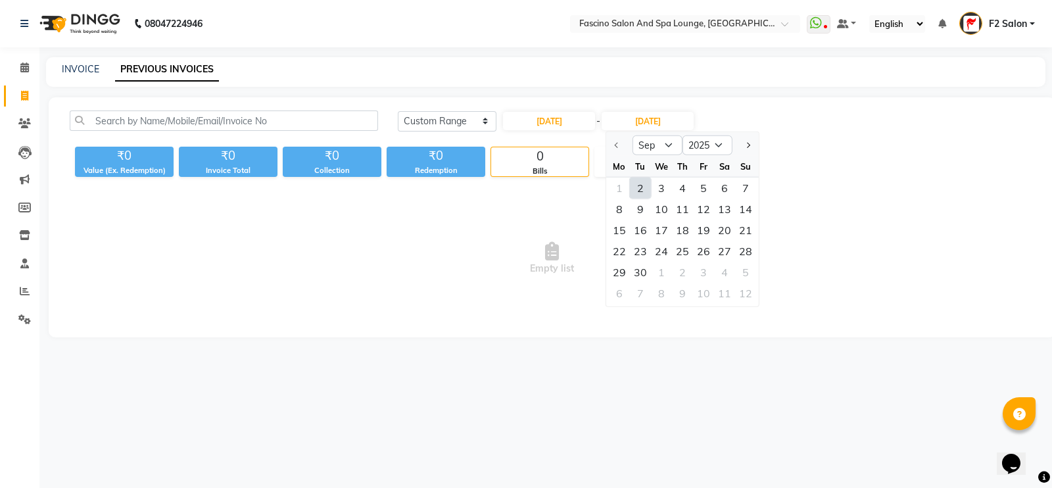
click at [640, 180] on div "2" at bounding box center [640, 187] width 21 height 21
type input "[DATE]"
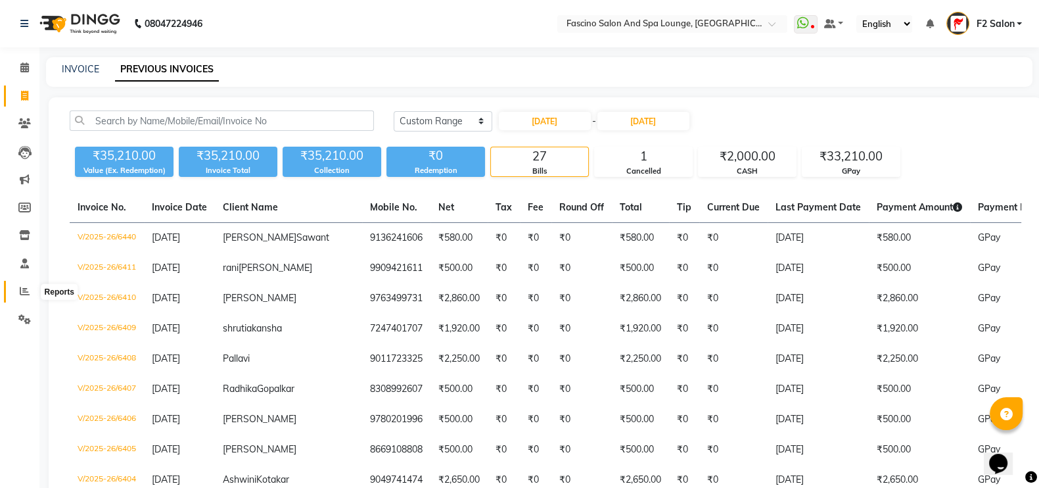
click at [23, 294] on icon at bounding box center [25, 291] width 10 height 10
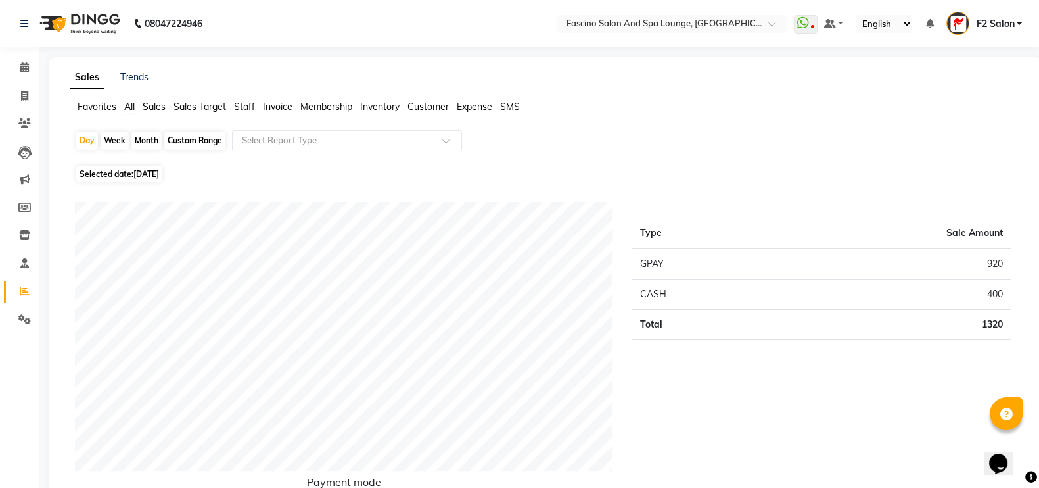
click at [244, 103] on span "Staff" at bounding box center [244, 107] width 21 height 12
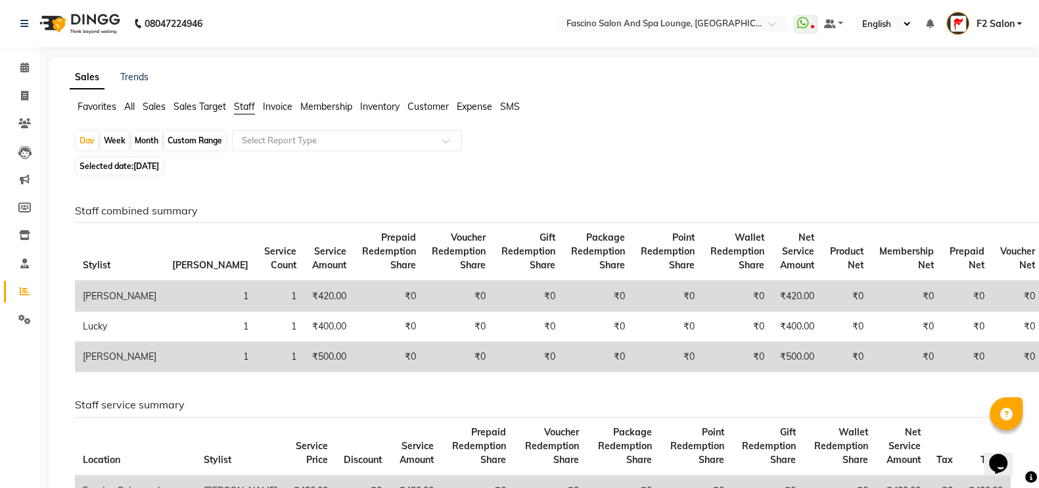
click at [143, 142] on div "Month" at bounding box center [146, 140] width 30 height 18
select select "9"
select select "2025"
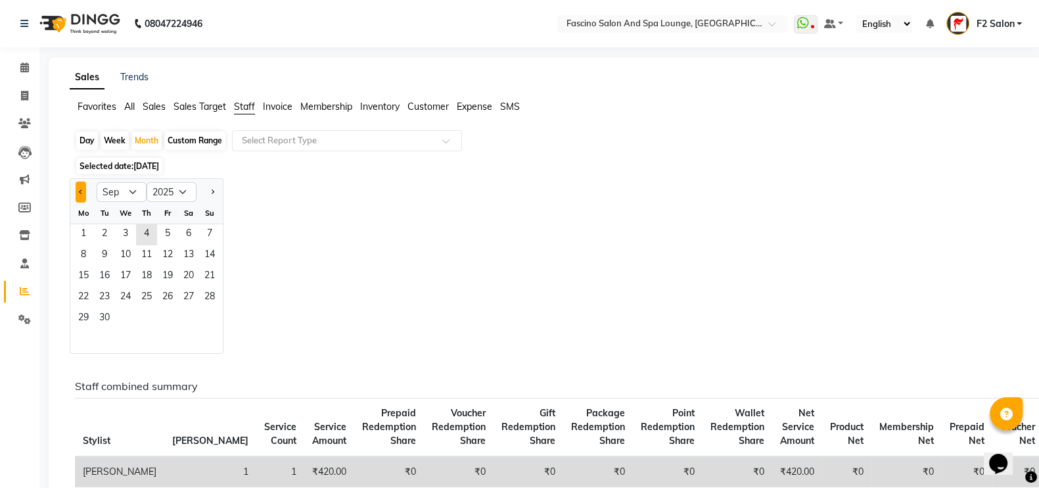
click at [81, 194] on span "Previous month" at bounding box center [81, 191] width 5 height 5
select select "8"
click at [166, 241] on span "1" at bounding box center [167, 234] width 21 height 21
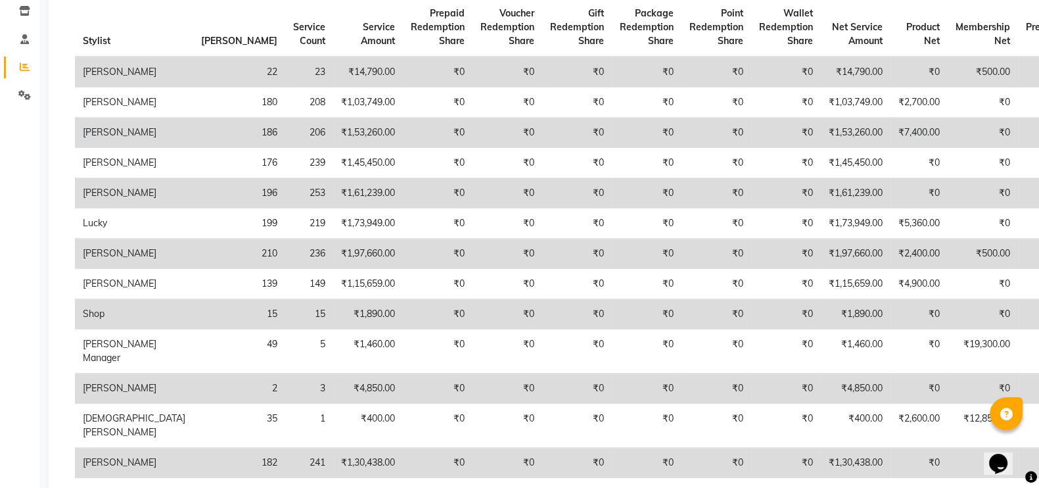
scroll to position [241, 0]
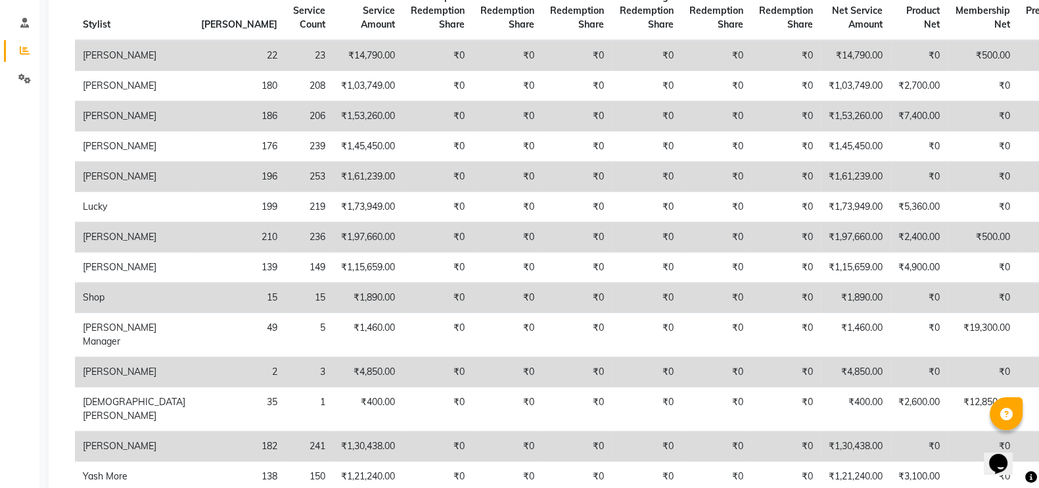
drag, startPoint x: 198, startPoint y: 333, endPoint x: 202, endPoint y: 294, distance: 39.1
click at [285, 252] on td "236" at bounding box center [309, 237] width 48 height 30
click at [333, 252] on td "₹1,97,660.00" at bounding box center [368, 237] width 70 height 30
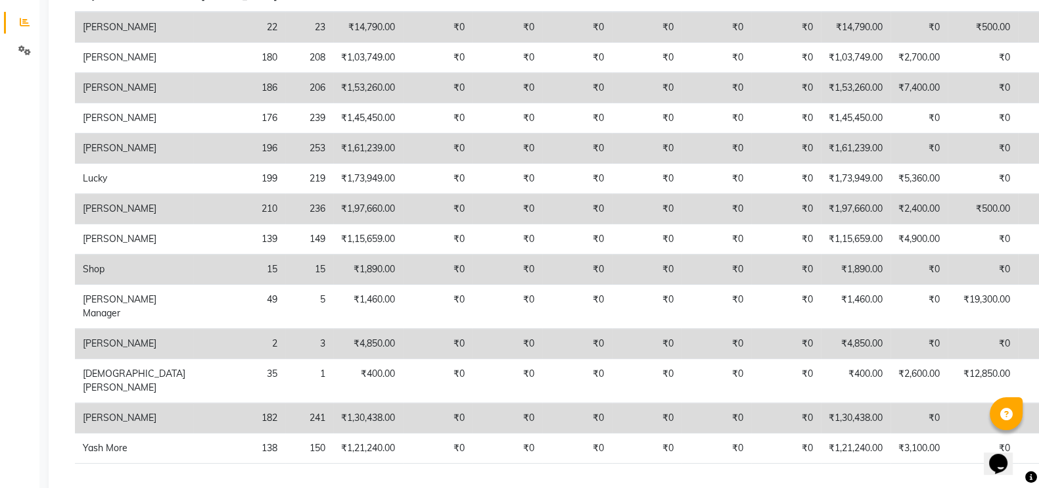
scroll to position [268, 0]
click at [333, 225] on td "₹1,97,660.00" at bounding box center [368, 210] width 70 height 30
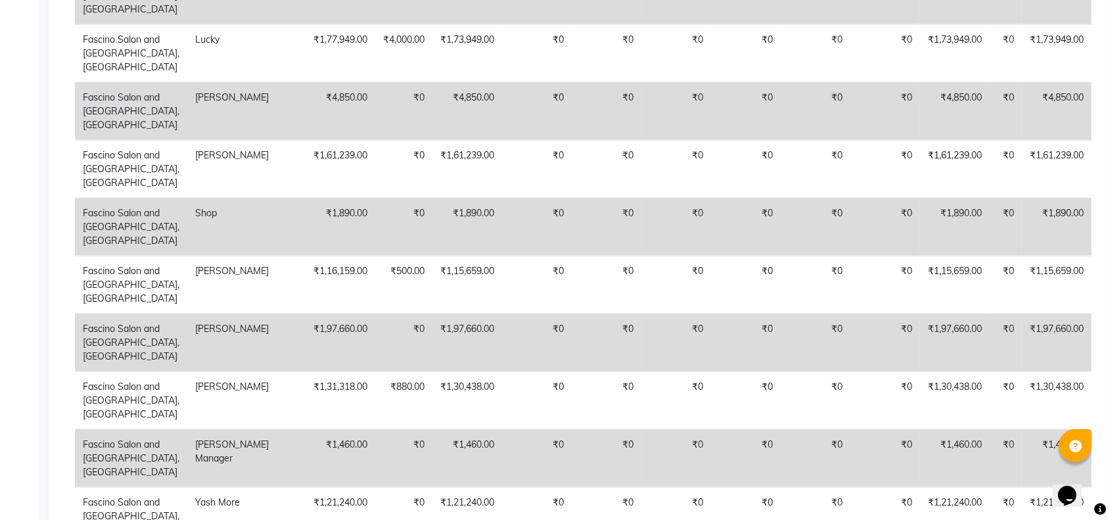
scroll to position [1113, 0]
